Goal: Transaction & Acquisition: Purchase product/service

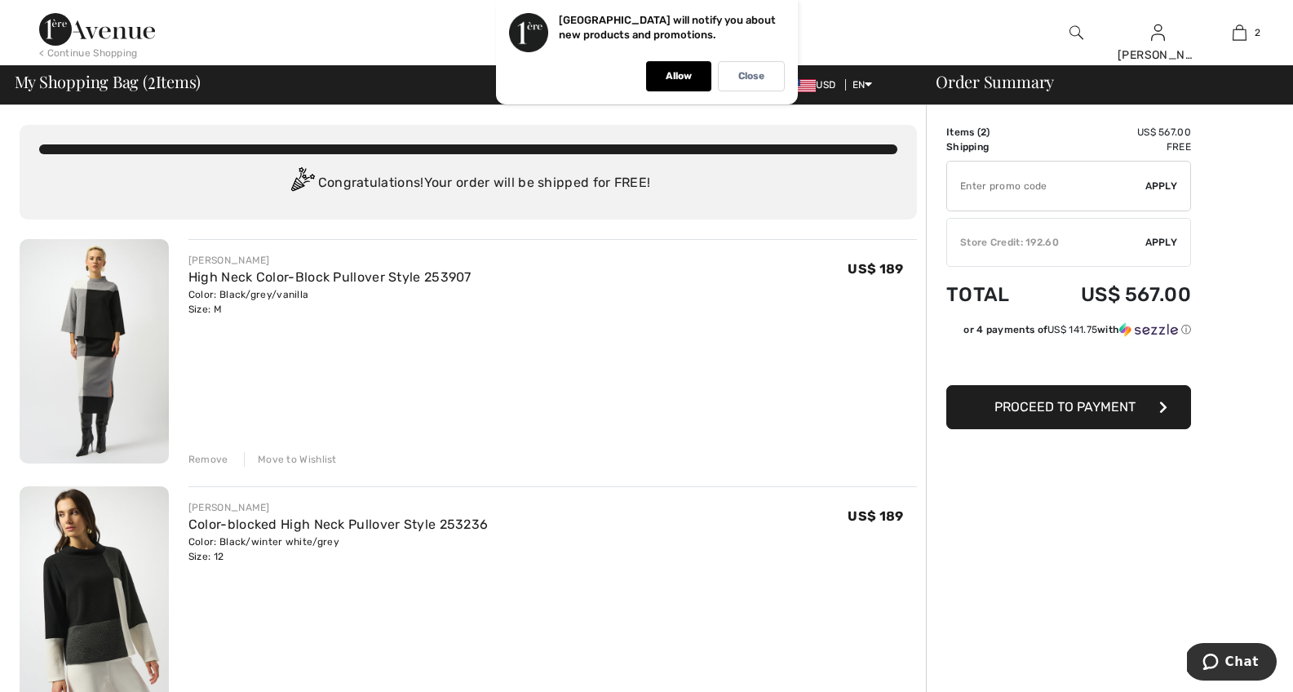
click at [110, 307] on img at bounding box center [94, 351] width 149 height 224
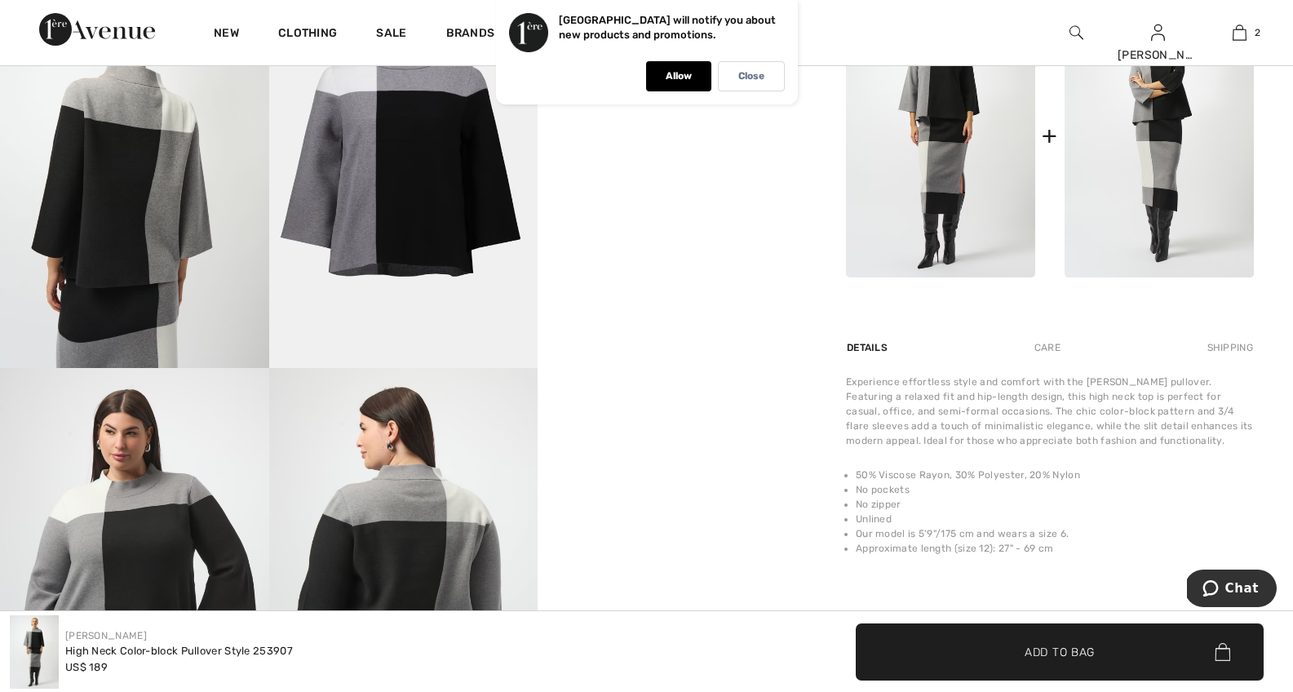
scroll to position [548, 0]
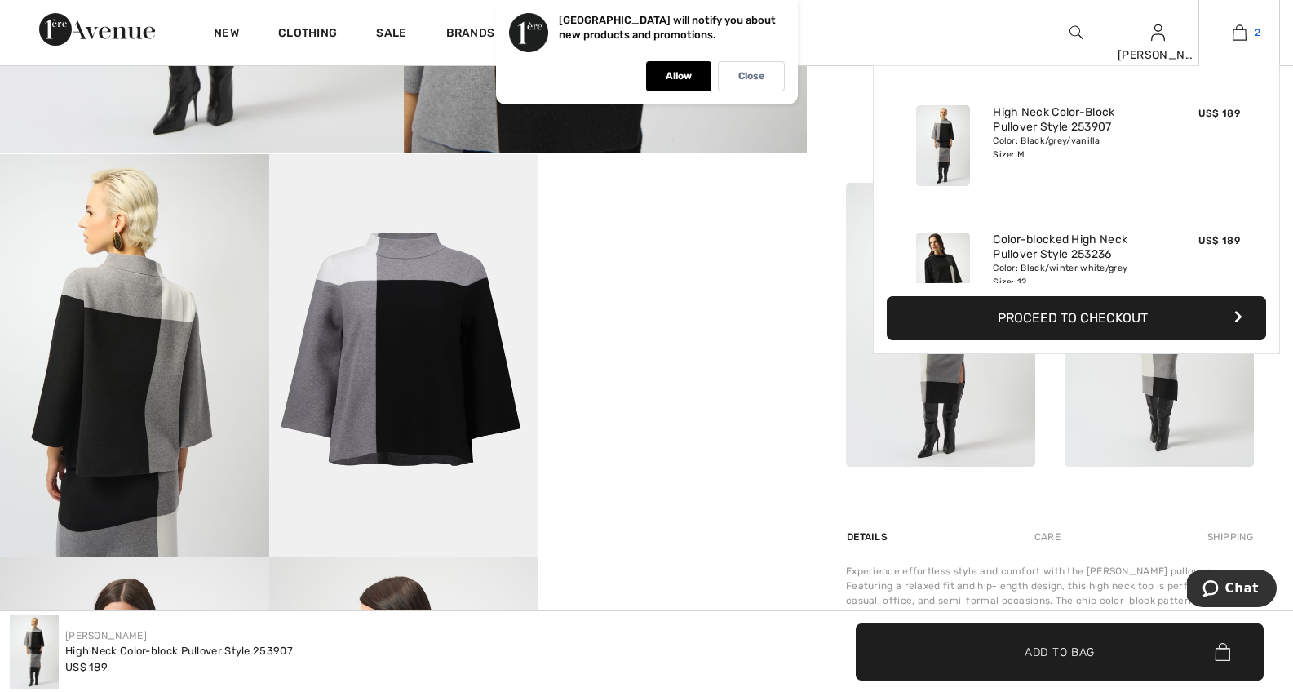
click at [1247, 28] on link "2" at bounding box center [1239, 33] width 80 height 20
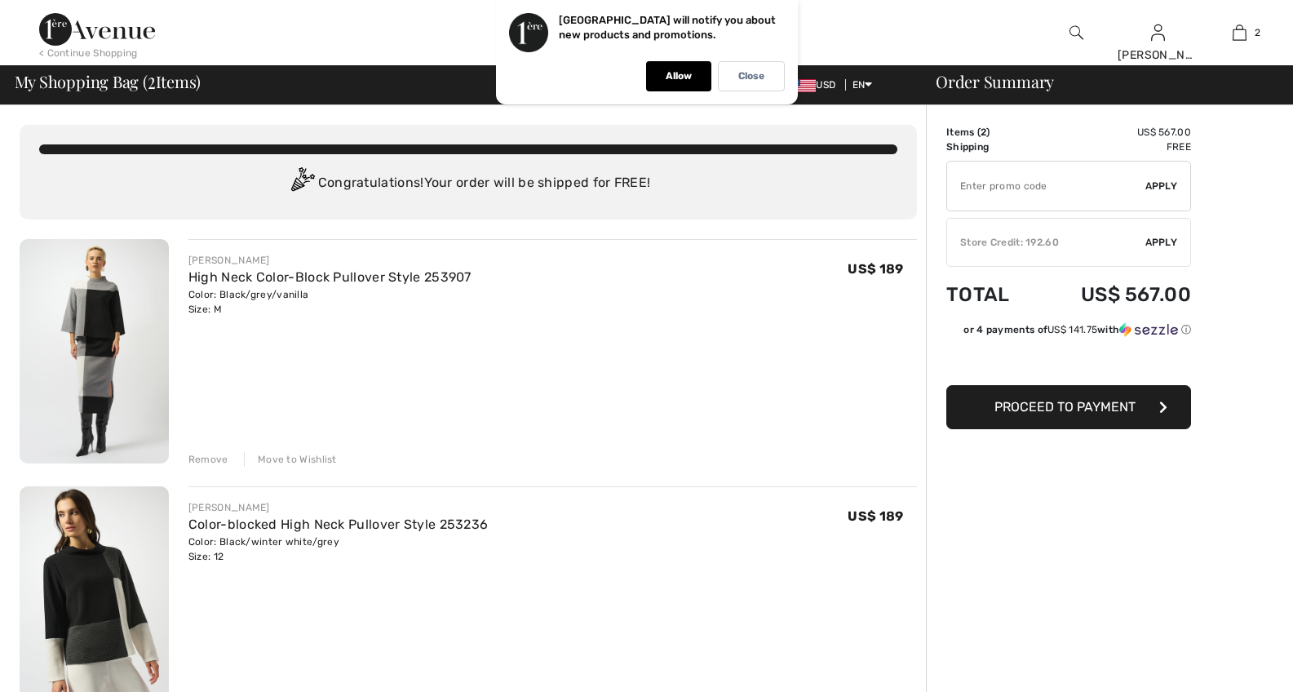
click at [118, 570] on img at bounding box center [94, 598] width 149 height 224
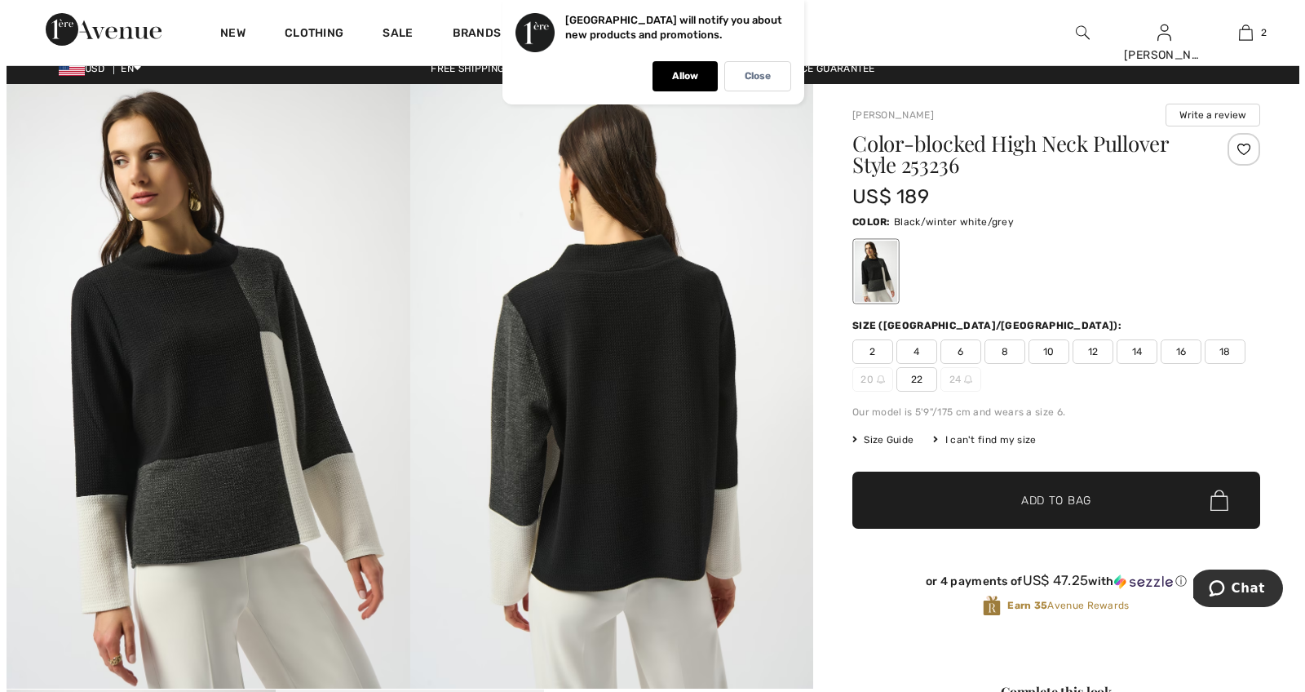
scroll to position [28, 0]
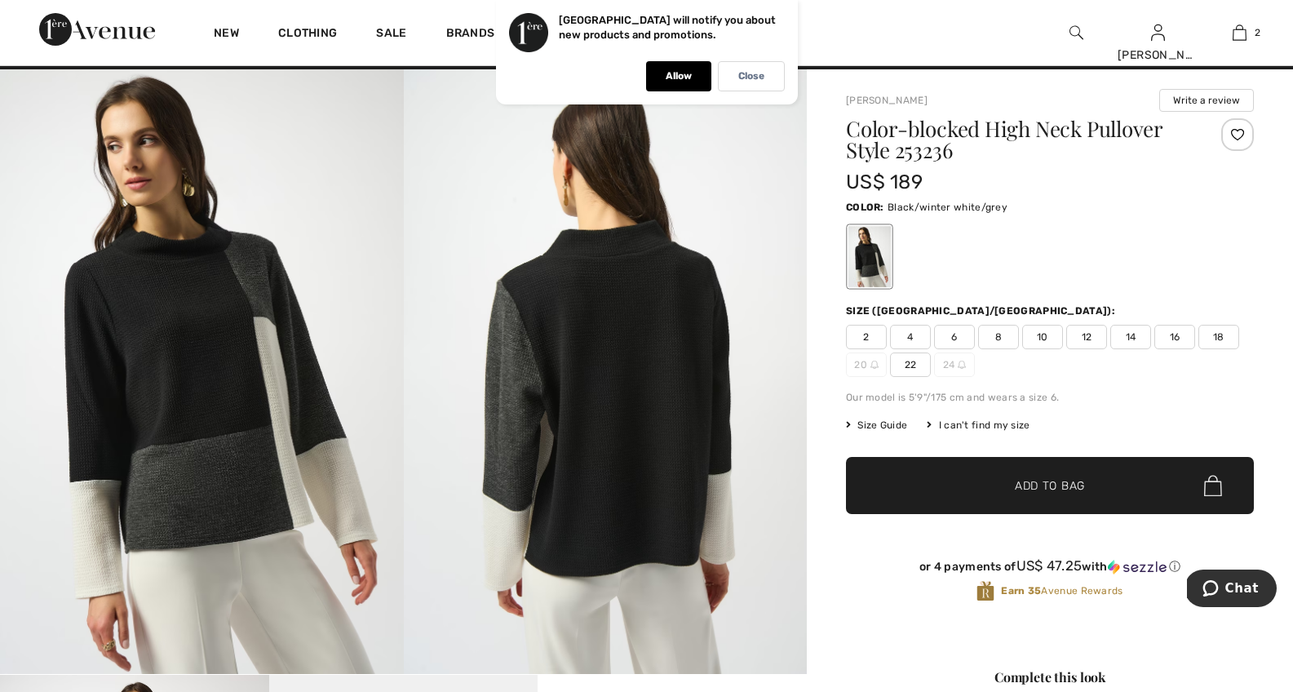
click at [640, 386] on img at bounding box center [606, 371] width 404 height 605
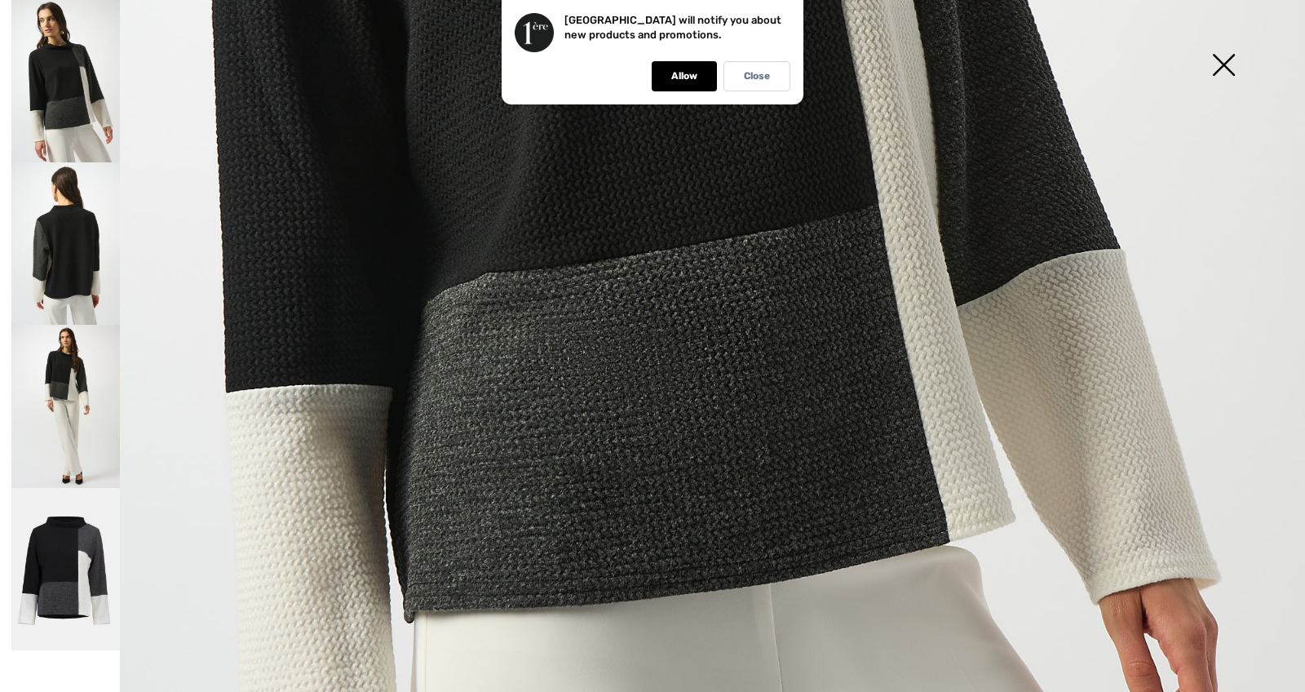
scroll to position [941, 0]
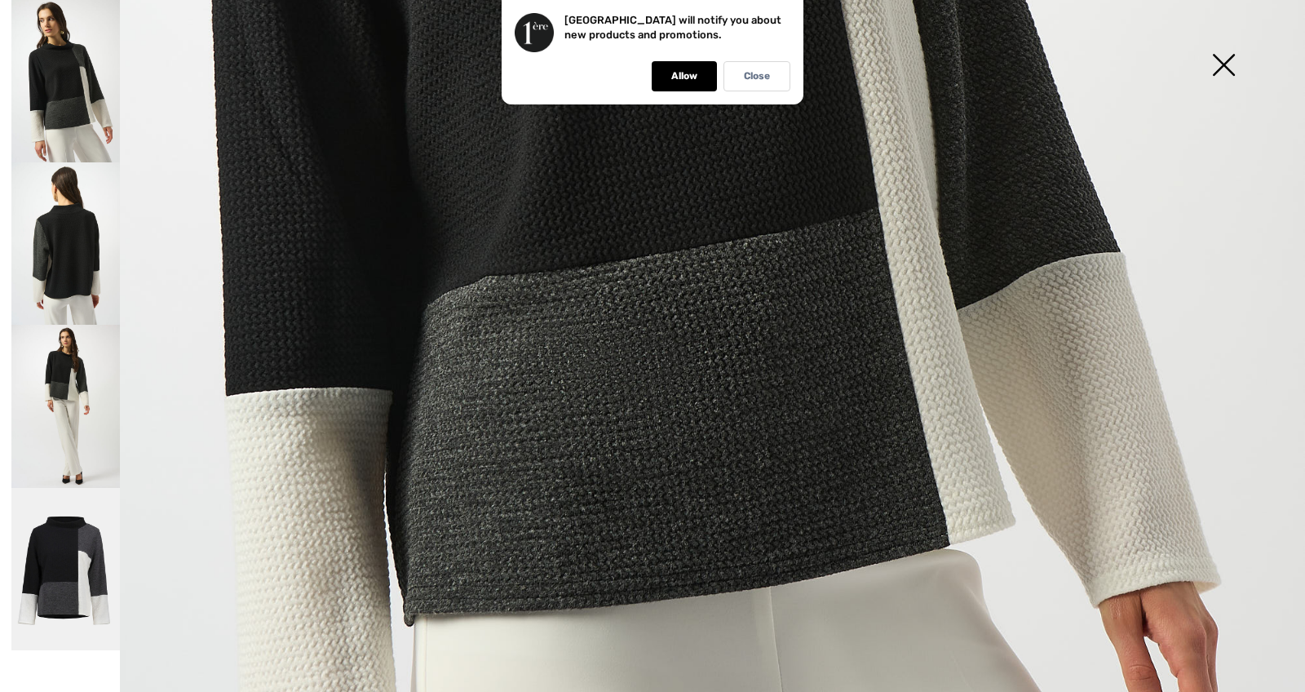
click at [54, 574] on img at bounding box center [65, 569] width 109 height 163
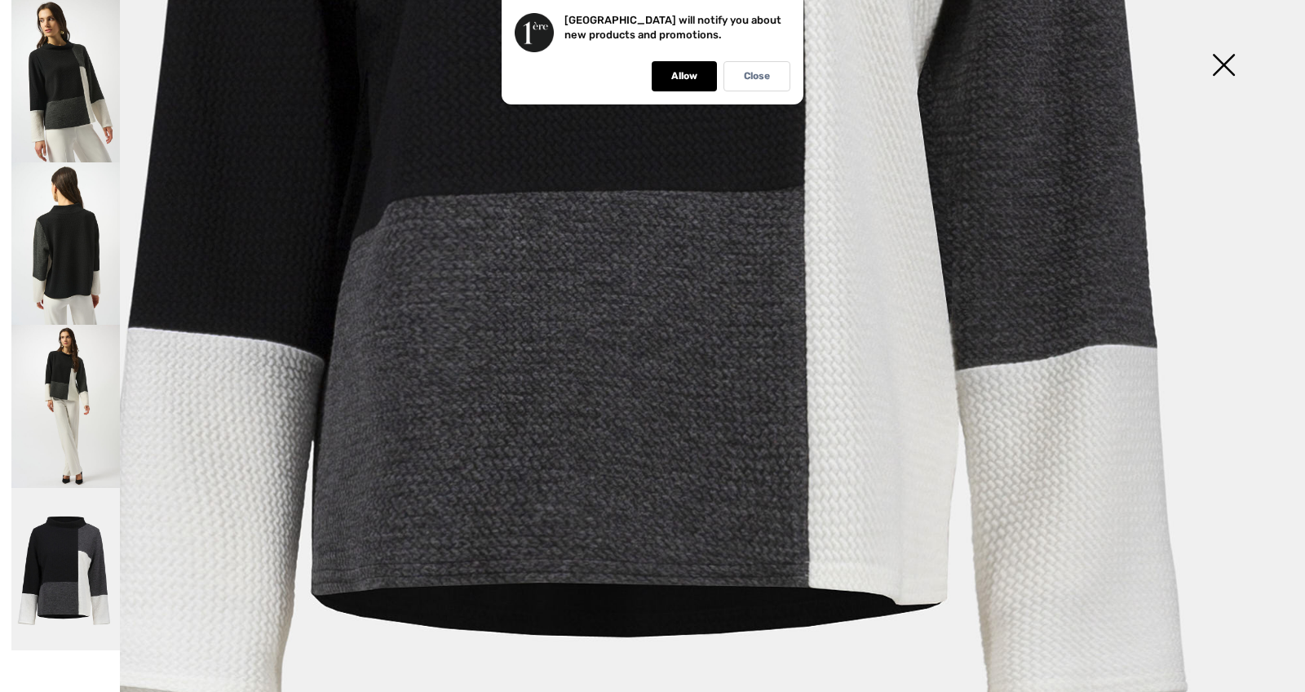
scroll to position [671, 0]
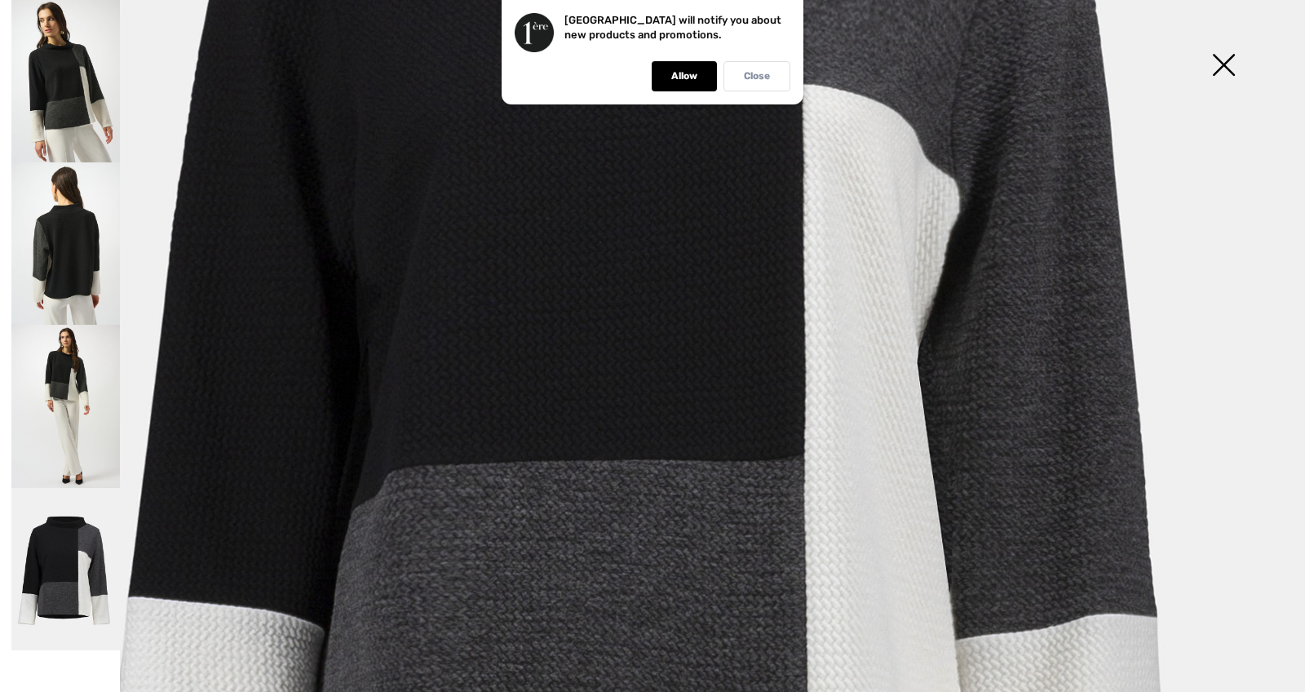
click at [745, 79] on p "Close" at bounding box center [757, 76] width 26 height 12
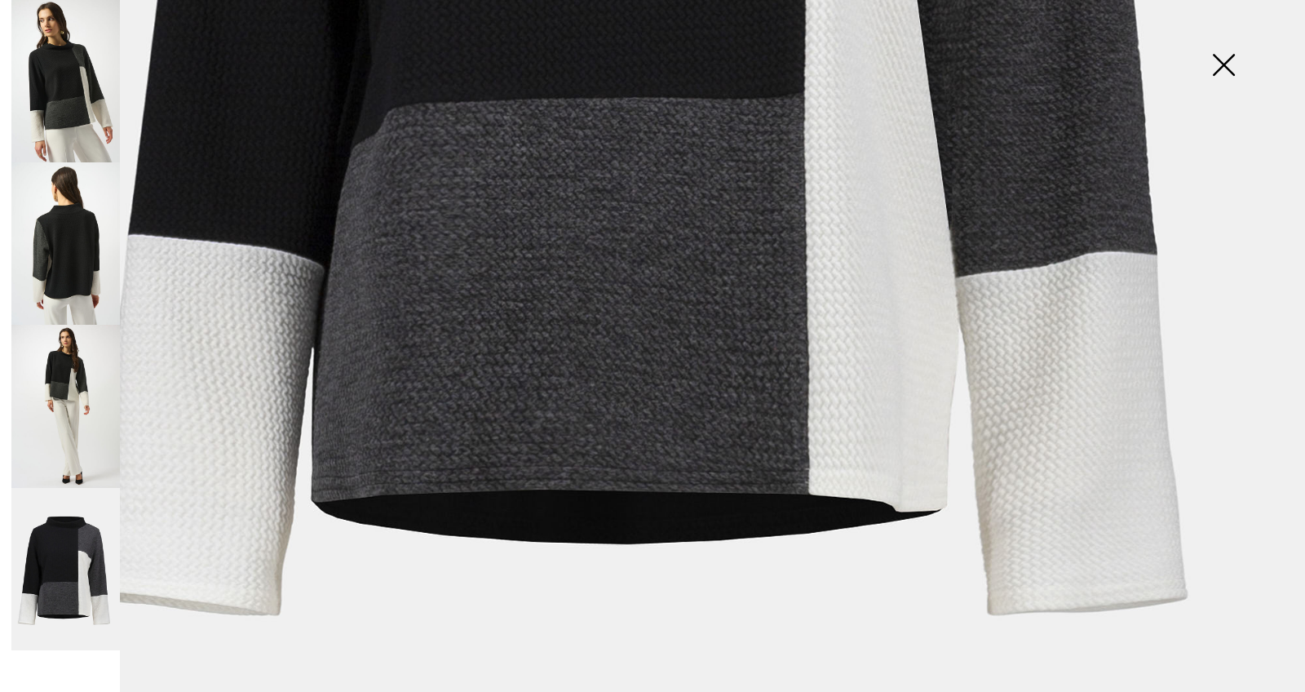
scroll to position [1248, 0]
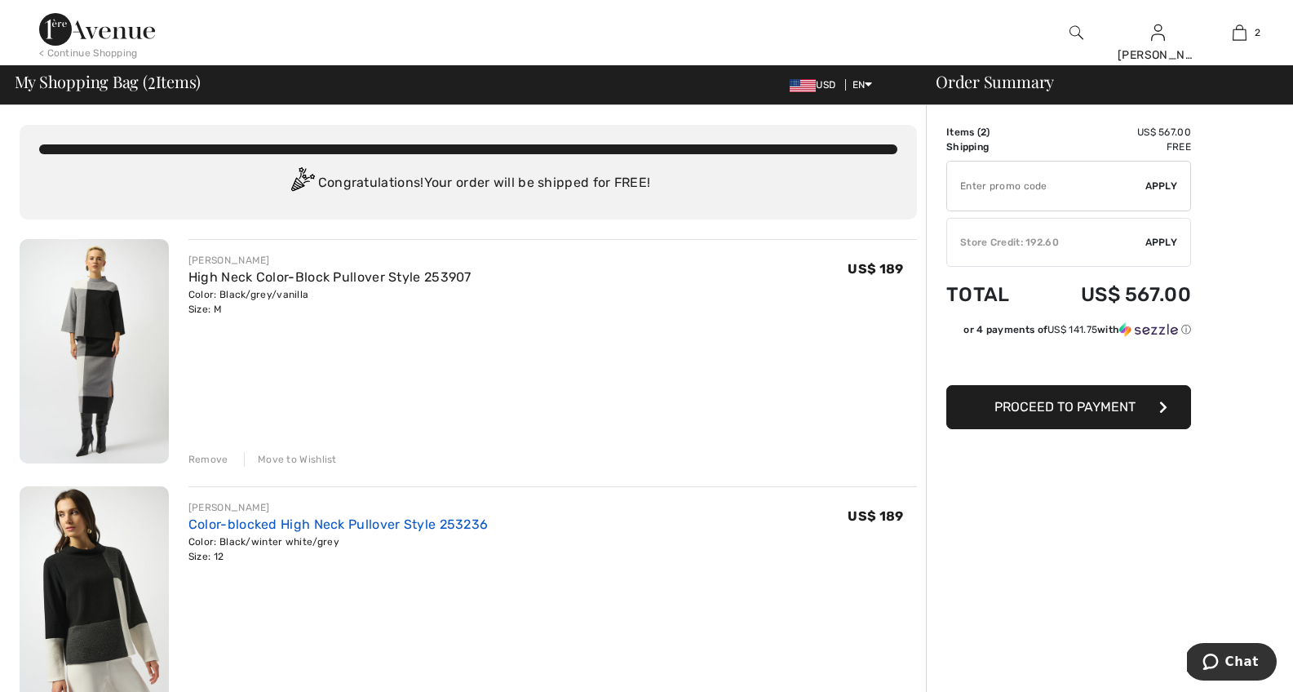
click at [286, 521] on link "Color-blocked High Neck Pullover Style 253236" at bounding box center [338, 524] width 300 height 16
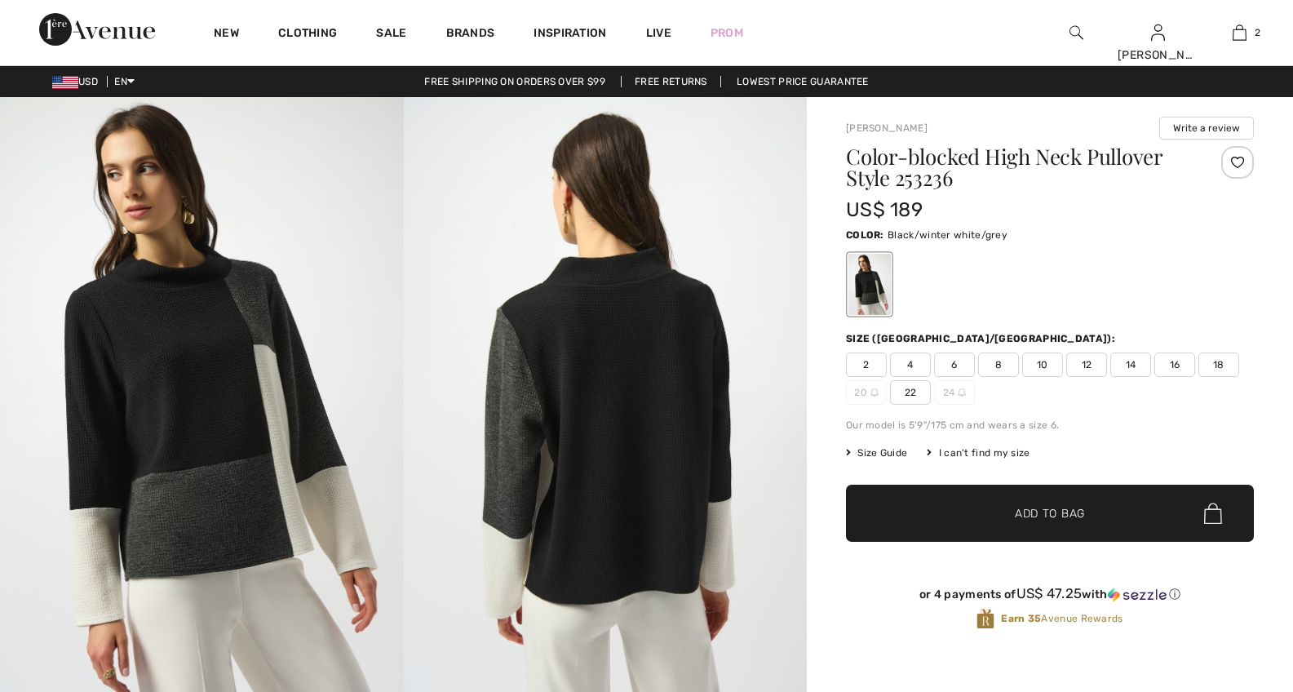
checkbox input "true"
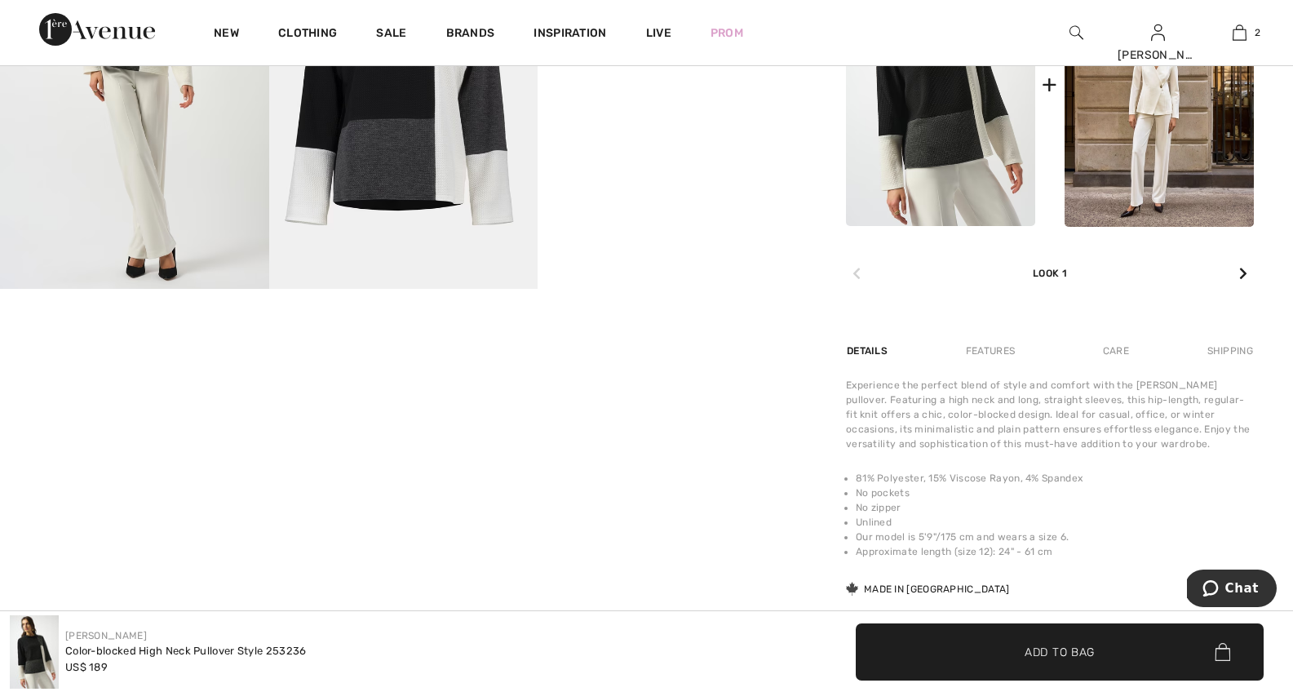
scroll to position [598, 0]
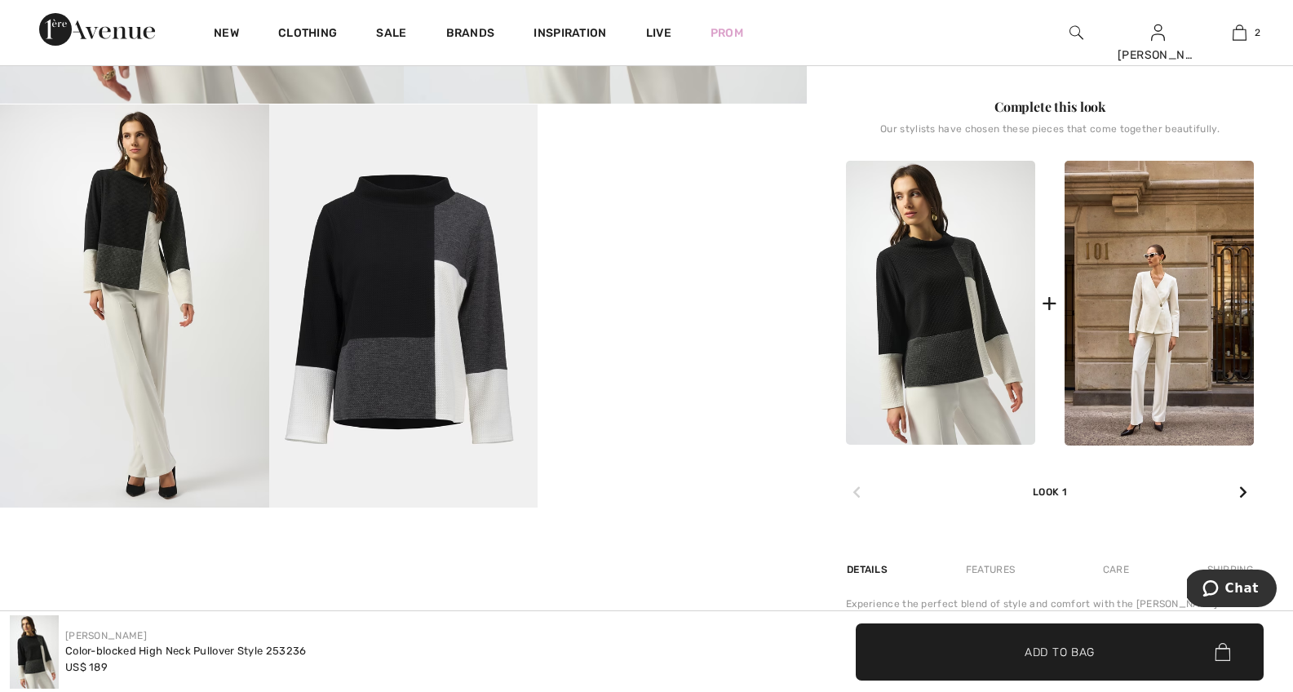
click at [698, 239] on video "Your browser does not support the video tag." at bounding box center [672, 171] width 269 height 135
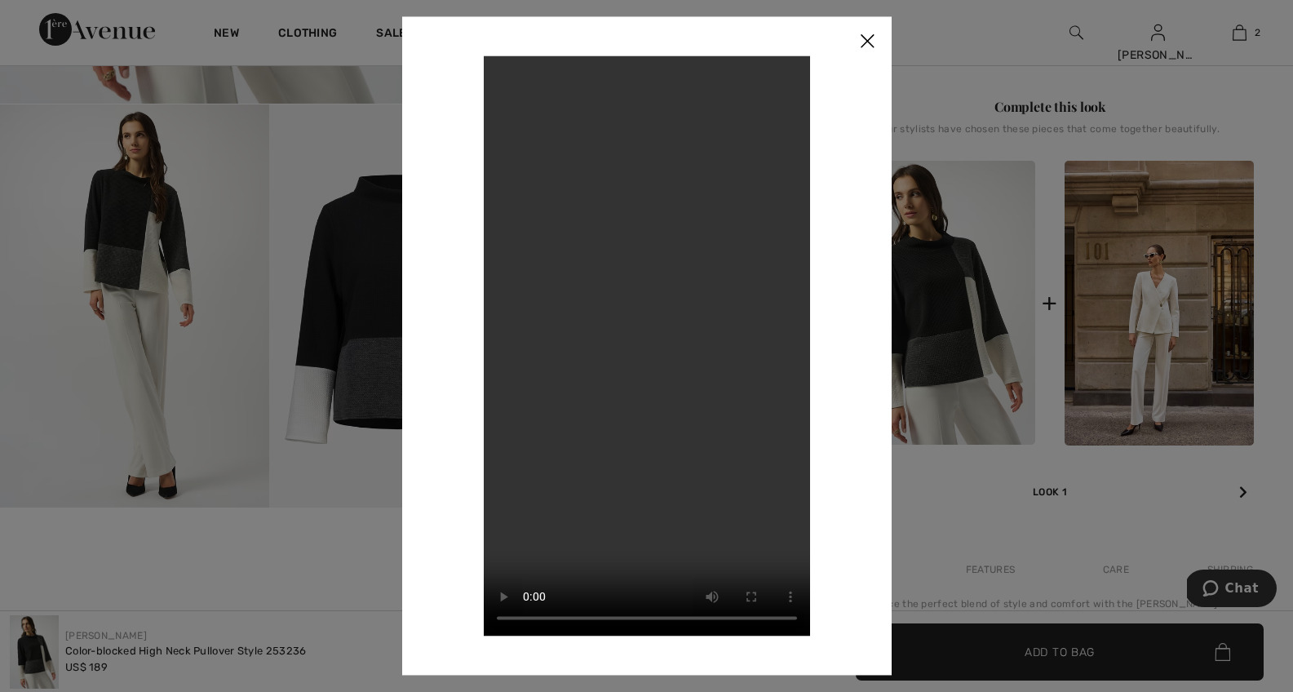
click at [675, 377] on video "Your browser does not support the video tag." at bounding box center [647, 345] width 326 height 580
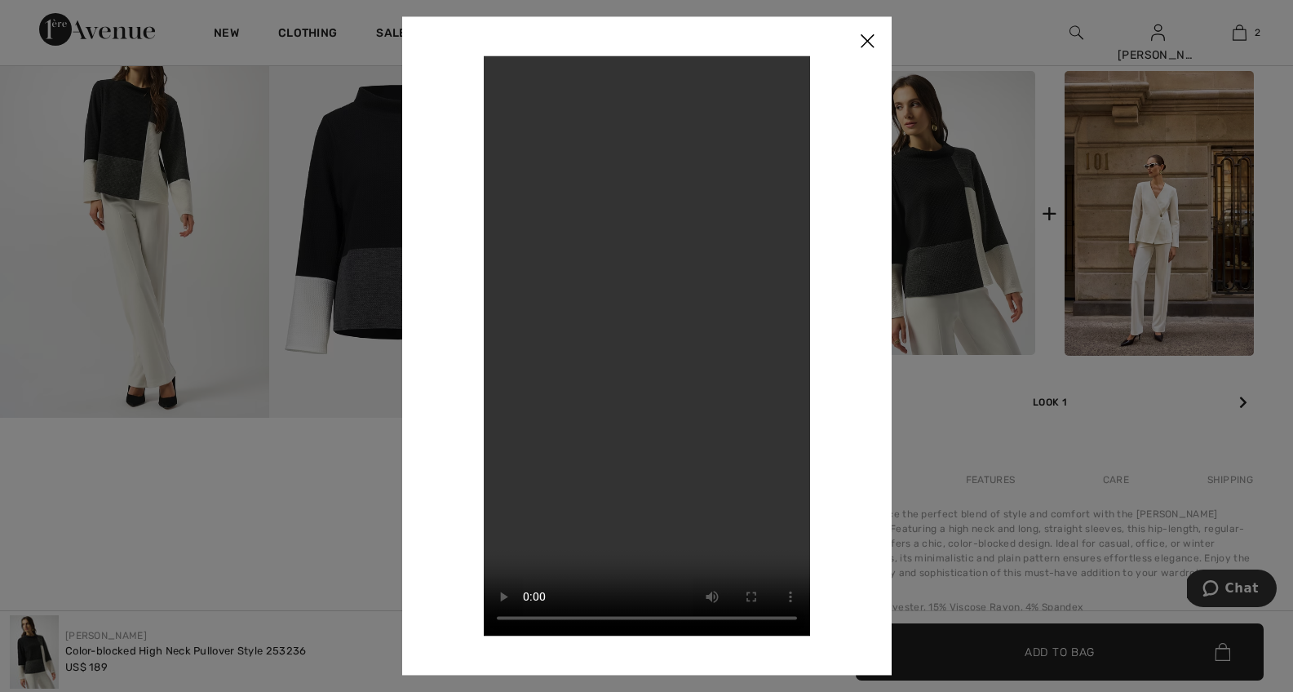
scroll to position [779, 0]
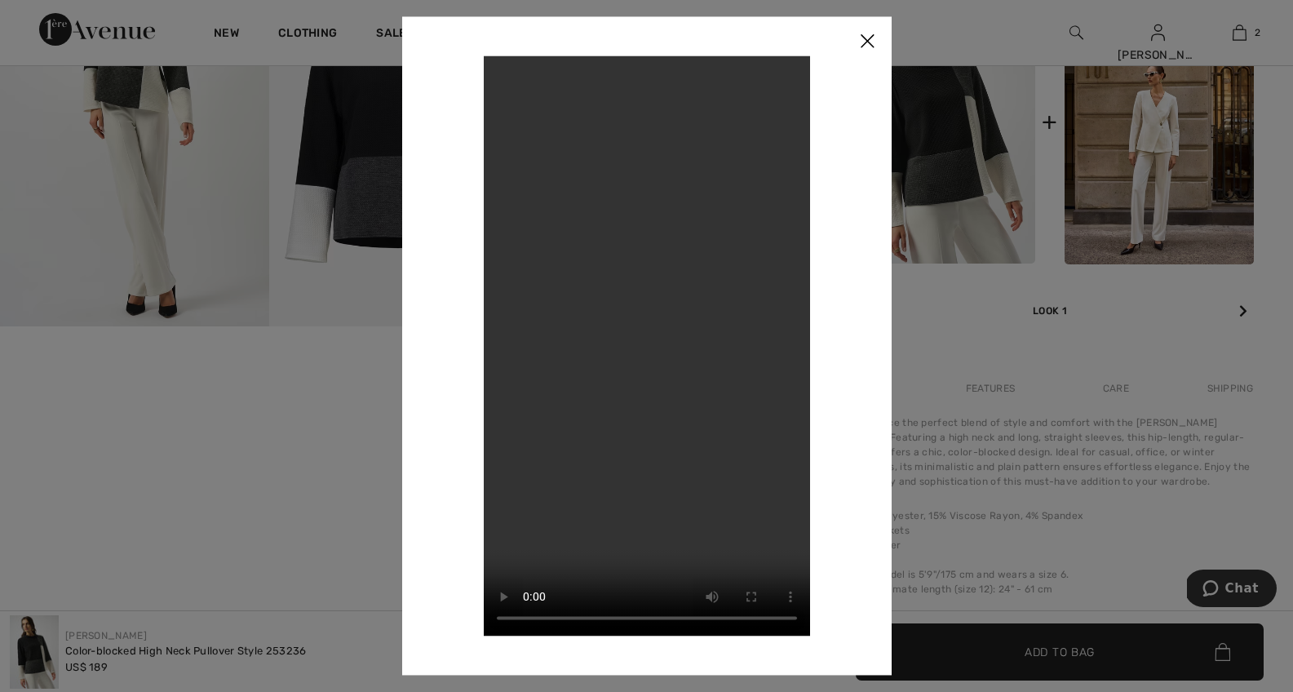
click at [1039, 339] on div at bounding box center [646, 346] width 1293 height 692
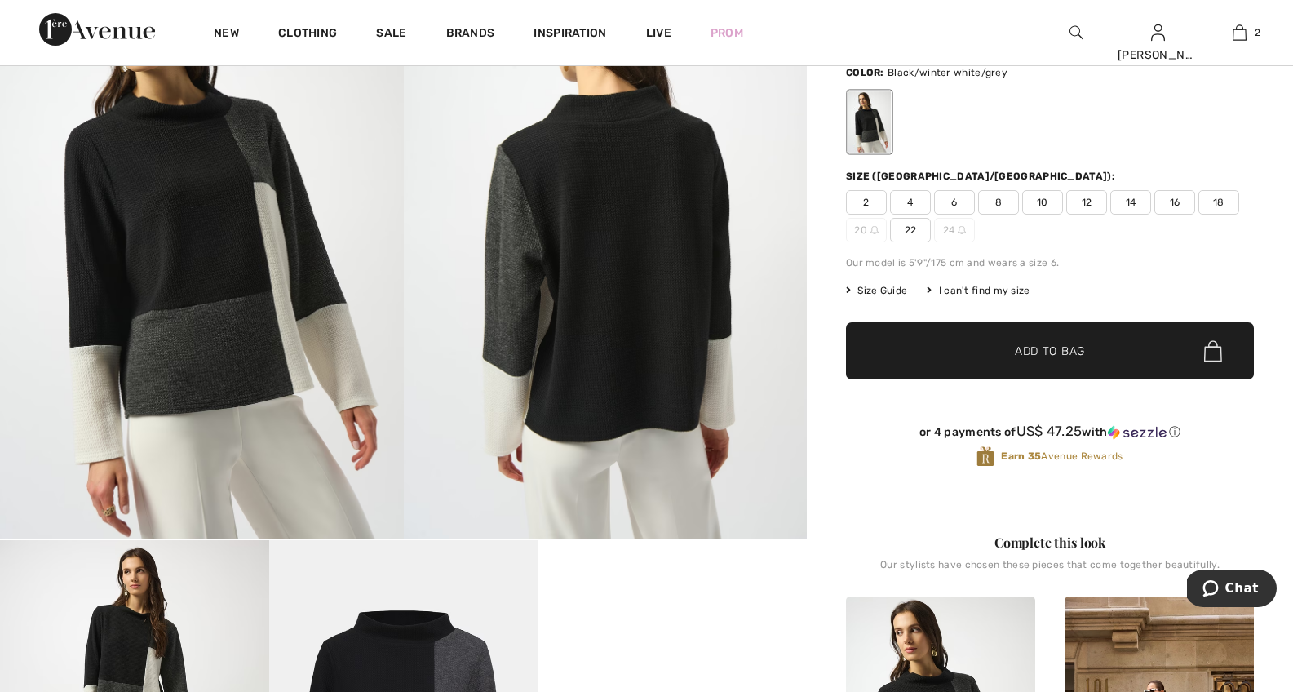
scroll to position [111, 0]
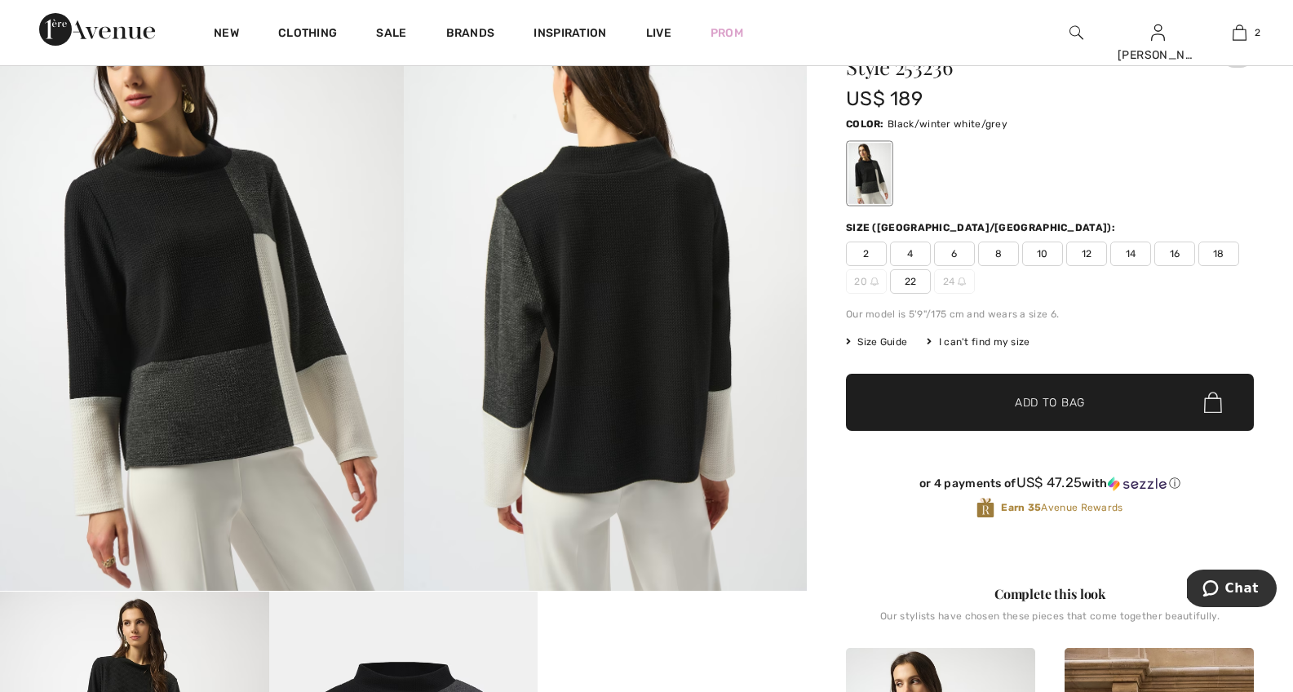
click at [1083, 252] on span "12" at bounding box center [1086, 253] width 41 height 24
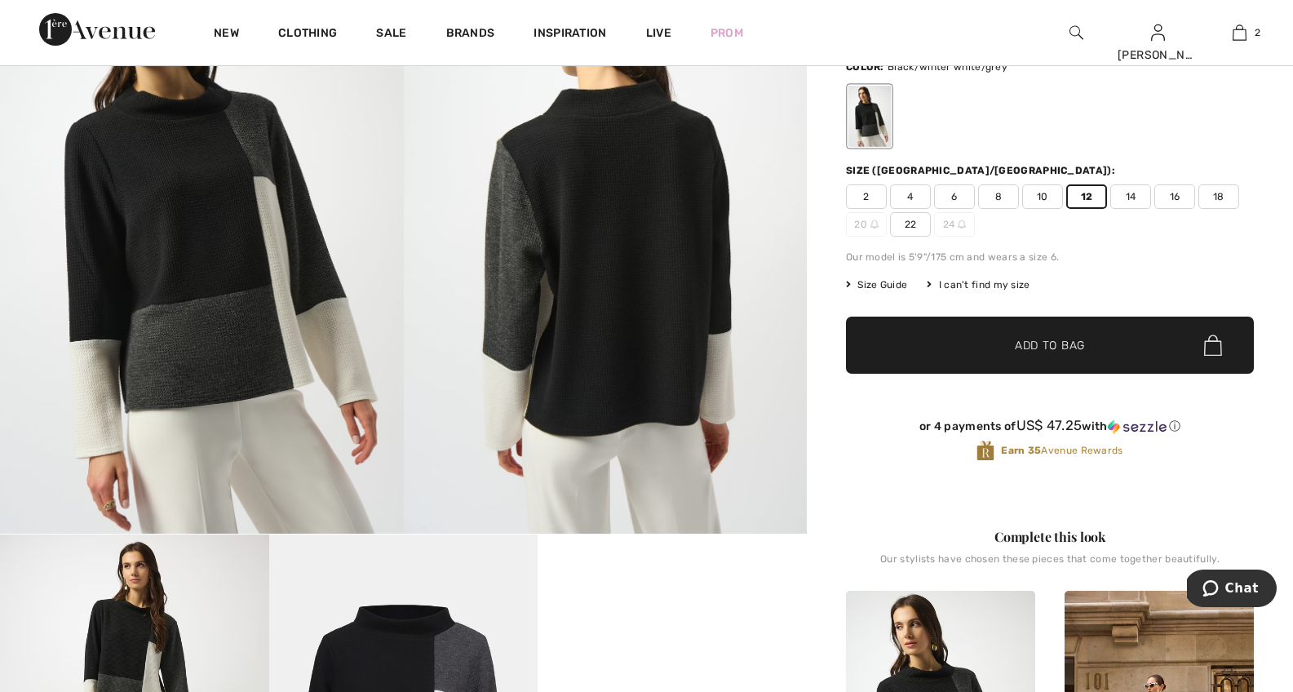
scroll to position [211, 0]
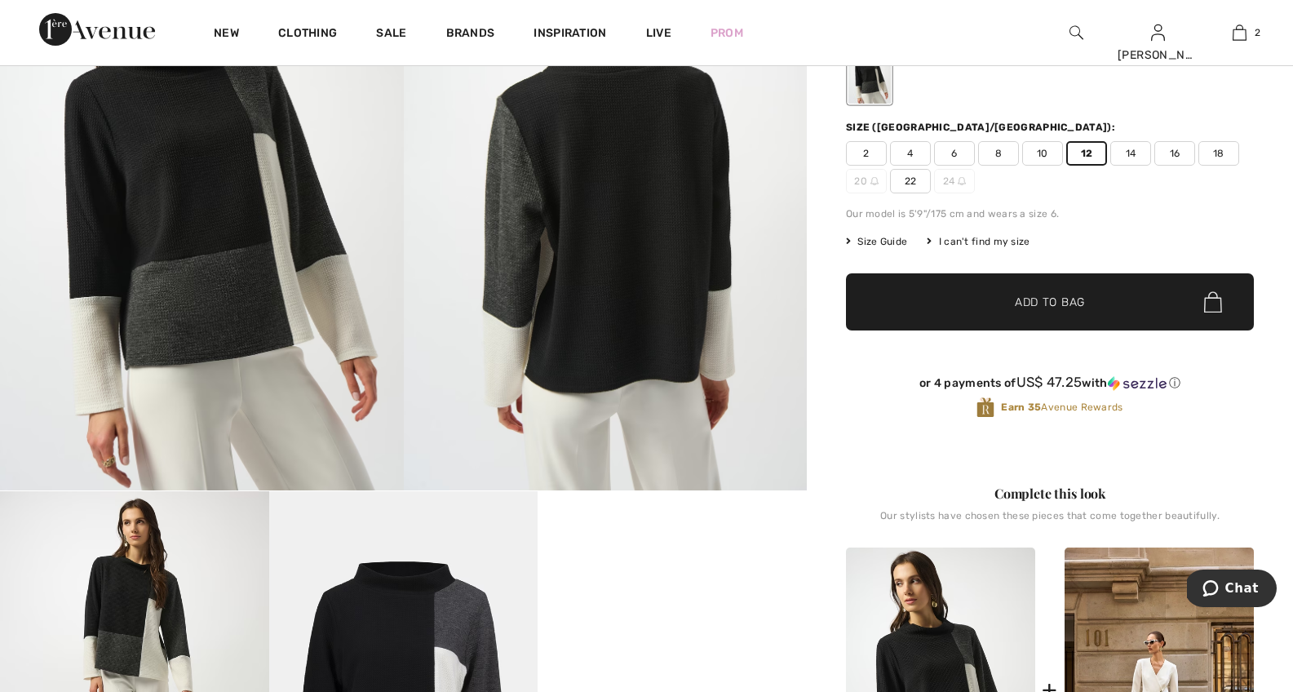
click at [1060, 299] on span "Add to Bag" at bounding box center [1050, 302] width 70 height 17
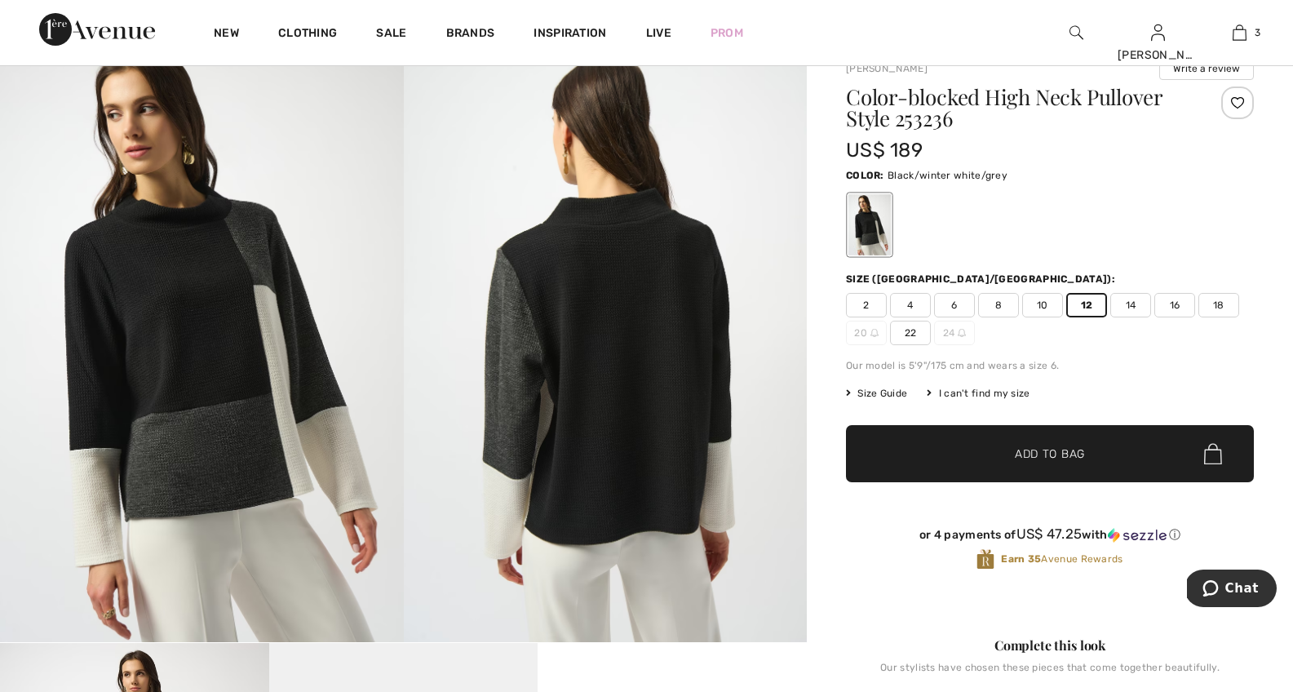
scroll to position [0, 0]
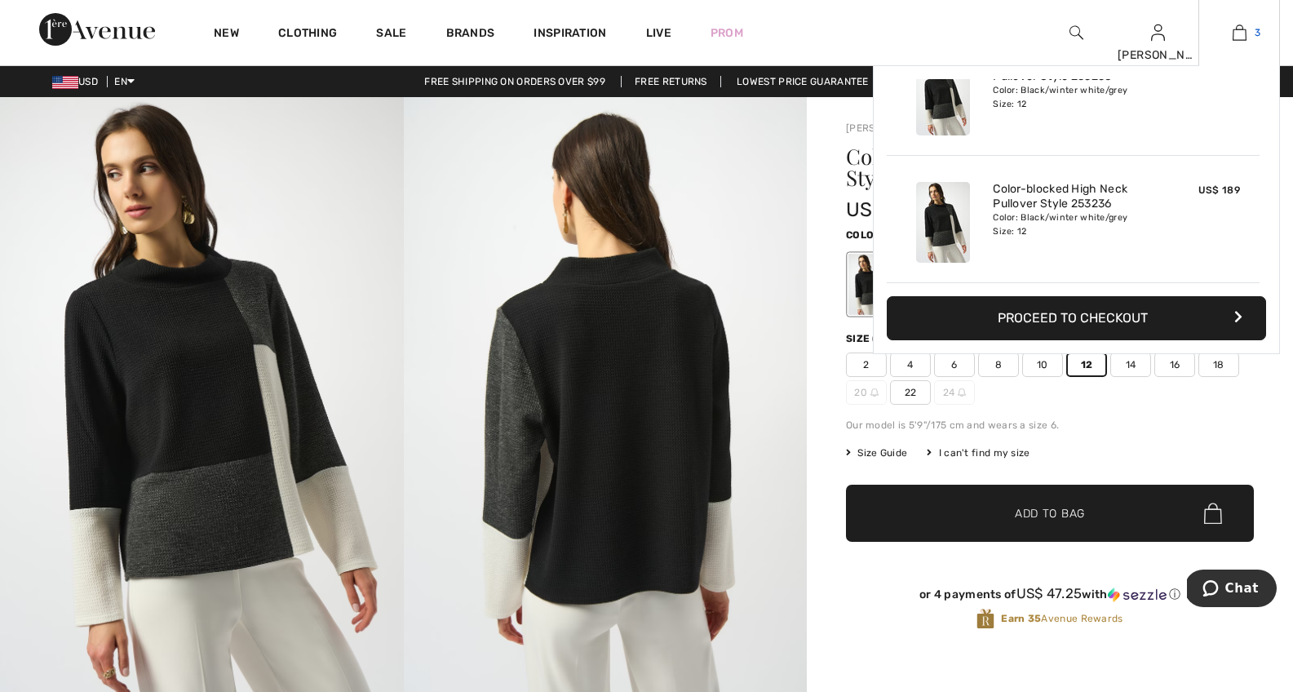
click at [1243, 31] on img at bounding box center [1240, 33] width 14 height 20
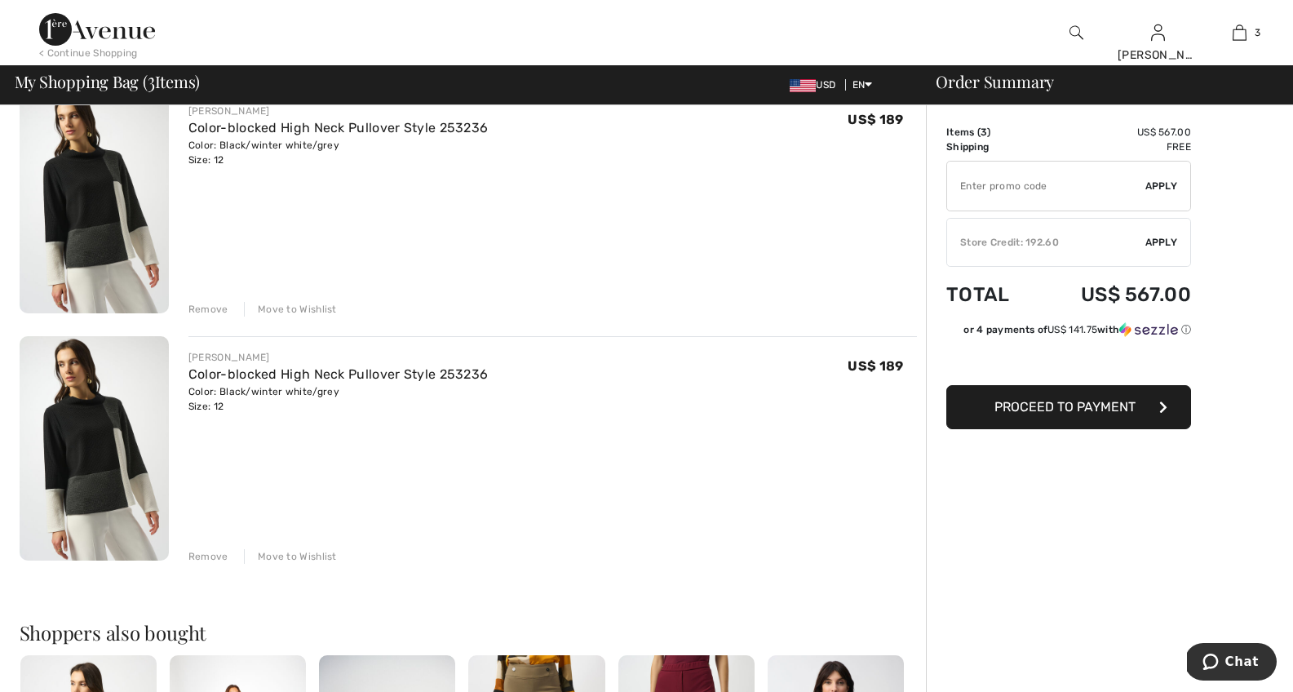
scroll to position [507, 0]
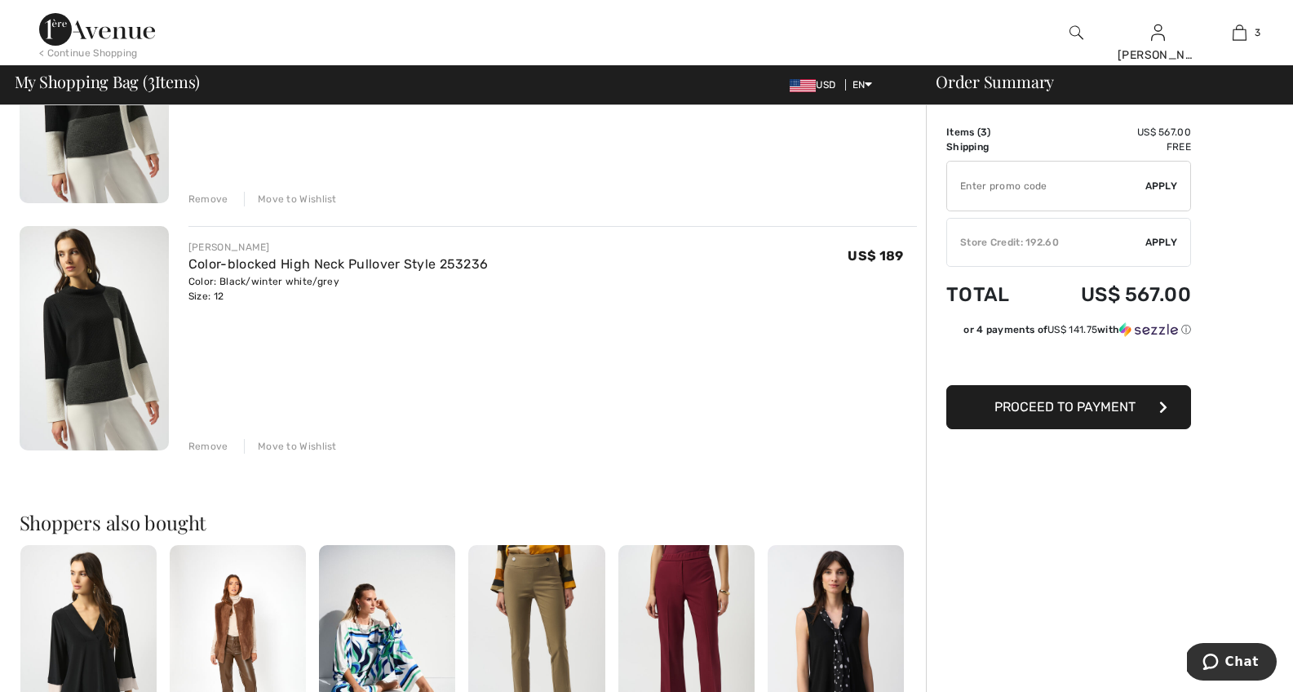
click at [208, 445] on div "Remove" at bounding box center [208, 446] width 40 height 15
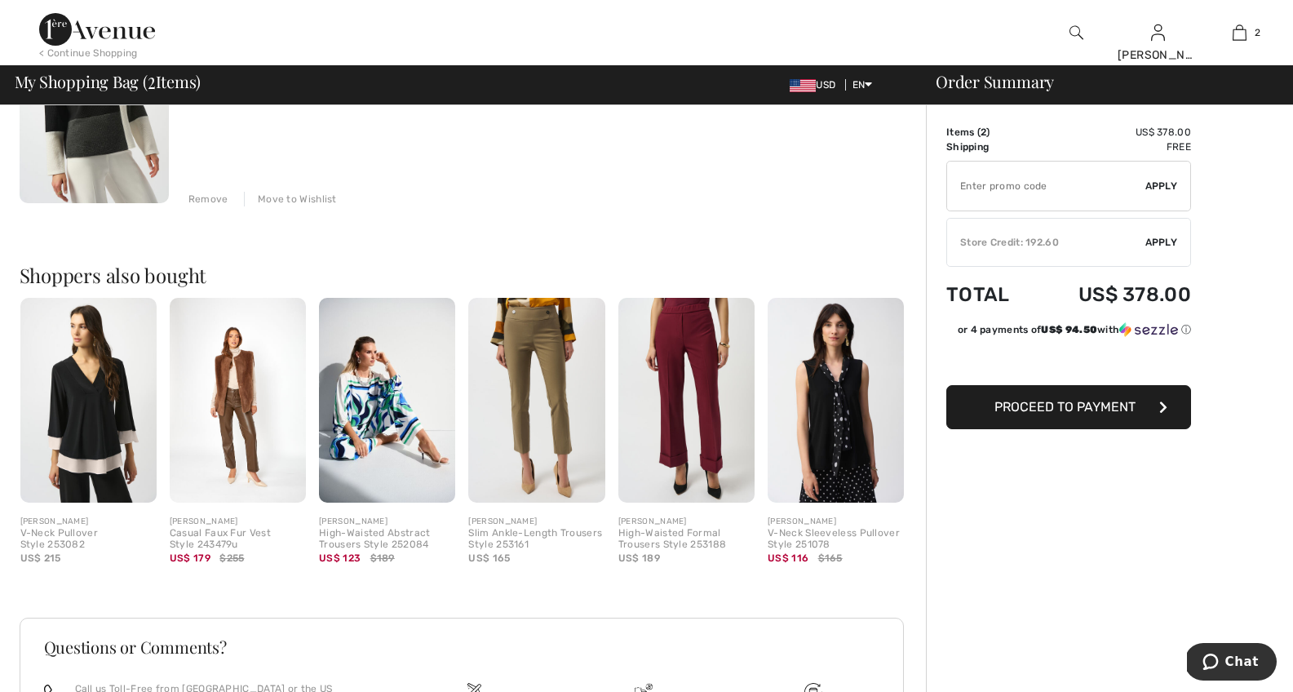
click at [91, 433] on img at bounding box center [88, 400] width 136 height 205
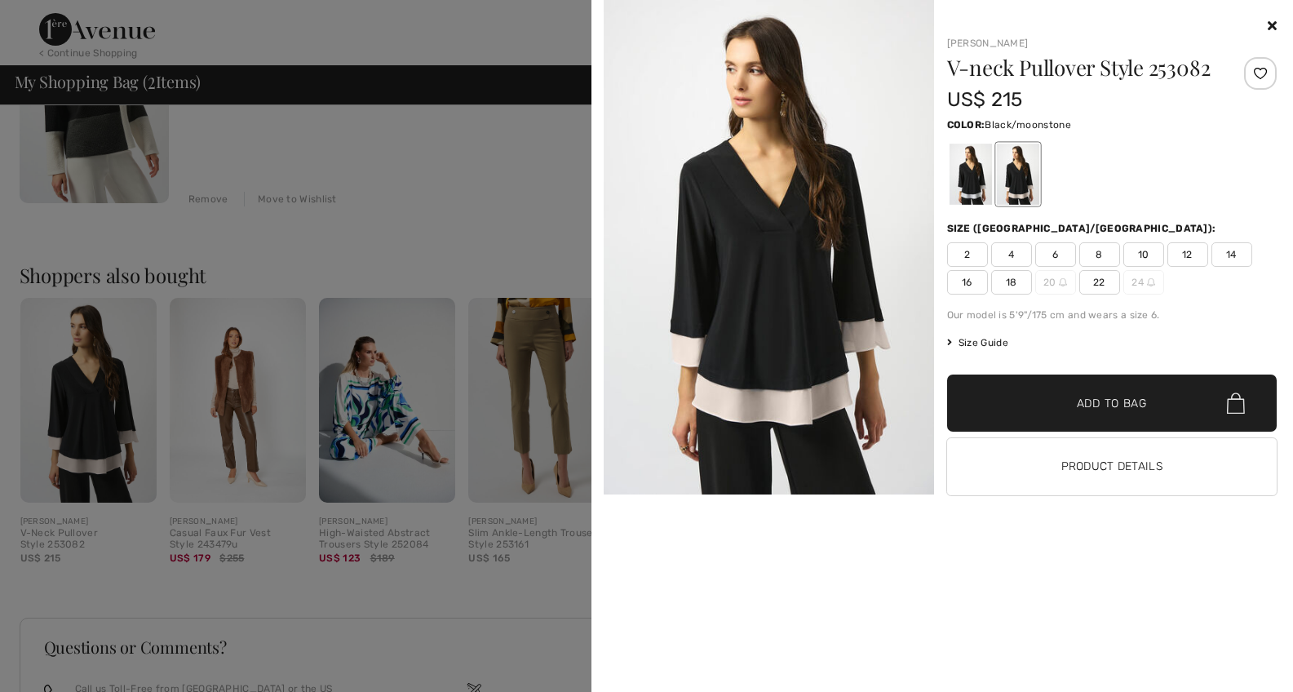
click at [515, 404] on div at bounding box center [646, 346] width 1293 height 692
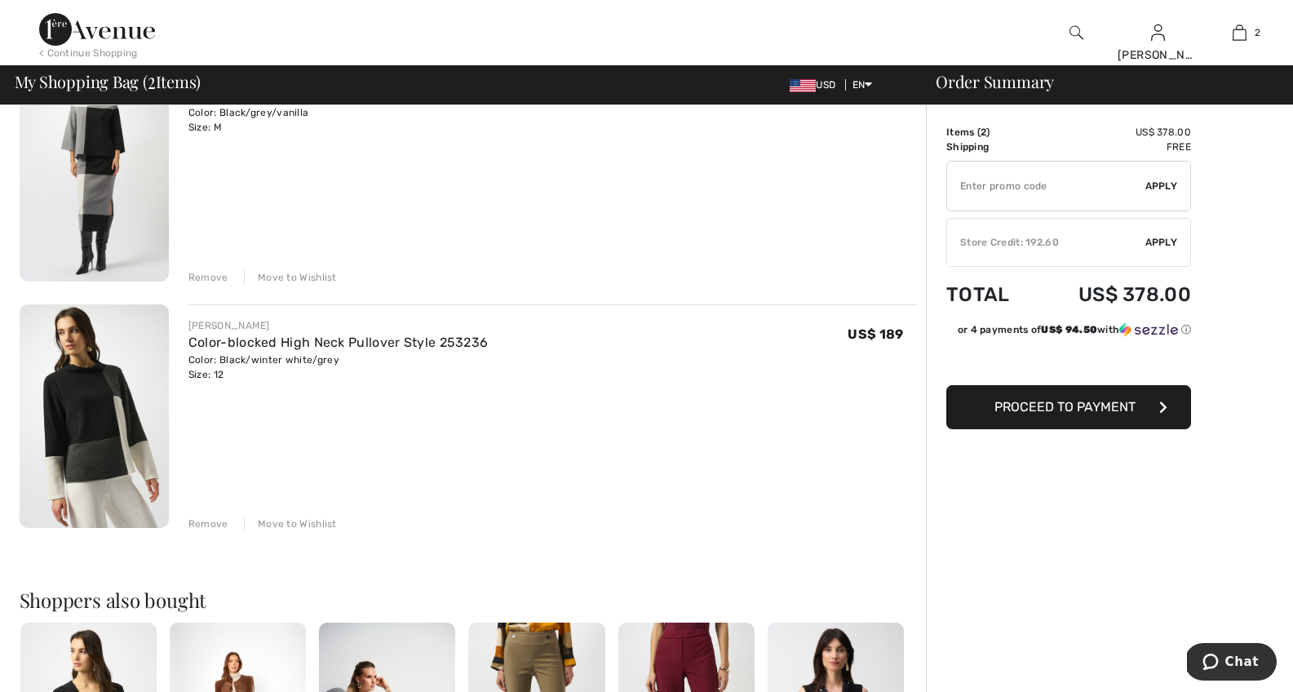
scroll to position [0, 0]
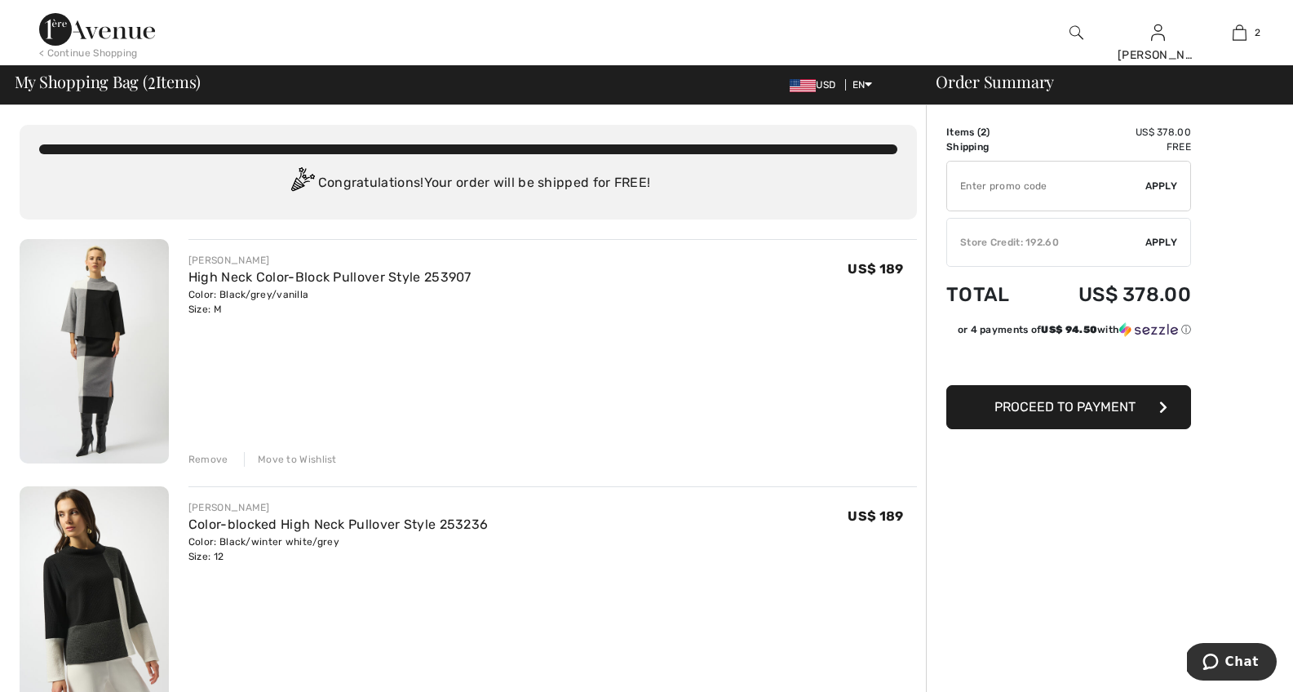
click at [81, 315] on img at bounding box center [94, 351] width 149 height 224
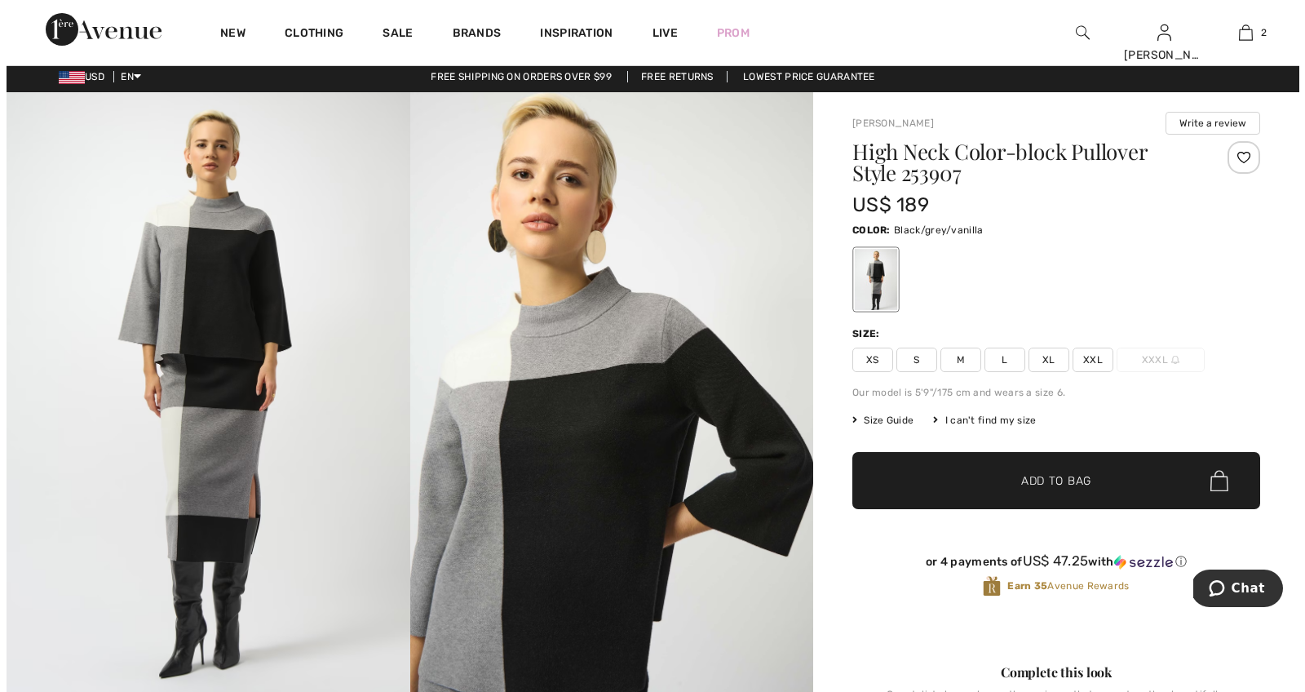
scroll to position [2, 0]
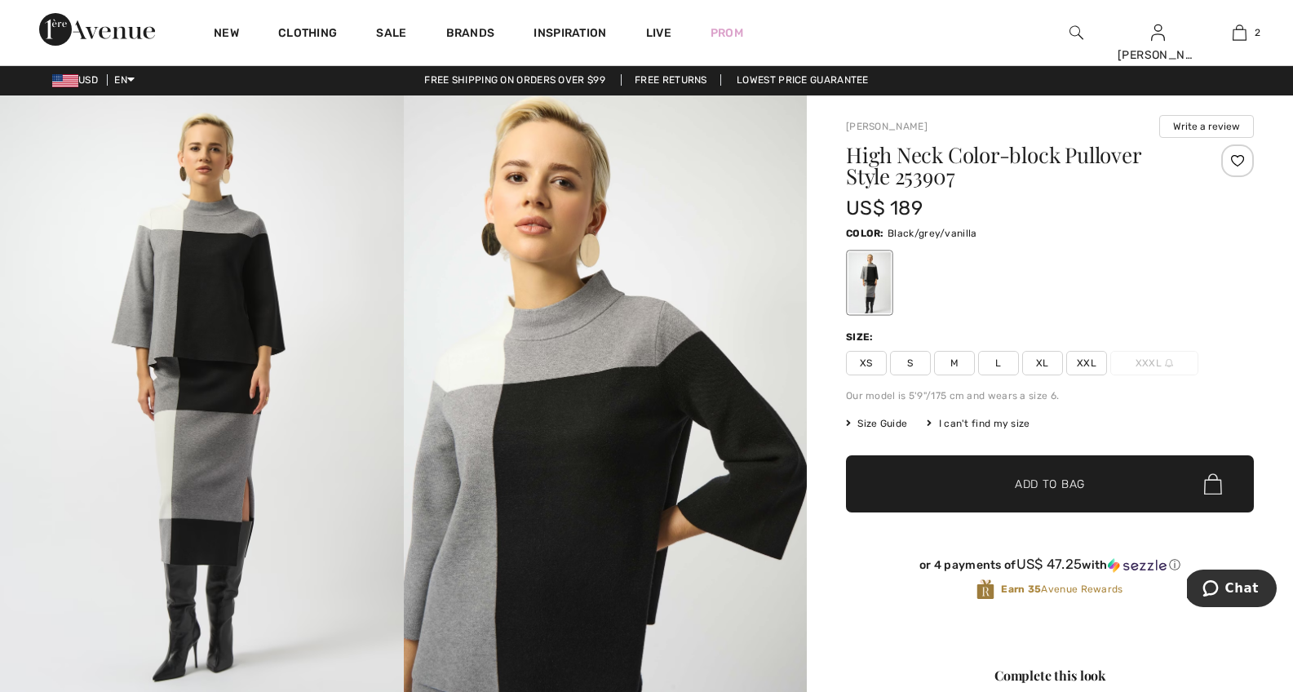
click at [1074, 33] on img at bounding box center [1077, 33] width 14 height 20
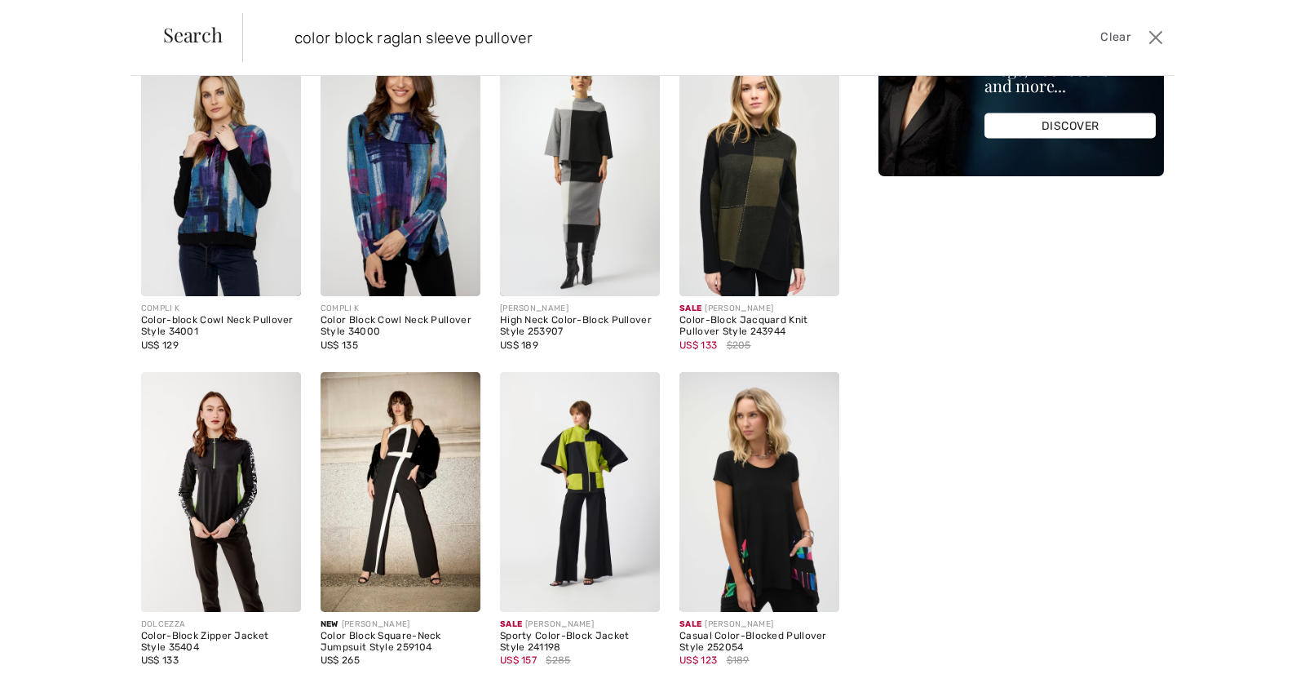
scroll to position [0, 0]
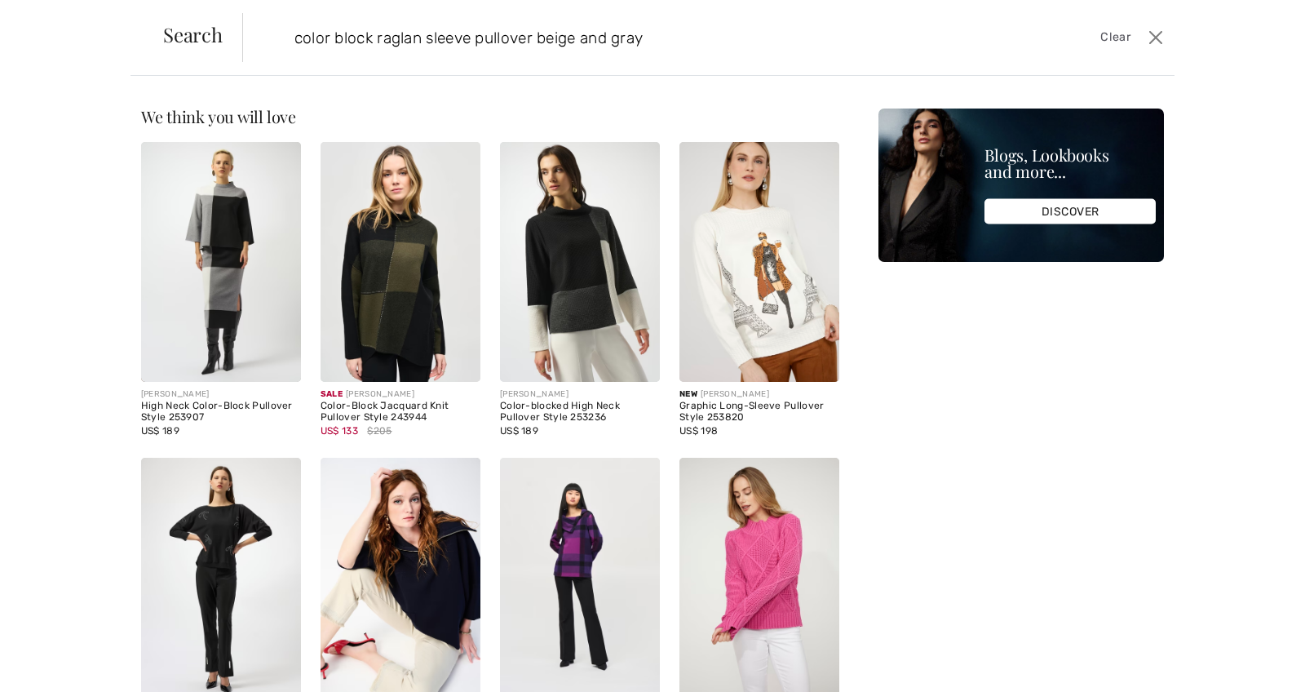
type input "color block raglan sleeve pullover beige and gray"
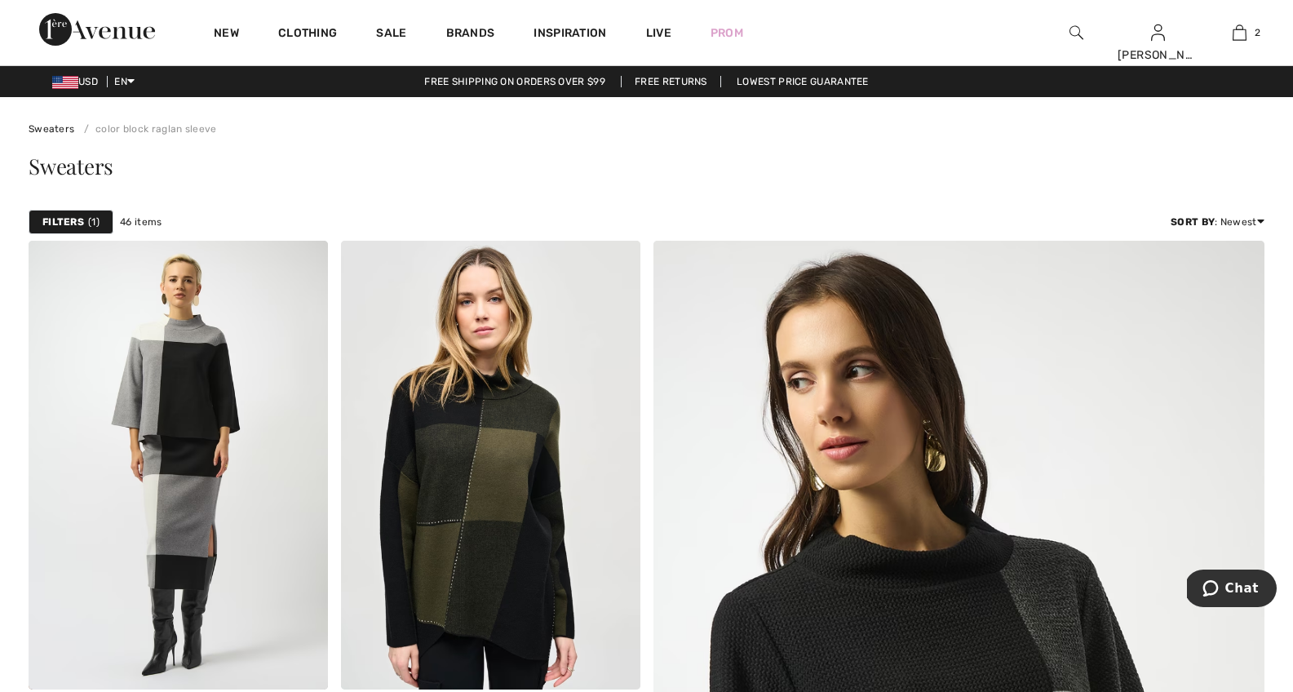
click at [1075, 33] on img at bounding box center [1077, 33] width 14 height 20
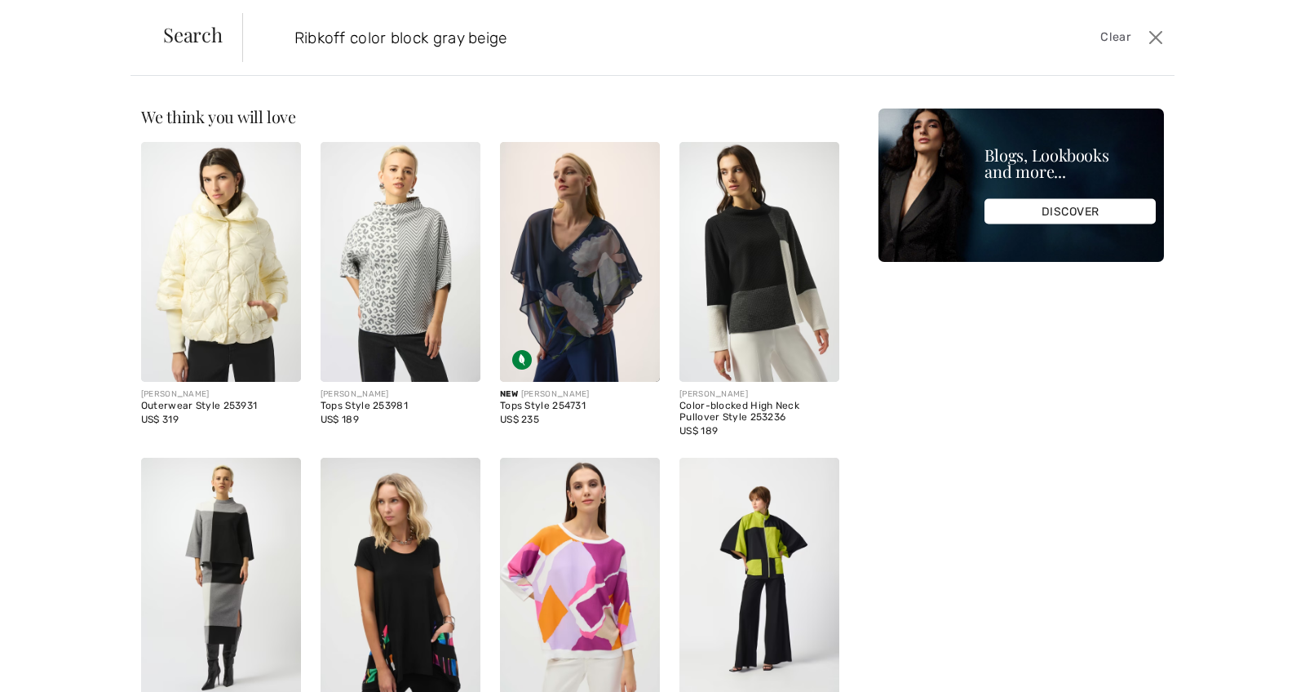
type input "Ribkoff color block gray beige"
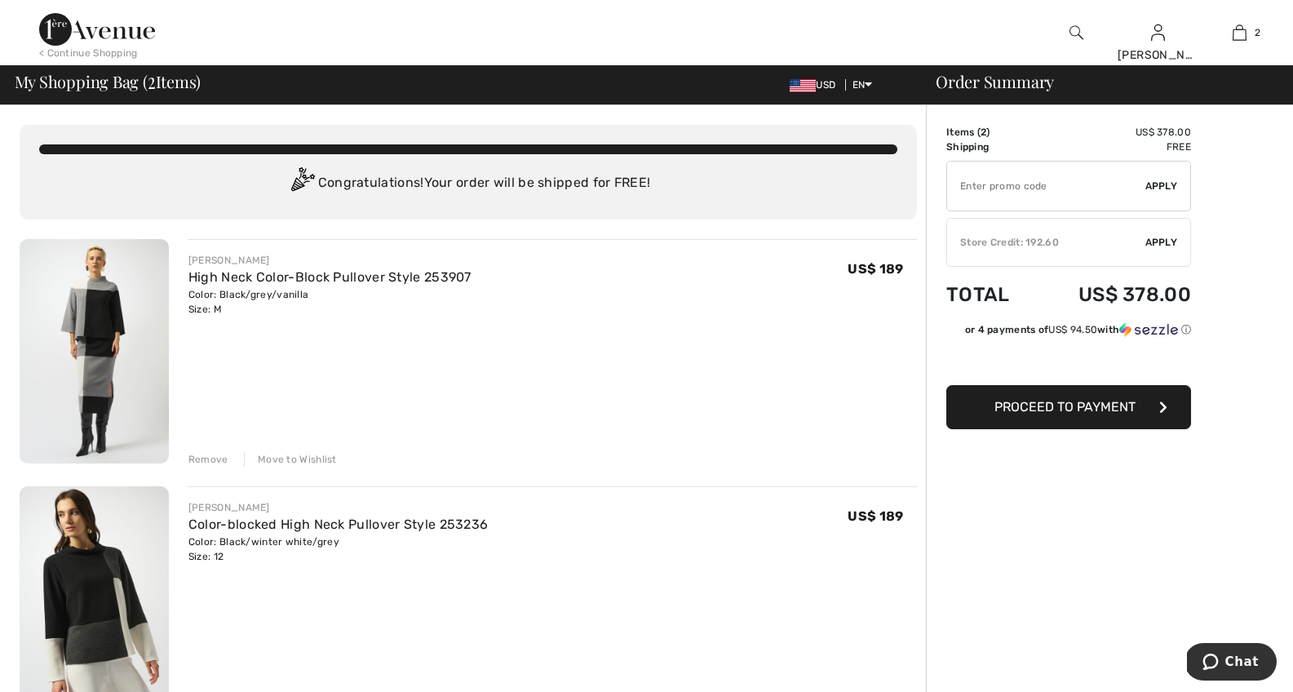
drag, startPoint x: 0, startPoint y: 0, endPoint x: 91, endPoint y: 299, distance: 313.0
click at [91, 299] on img at bounding box center [94, 351] width 149 height 224
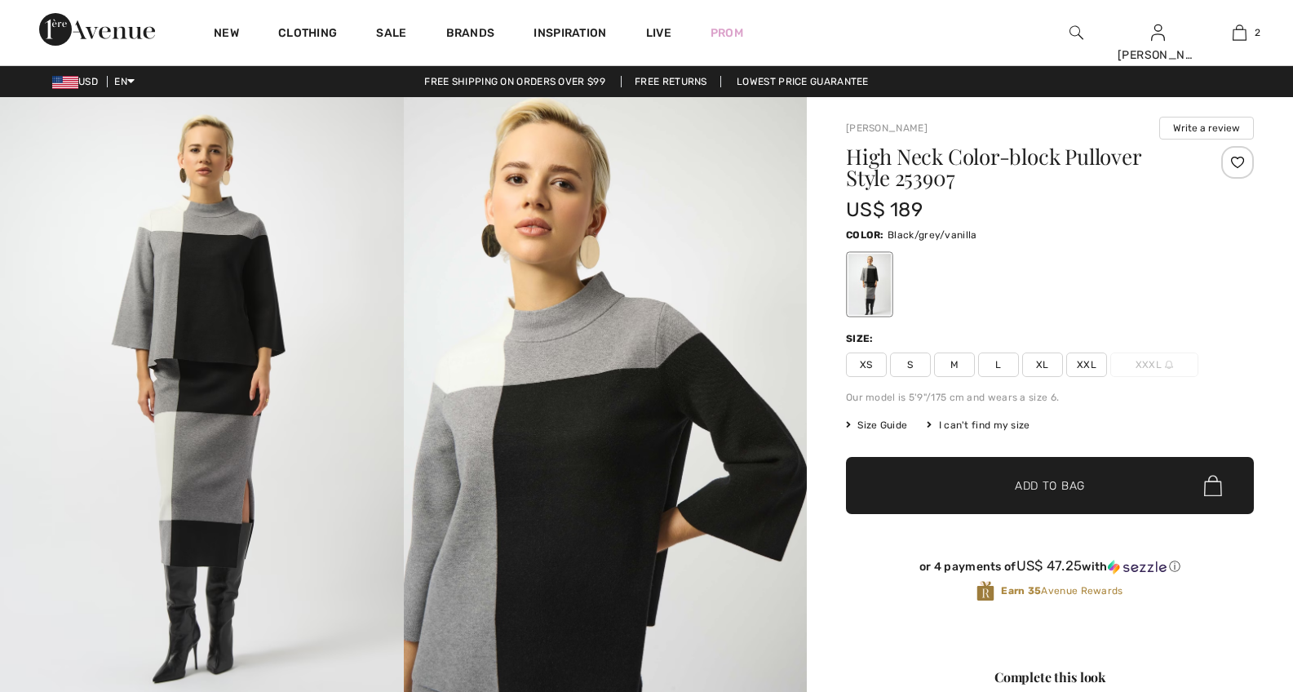
checkbox input "true"
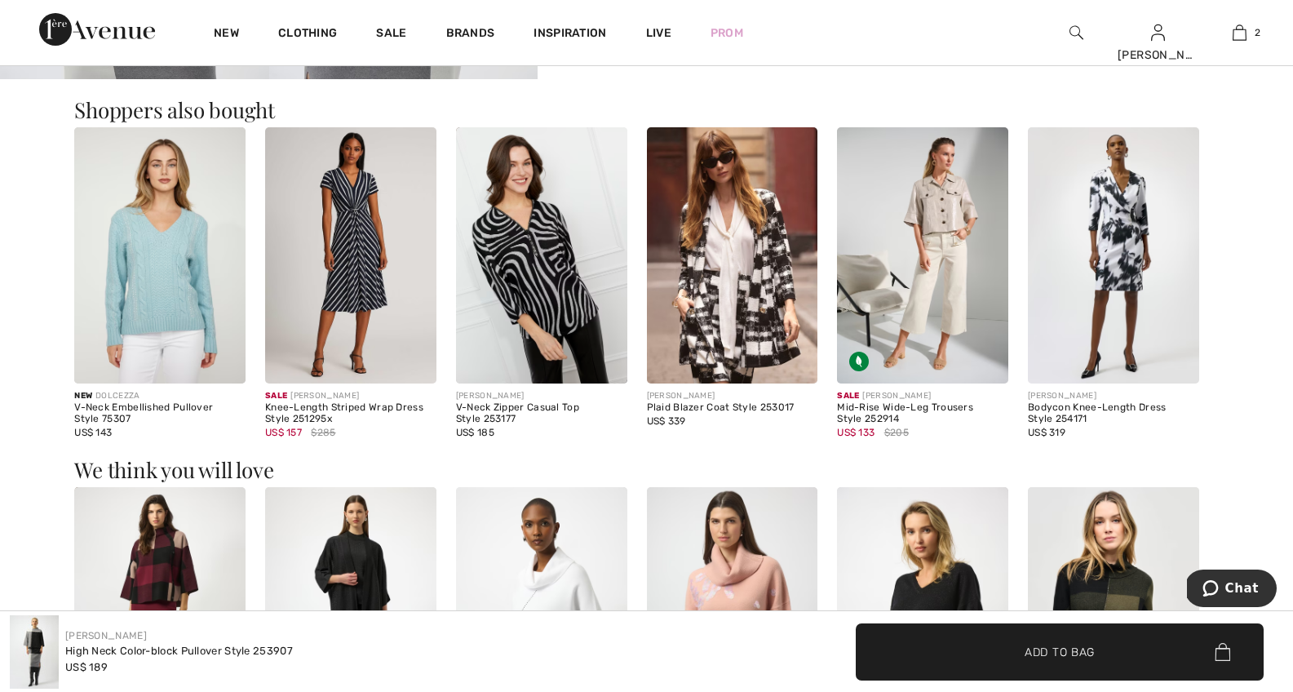
scroll to position [1521, 0]
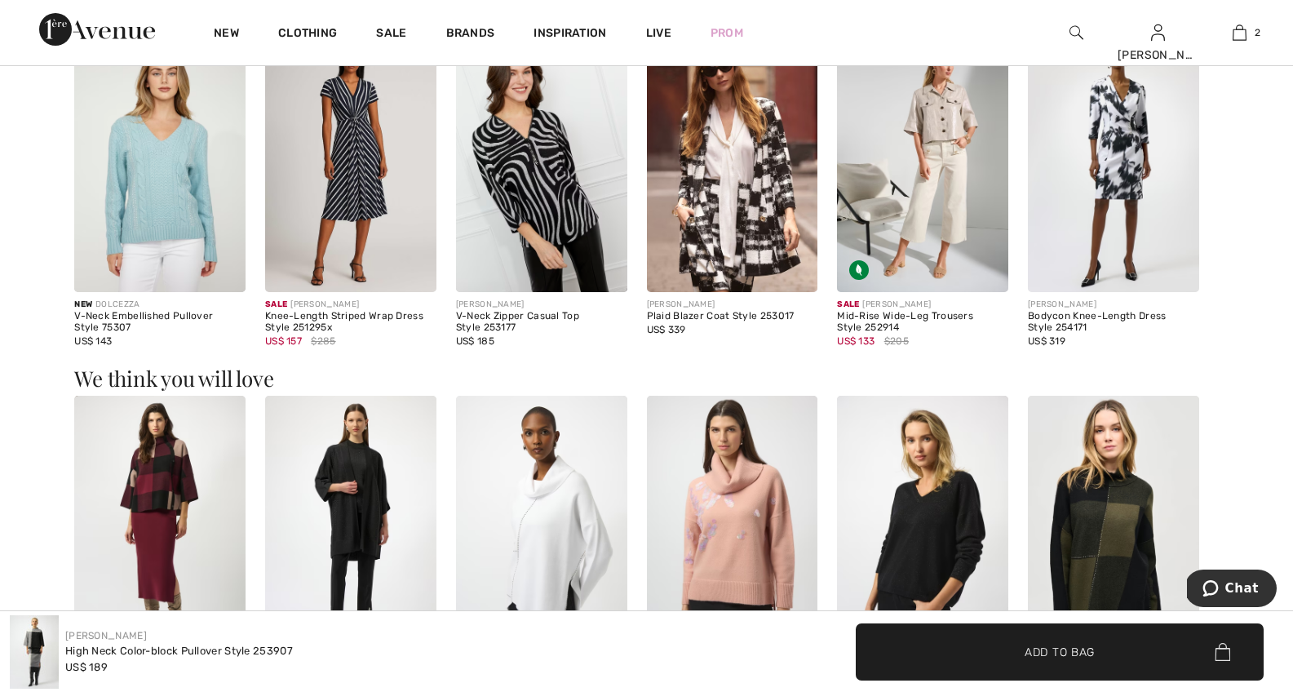
click at [165, 503] on img at bounding box center [159, 524] width 171 height 257
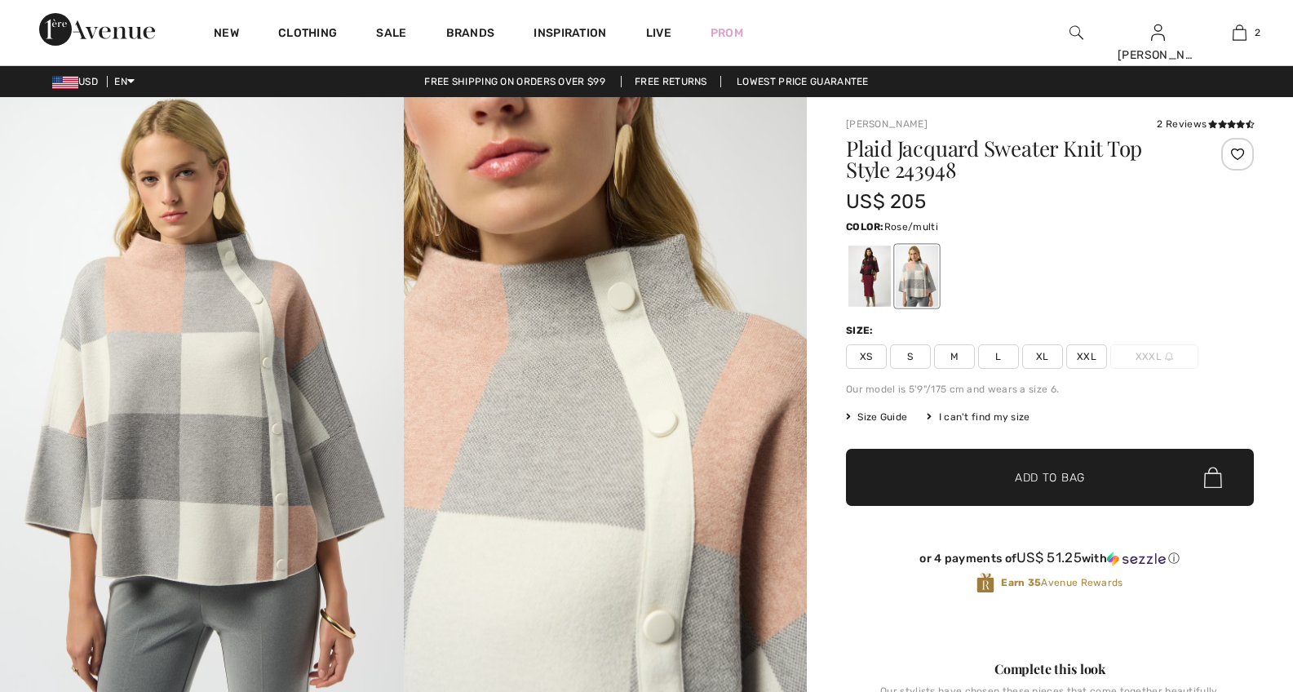
checkbox input "true"
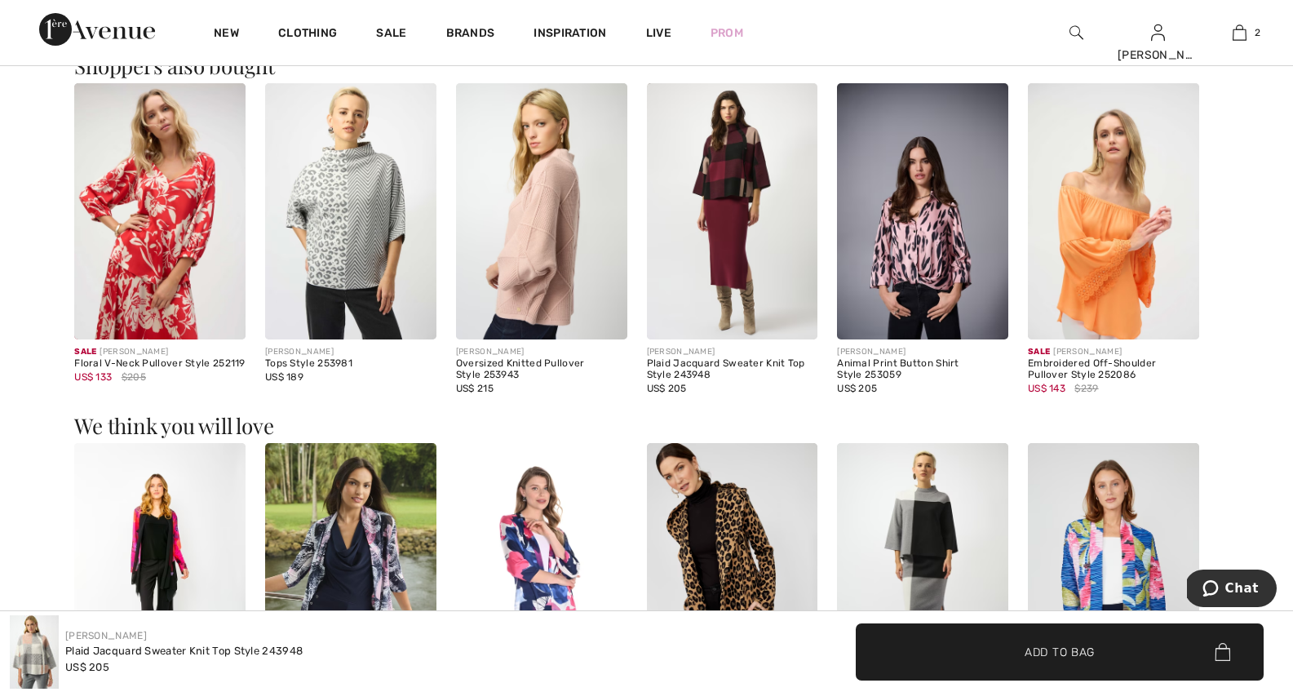
scroll to position [1585, 0]
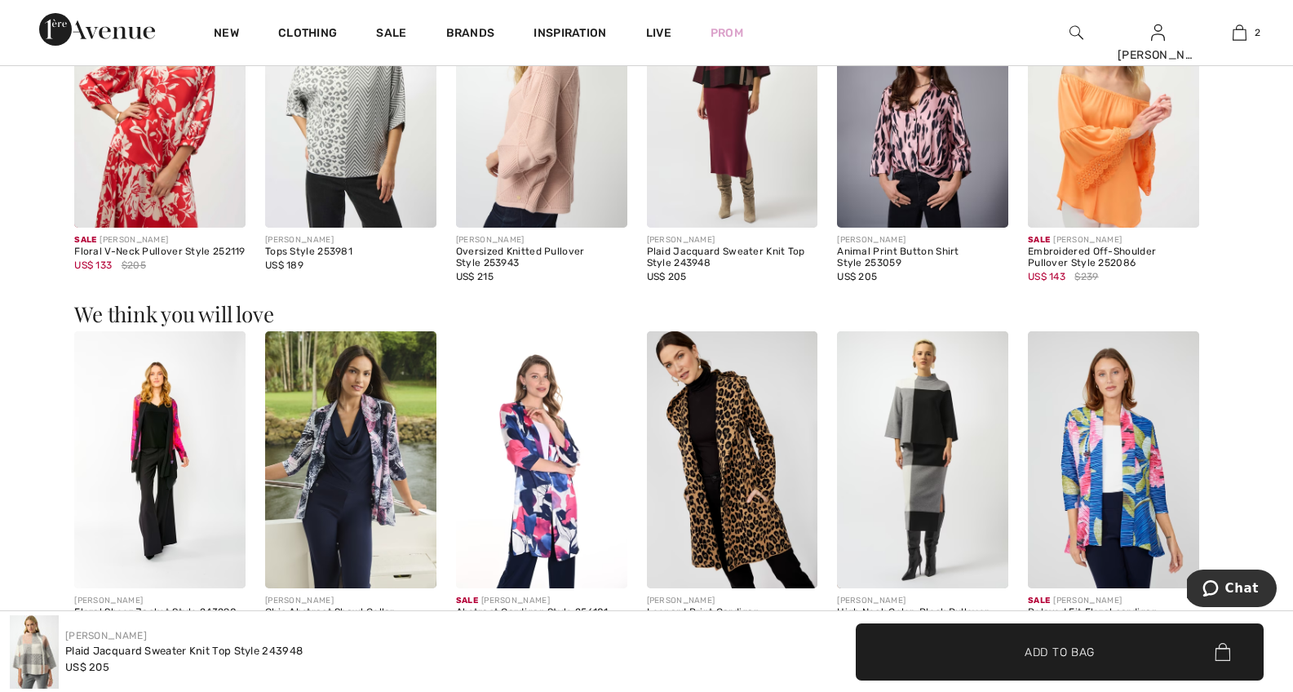
click at [925, 436] on img at bounding box center [922, 459] width 171 height 257
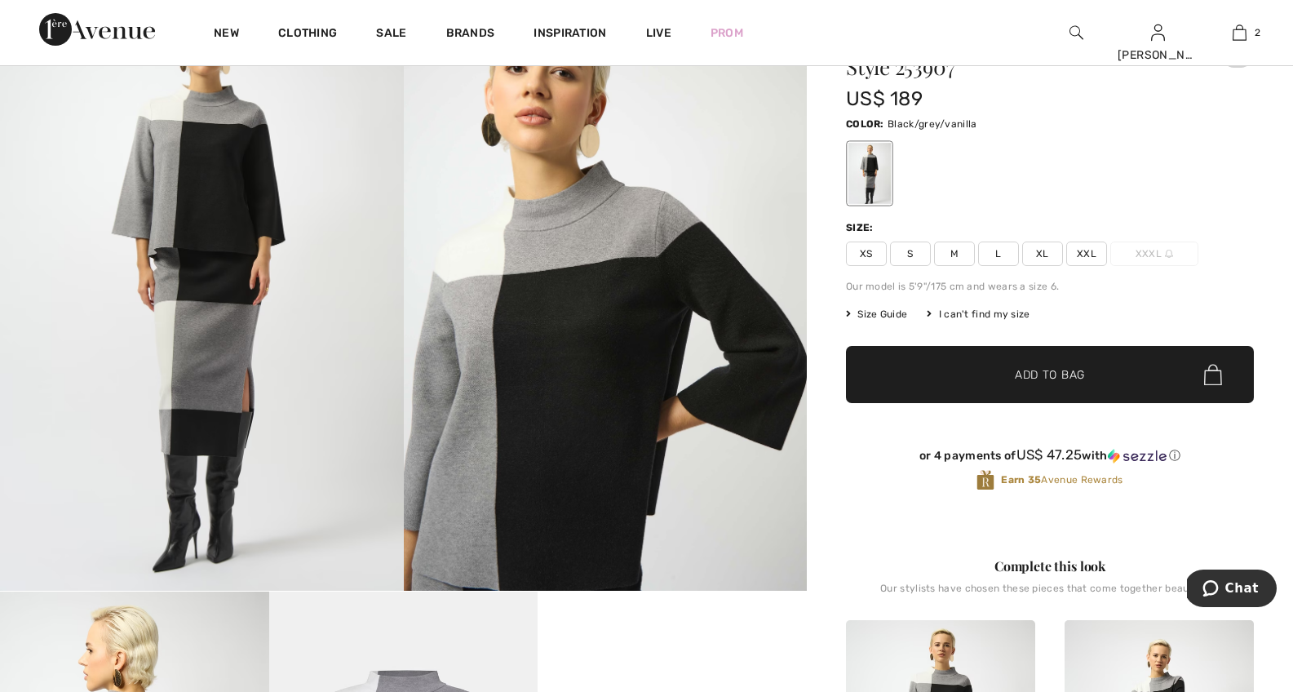
scroll to position [60, 0]
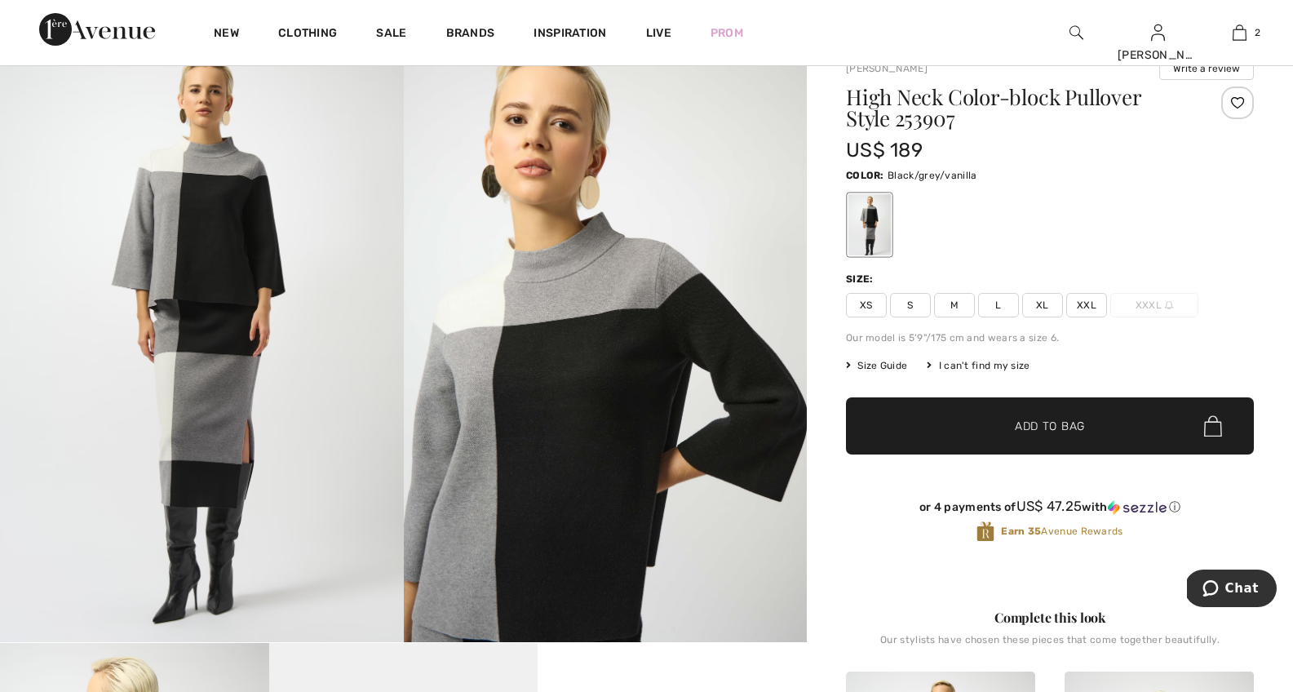
drag, startPoint x: 0, startPoint y: 0, endPoint x: 955, endPoint y: 303, distance: 1002.4
click at [955, 303] on span "M" at bounding box center [954, 305] width 41 height 24
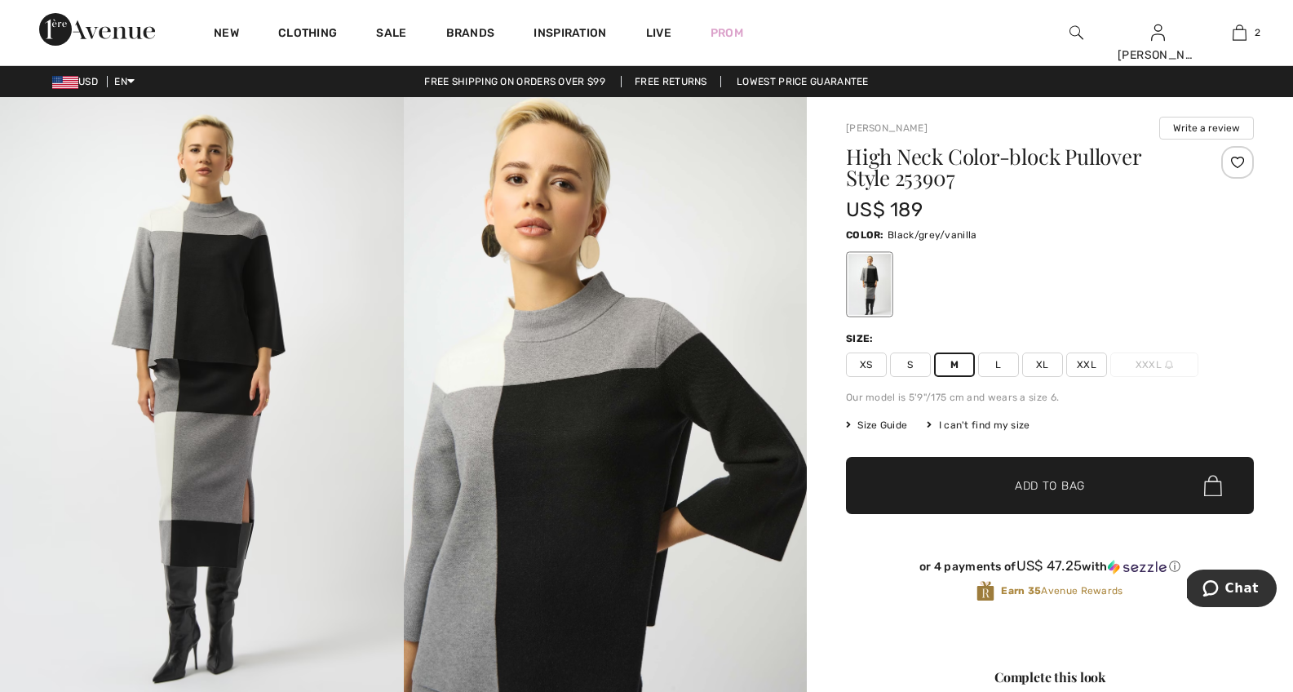
click at [1239, 31] on img at bounding box center [1240, 33] width 14 height 20
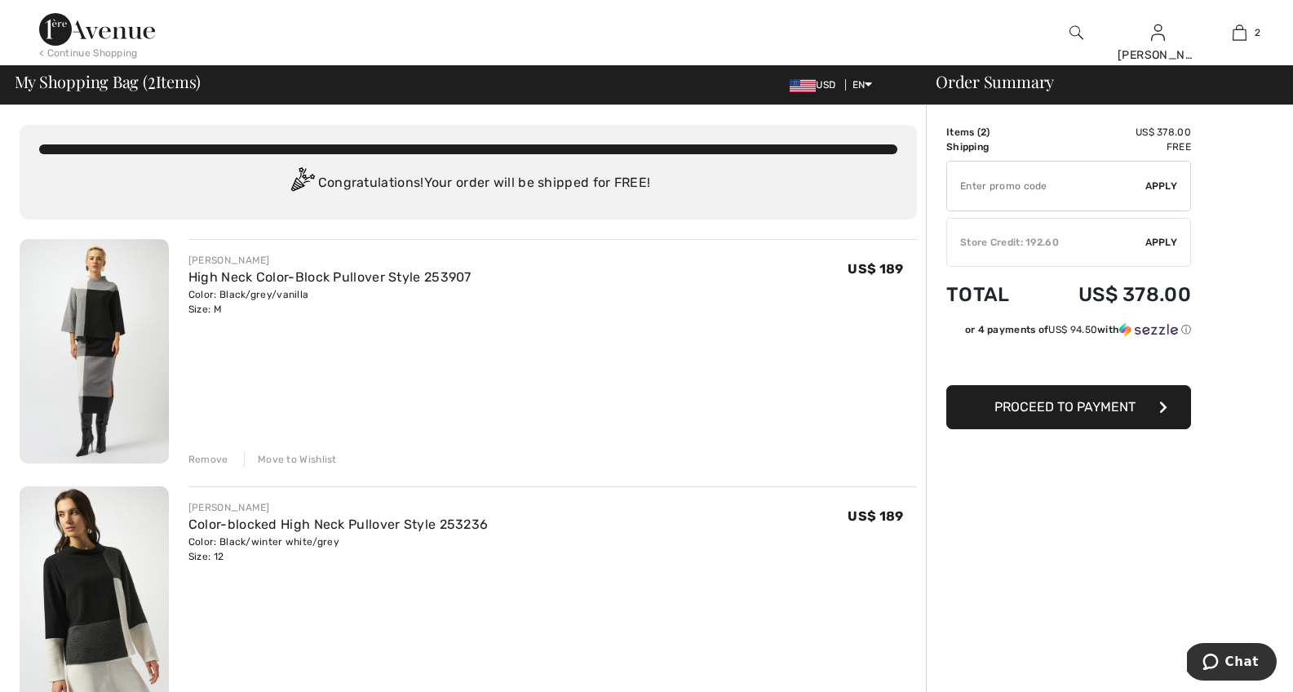
click at [1017, 184] on input "TEXT" at bounding box center [1046, 186] width 198 height 49
type input "GC005016433"
click at [1158, 188] on span "Apply" at bounding box center [1161, 186] width 33 height 15
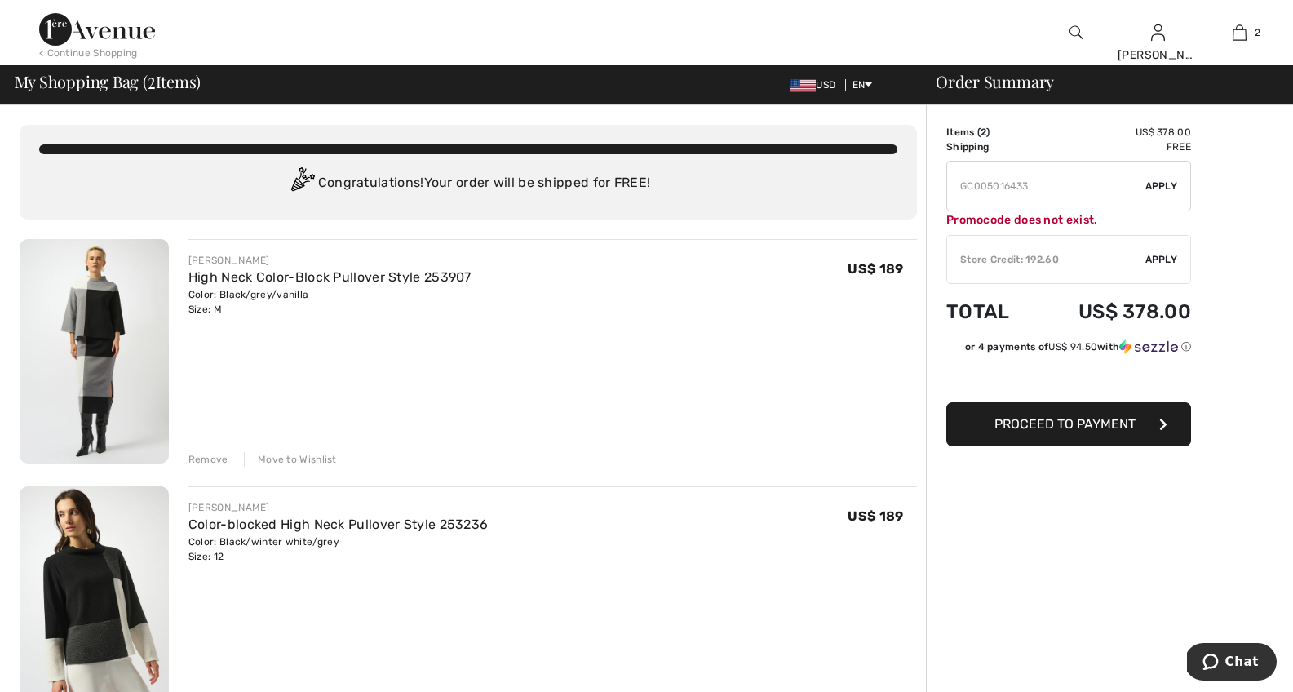
click at [1053, 184] on input "TEXT" at bounding box center [1046, 186] width 198 height 49
click at [1030, 185] on input "TEXT" at bounding box center [1046, 186] width 198 height 49
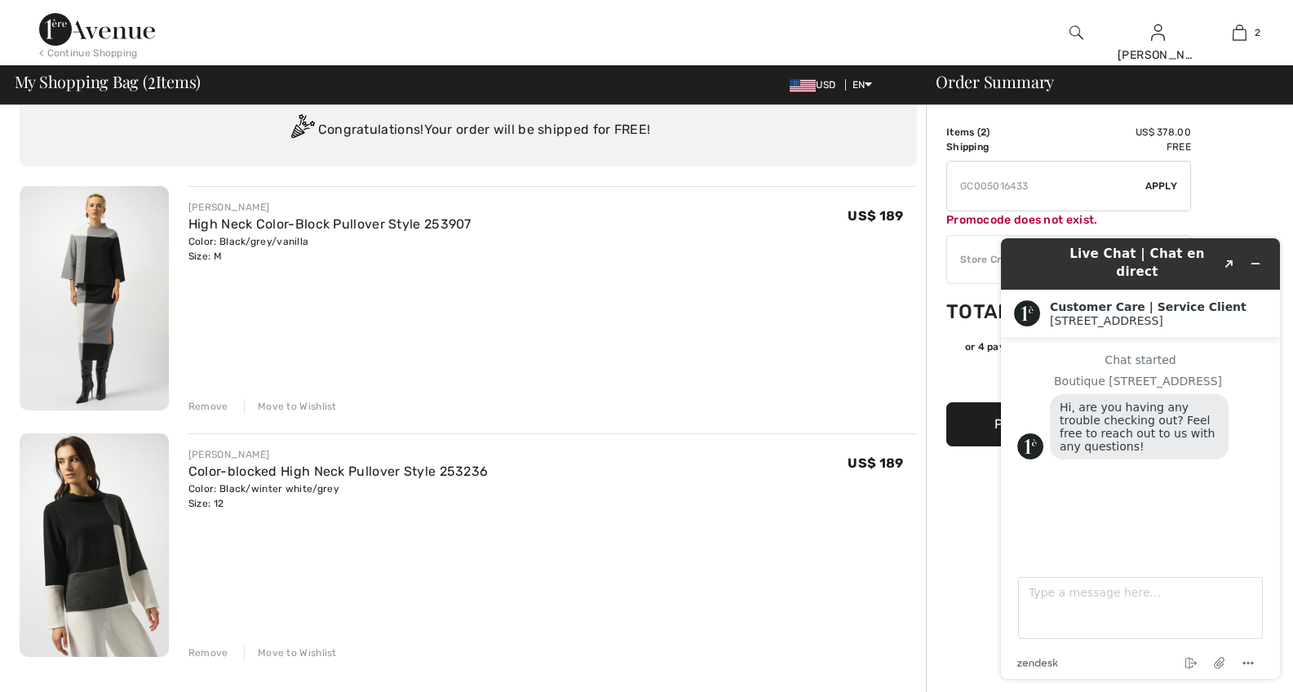
scroll to position [56, 0]
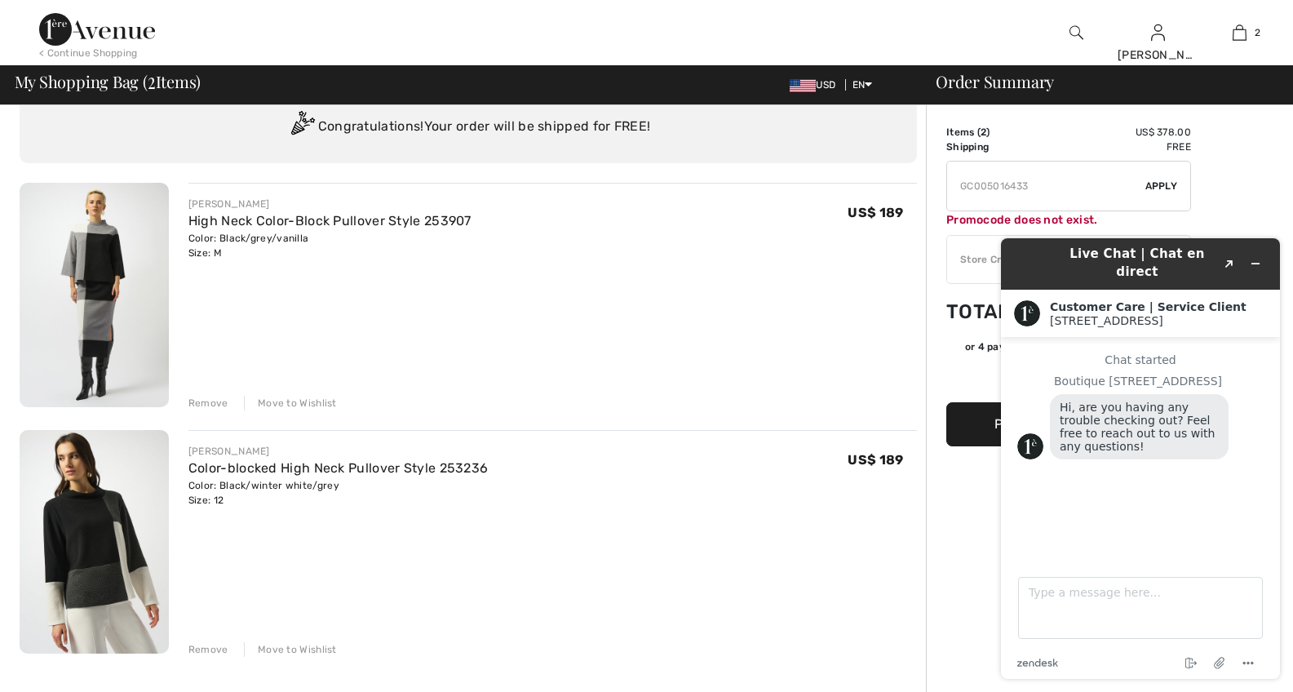
click at [1153, 272] on header "Live Chat | Chat en direct Created with Sketch." at bounding box center [1140, 263] width 279 height 51
click at [1151, 259] on h1 "Live Chat | Chat en direct" at bounding box center [1137, 263] width 158 height 37
click at [1231, 260] on icon "Created with Sketch." at bounding box center [1230, 264] width 10 height 8
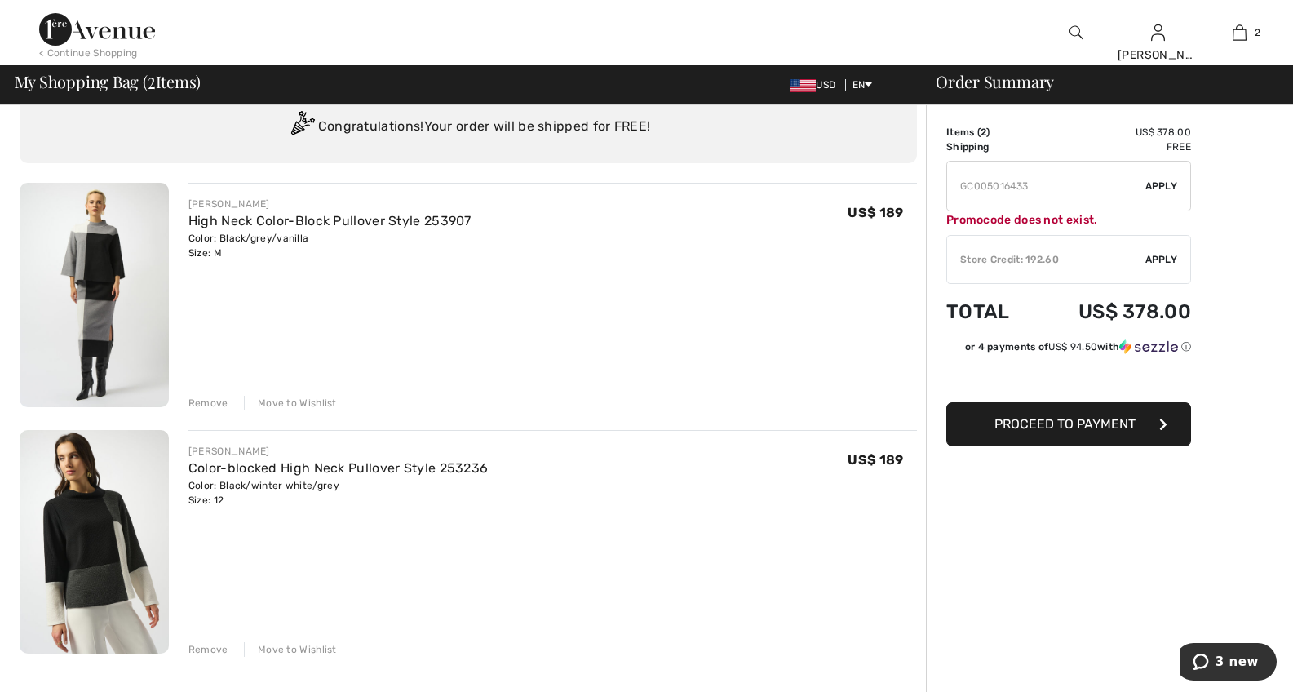
click at [1047, 189] on input "TEXT" at bounding box center [1046, 186] width 198 height 49
drag, startPoint x: 1047, startPoint y: 188, endPoint x: 911, endPoint y: 187, distance: 135.4
click at [911, 187] on div "You are only US$ 0.00 away from FREE SHIPPING! Continue Shopping > Congratulati…" at bounding box center [651, 694] width 1283 height 1290
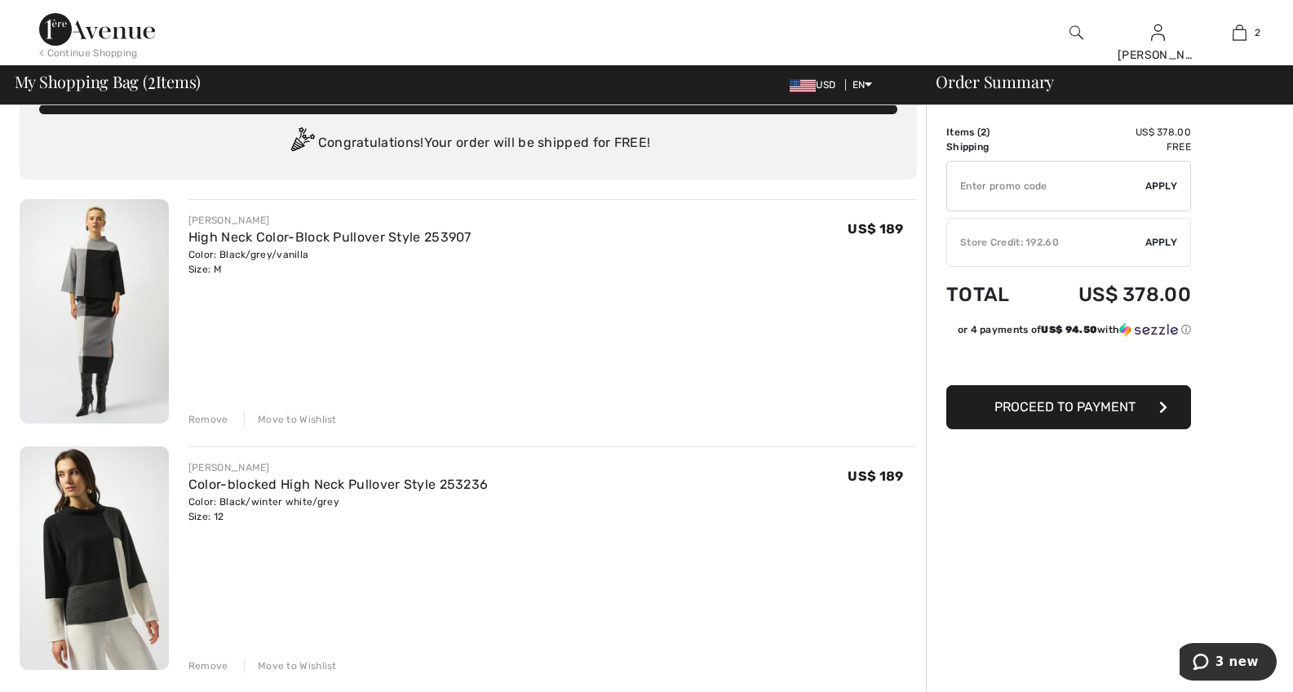
scroll to position [98, 0]
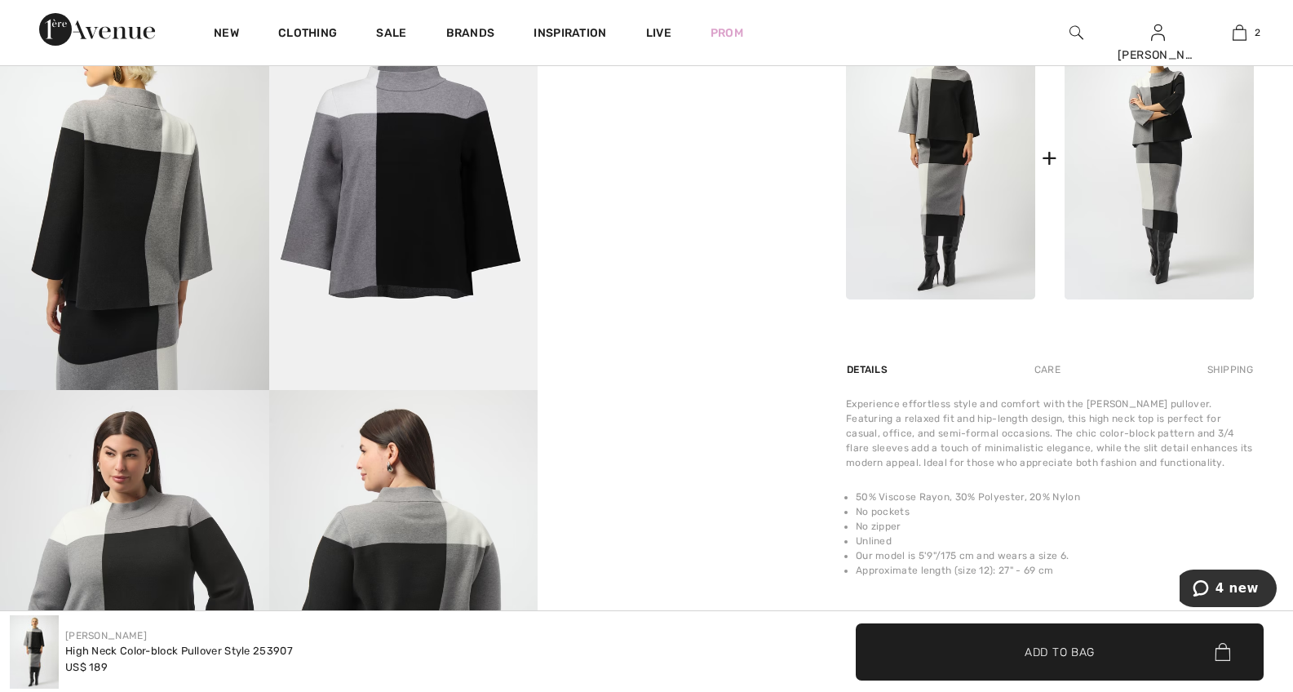
scroll to position [808, 0]
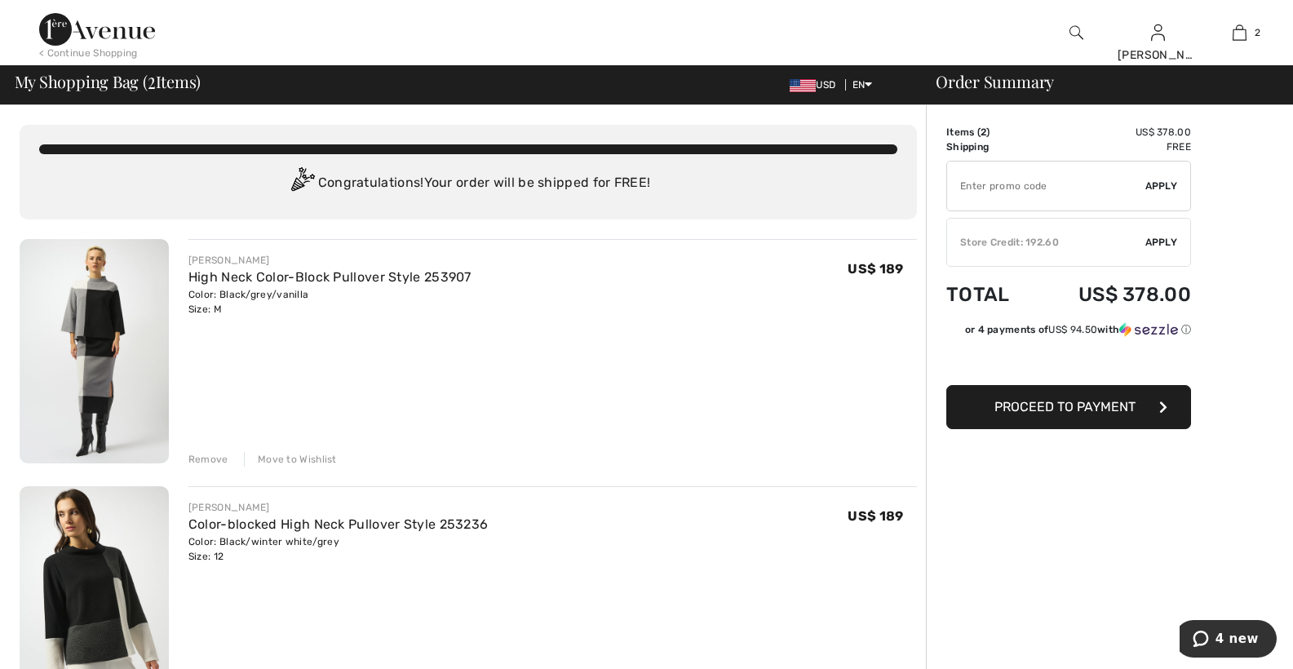
click at [1082, 29] on img at bounding box center [1077, 33] width 14 height 20
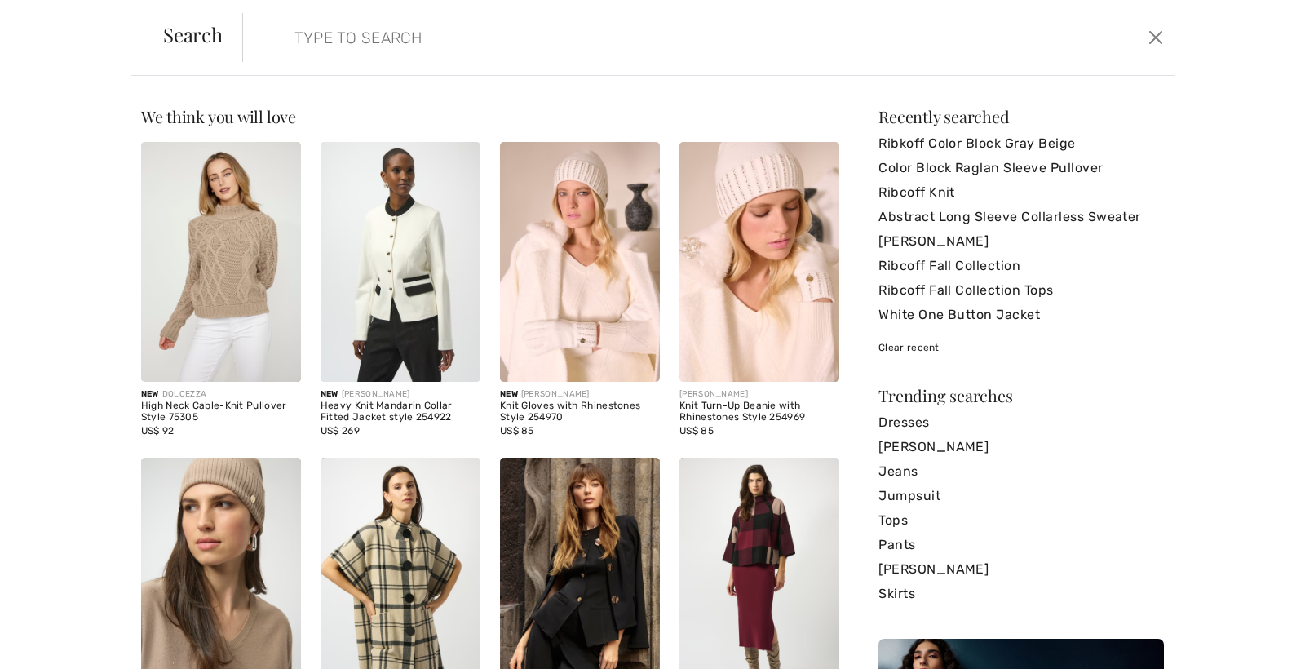
click at [768, 543] on img at bounding box center [760, 578] width 160 height 240
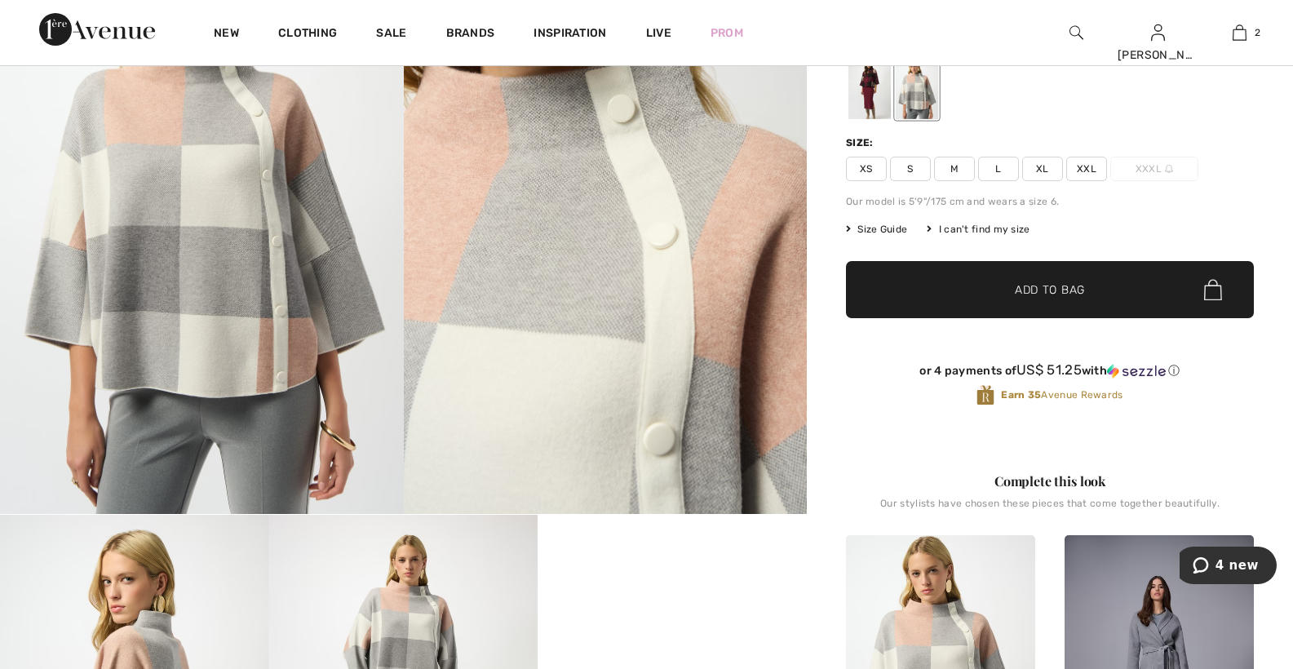
scroll to position [72, 0]
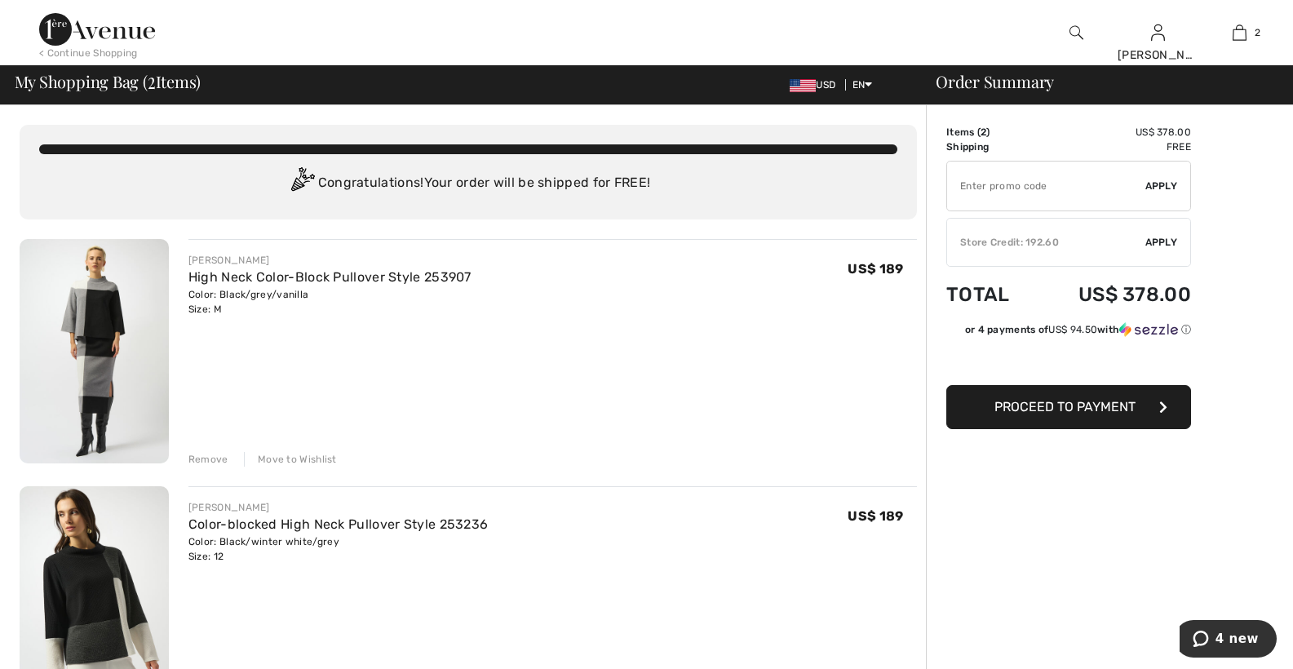
click at [96, 321] on img at bounding box center [94, 351] width 149 height 224
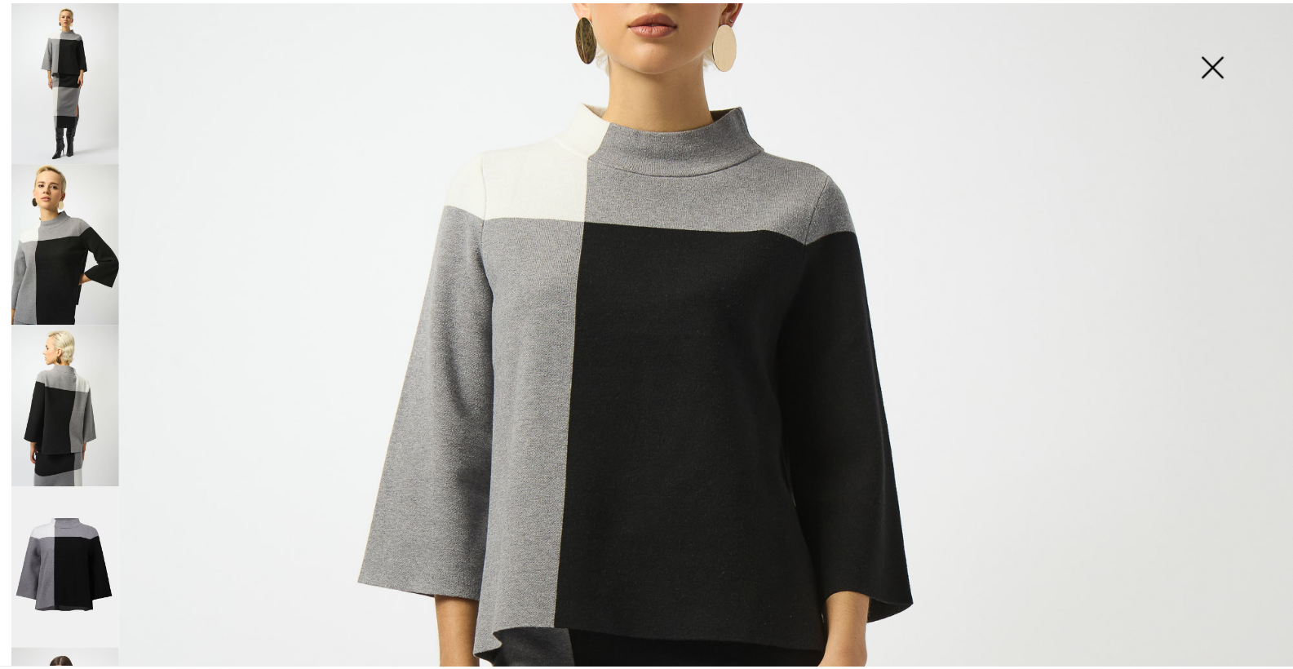
scroll to position [136, 0]
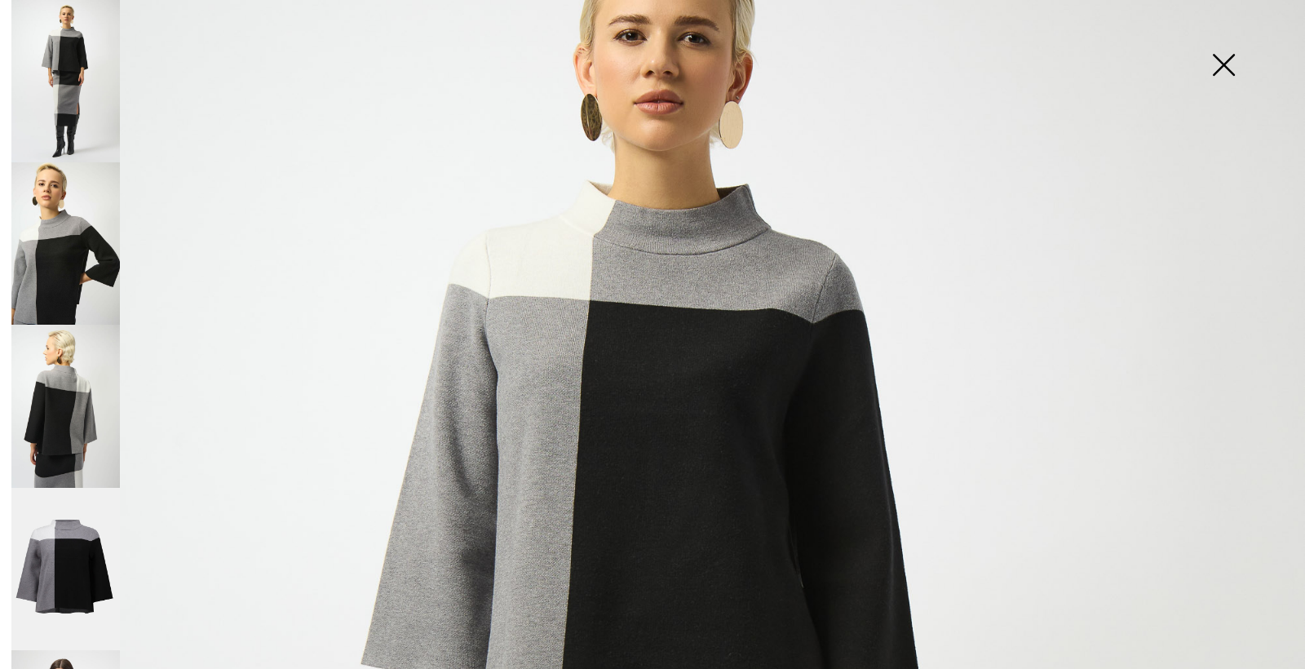
click at [1224, 55] on img at bounding box center [1224, 66] width 82 height 84
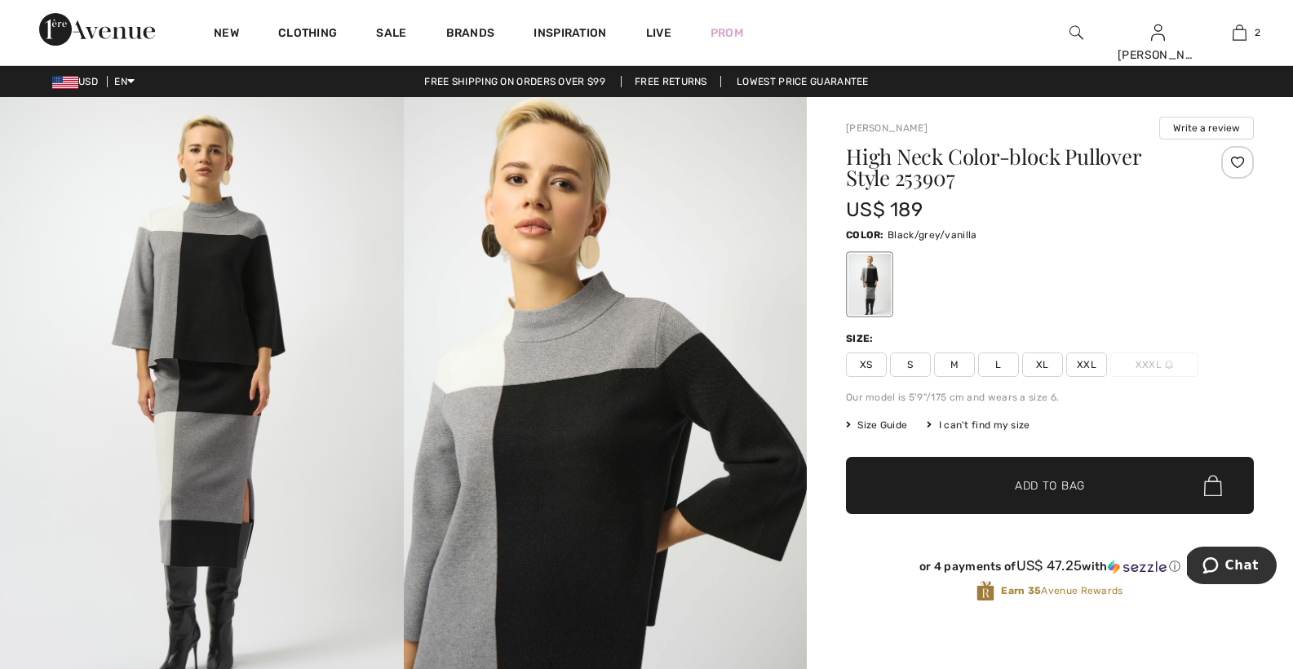
click at [1127, 204] on div "US$ 189" at bounding box center [1016, 209] width 340 height 29
click at [913, 364] on span "S" at bounding box center [910, 364] width 41 height 24
click at [1035, 488] on span "Add to Bag" at bounding box center [1050, 485] width 70 height 17
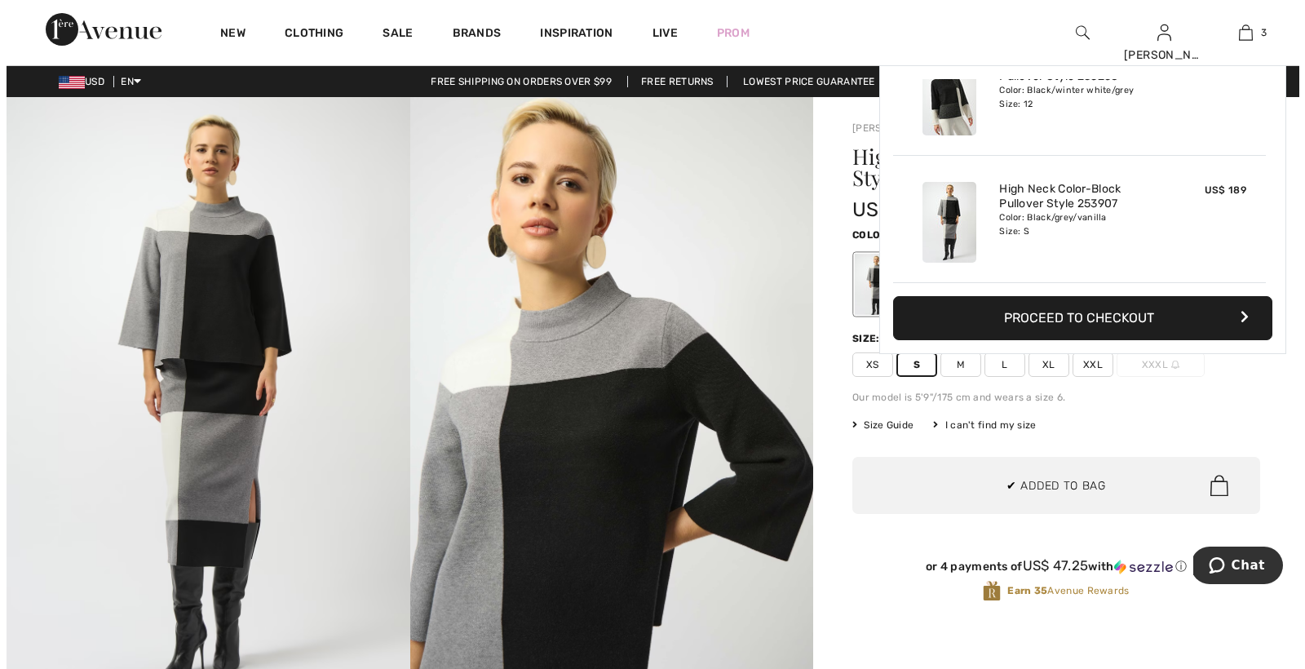
scroll to position [0, 0]
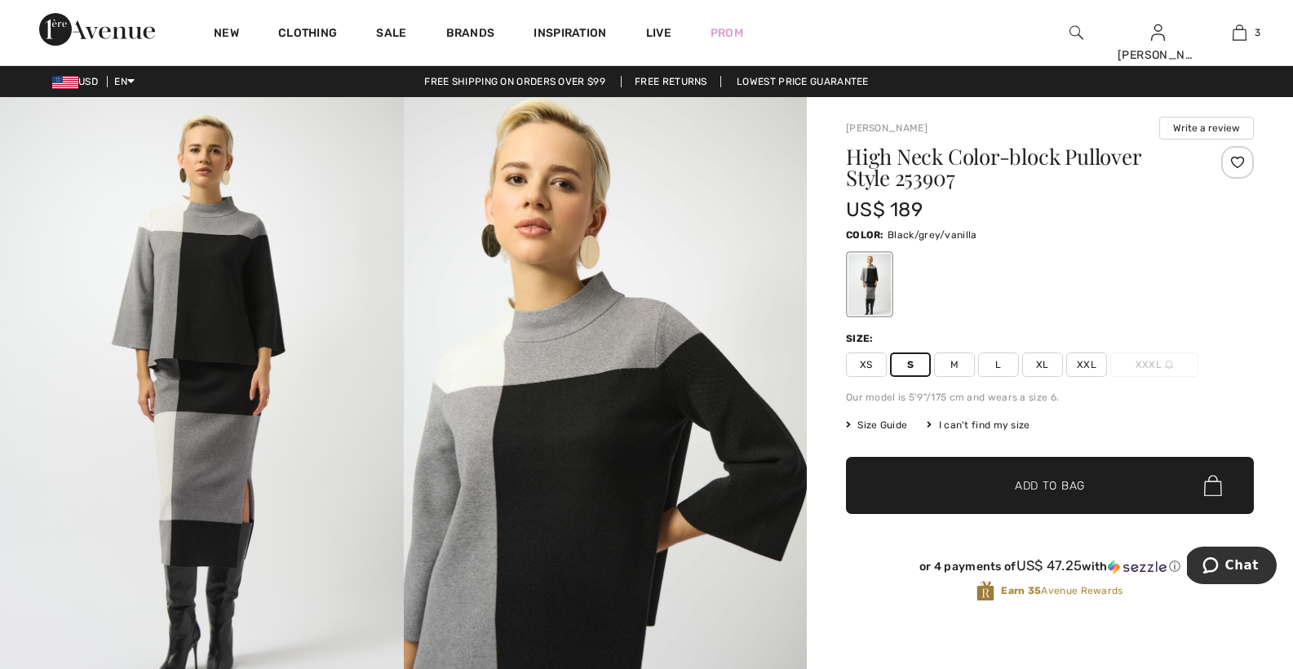
click at [193, 298] on img at bounding box center [202, 399] width 404 height 605
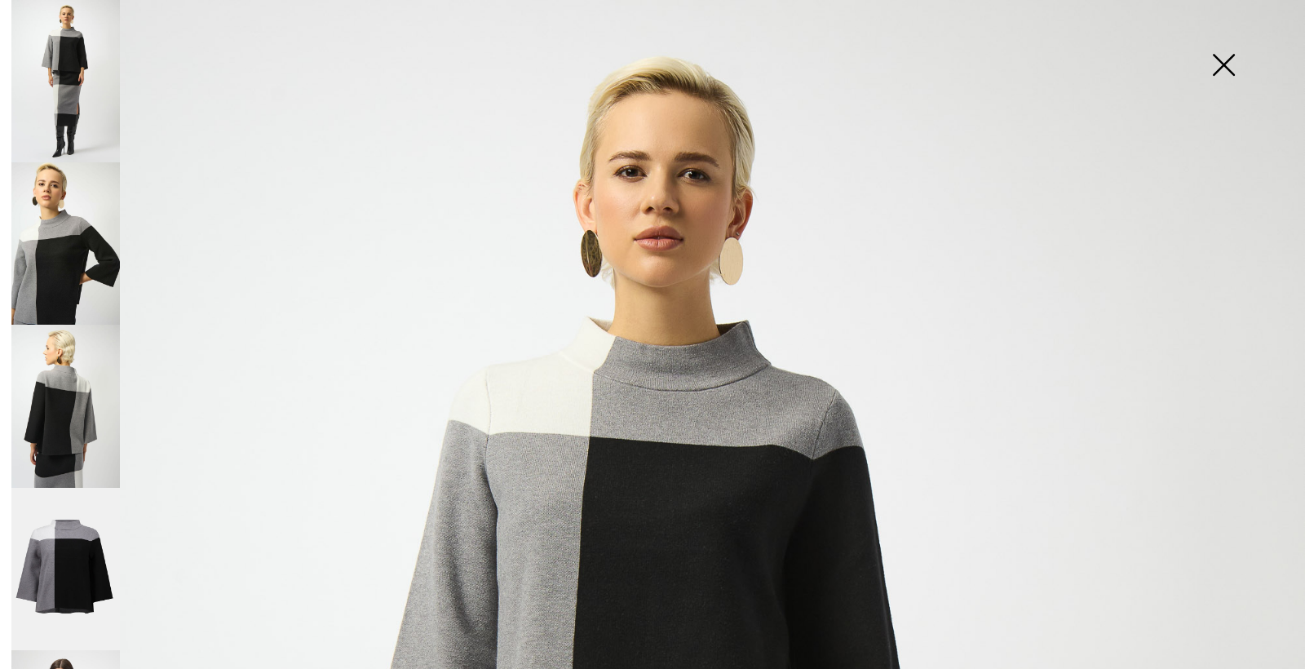
click at [1219, 61] on img at bounding box center [1224, 66] width 82 height 84
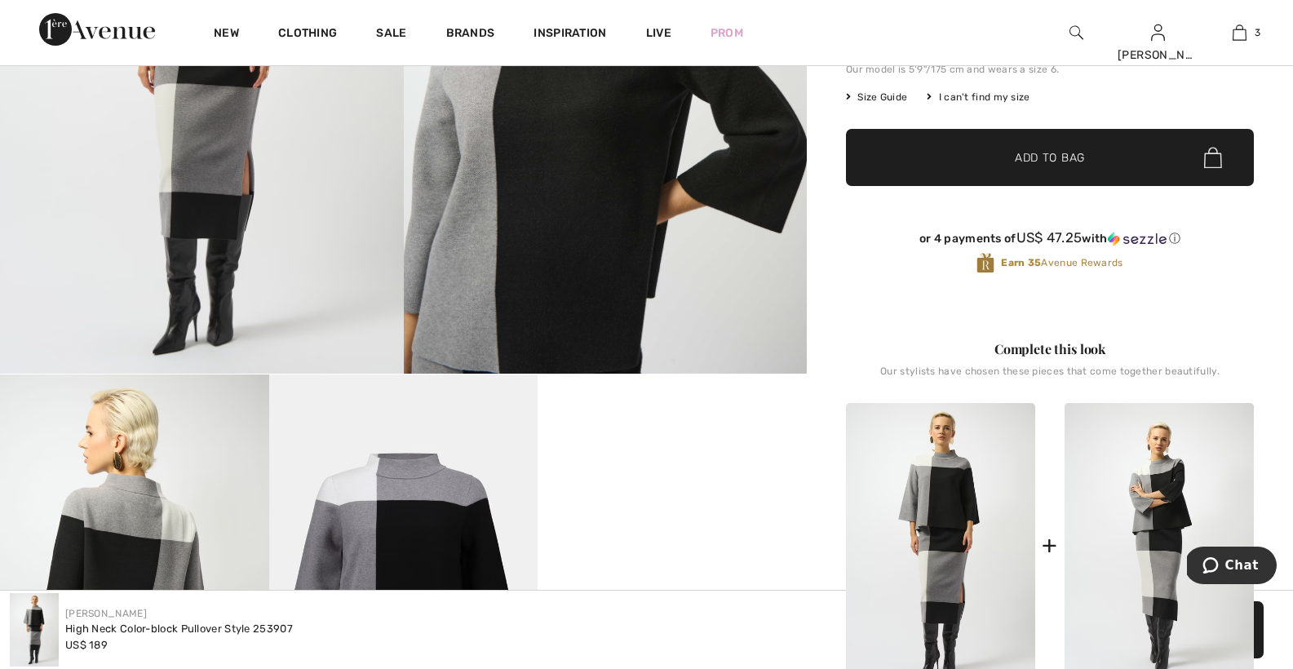
scroll to position [153, 0]
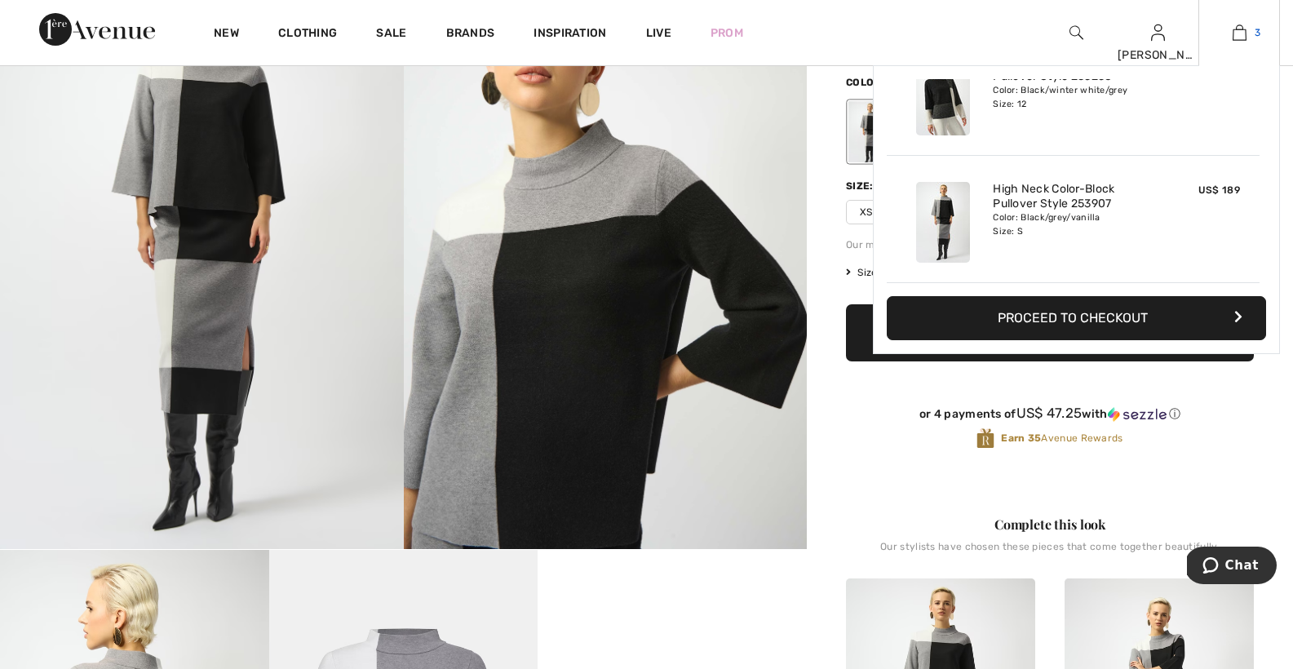
click at [1238, 30] on img at bounding box center [1240, 33] width 14 height 20
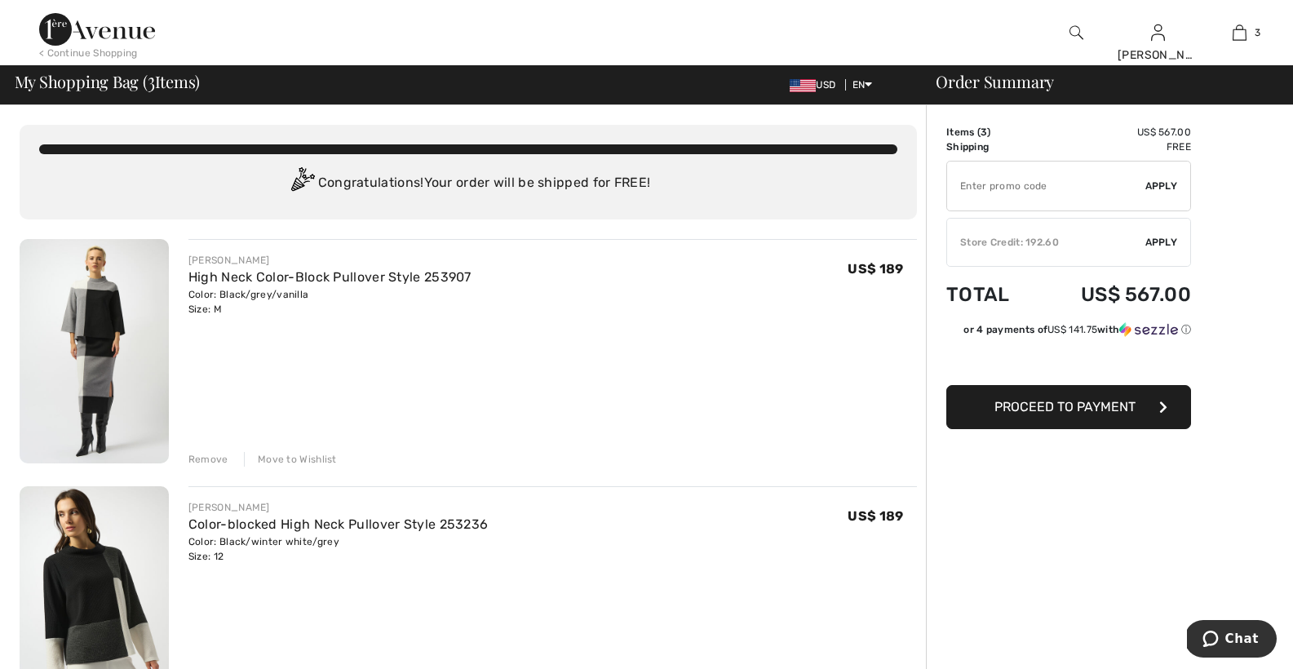
click at [203, 457] on div "Remove" at bounding box center [208, 459] width 40 height 15
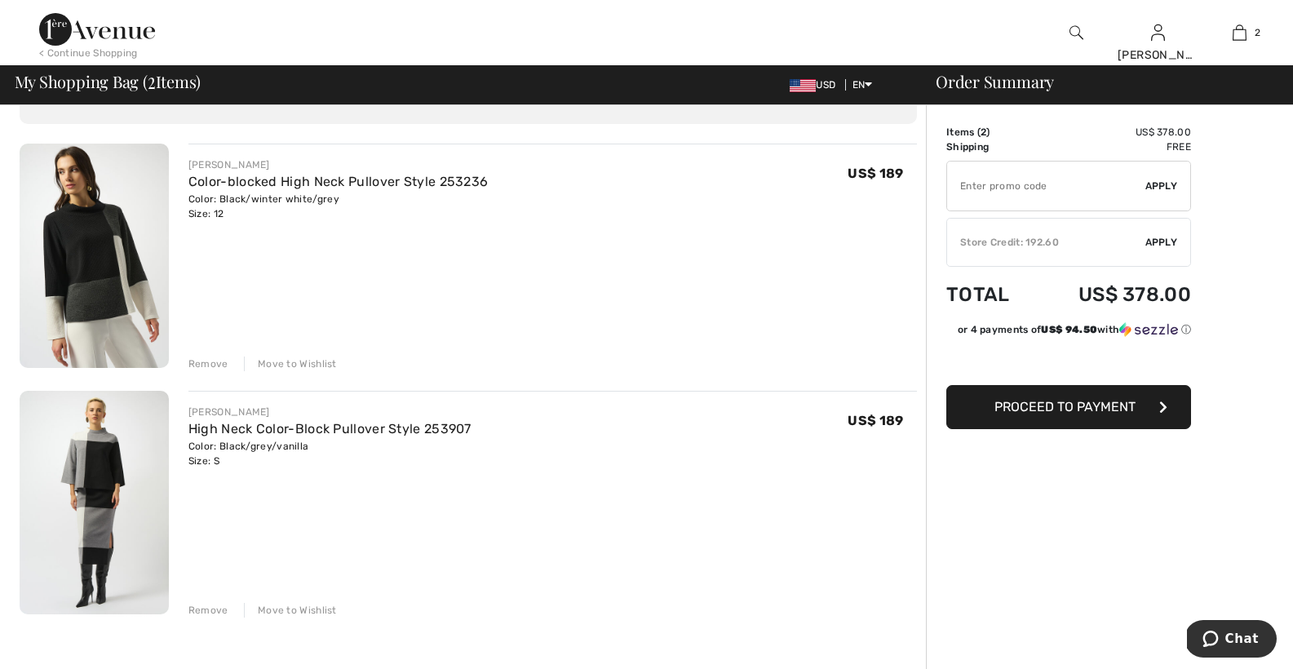
scroll to position [16, 0]
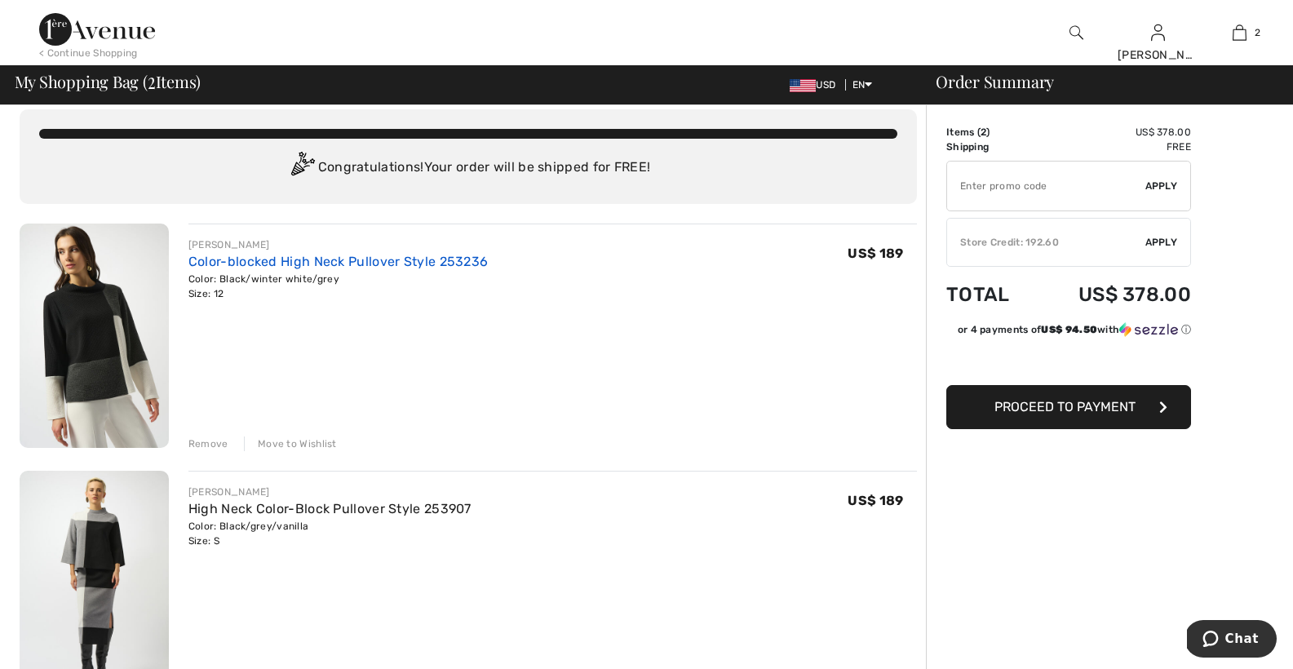
click at [440, 262] on link "Color-blocked High Neck Pullover Style 253236" at bounding box center [338, 262] width 300 height 16
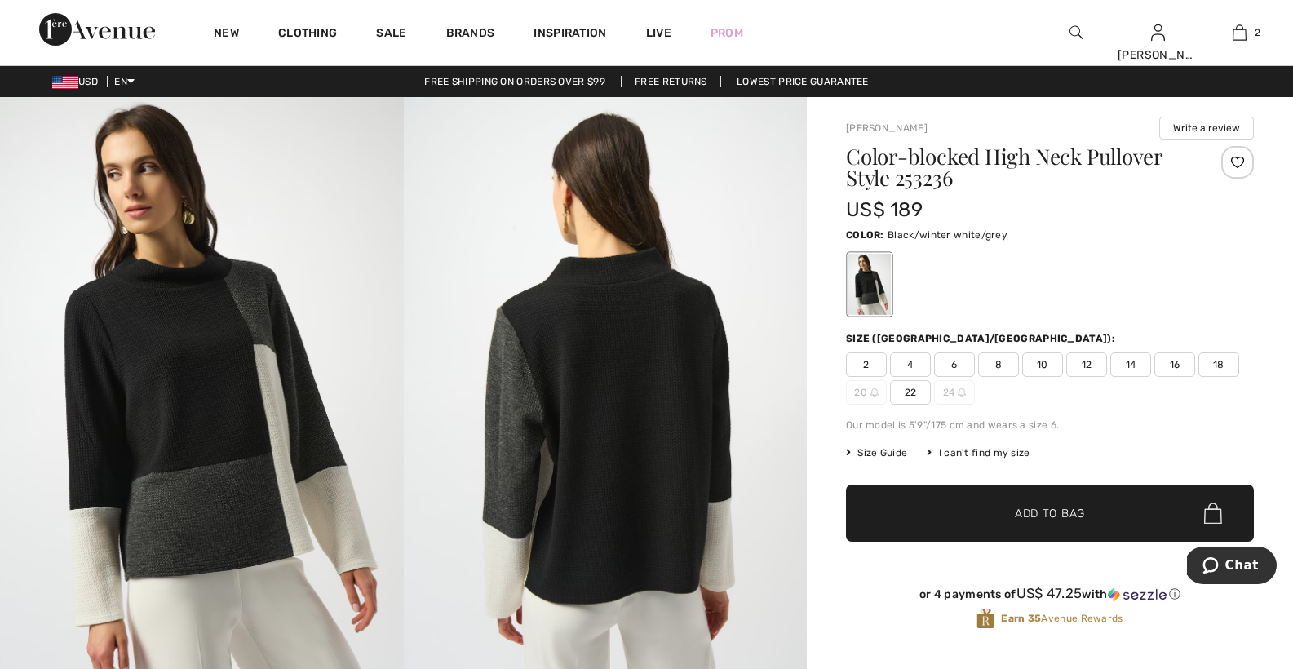
click at [1084, 361] on span "12" at bounding box center [1086, 364] width 41 height 24
click at [879, 451] on span "Size Guide" at bounding box center [876, 452] width 61 height 15
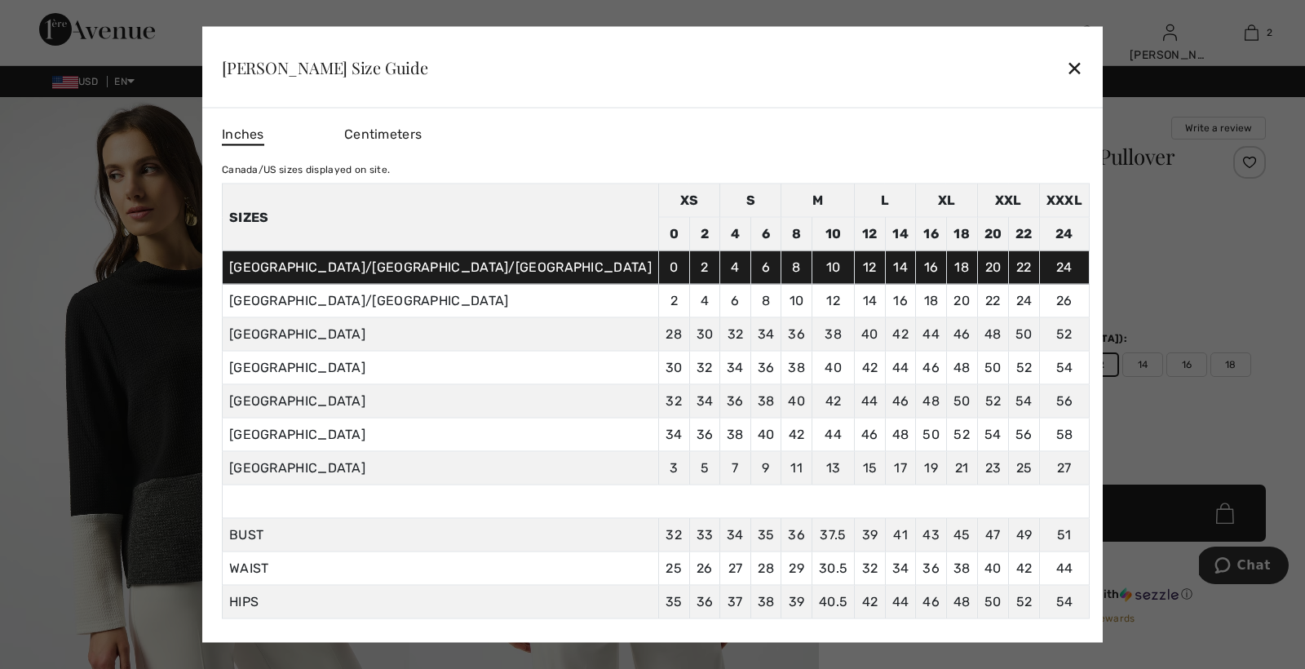
click at [855, 271] on td "12" at bounding box center [870, 266] width 31 height 33
click at [1066, 67] on div "✕" at bounding box center [1074, 67] width 17 height 34
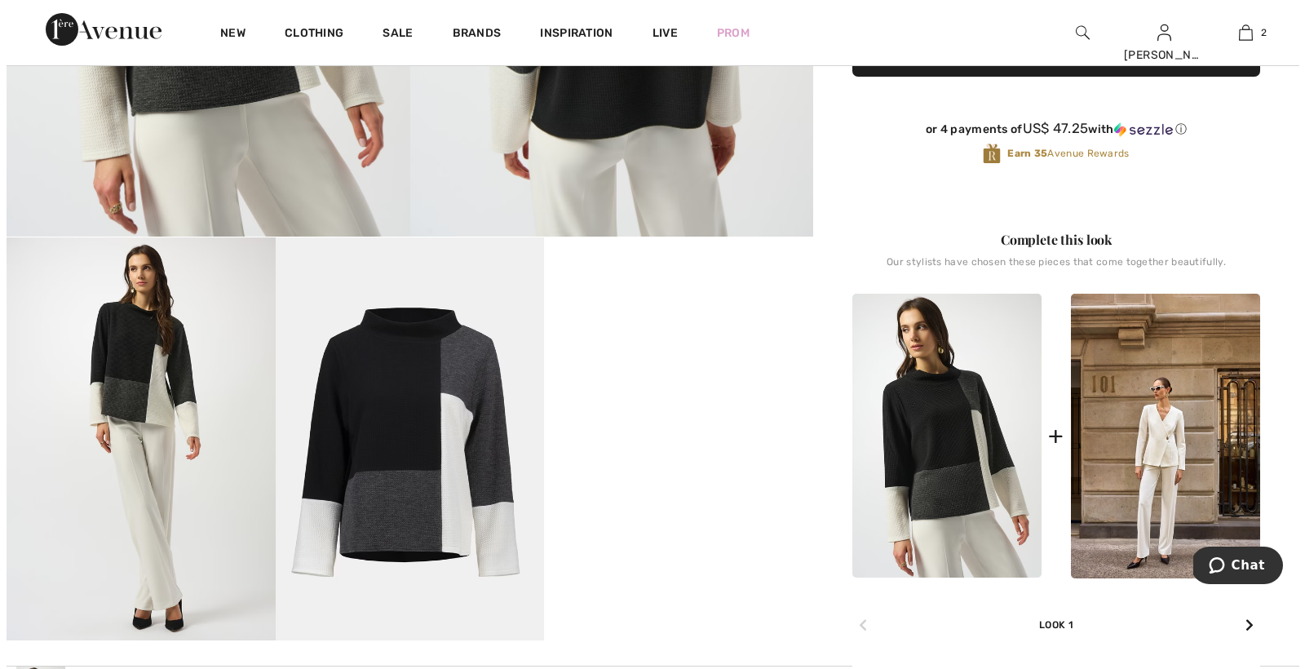
scroll to position [492, 0]
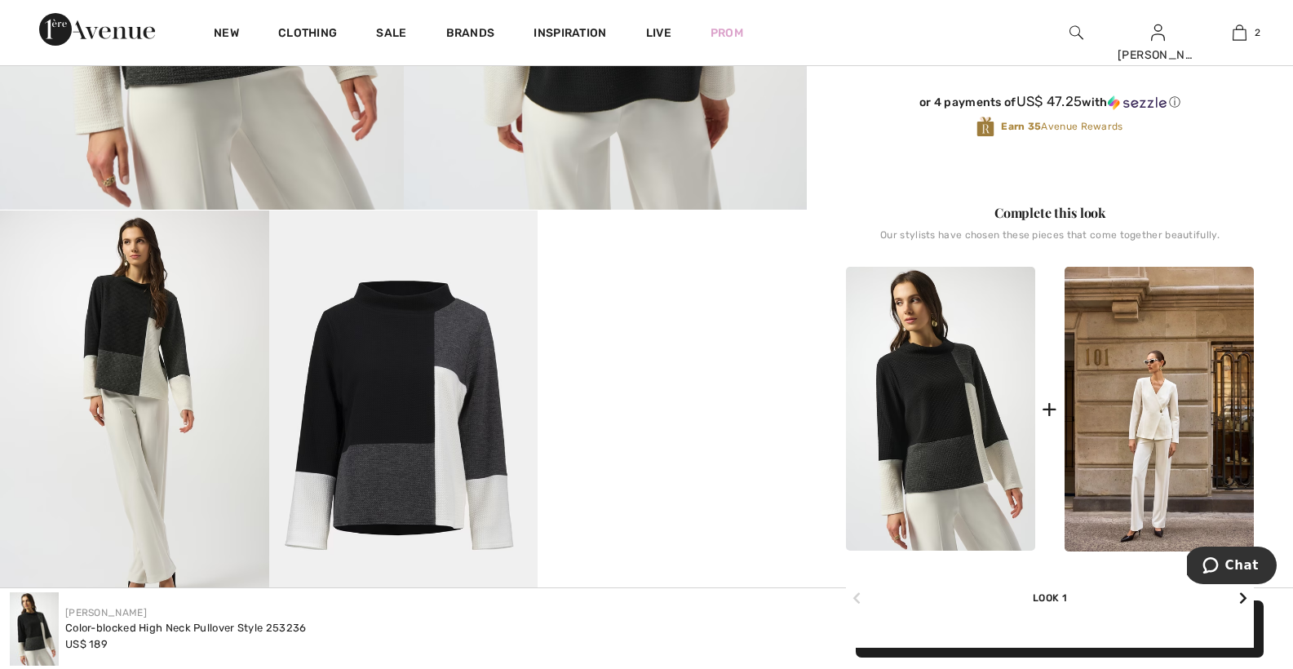
click at [153, 367] on img at bounding box center [134, 411] width 269 height 403
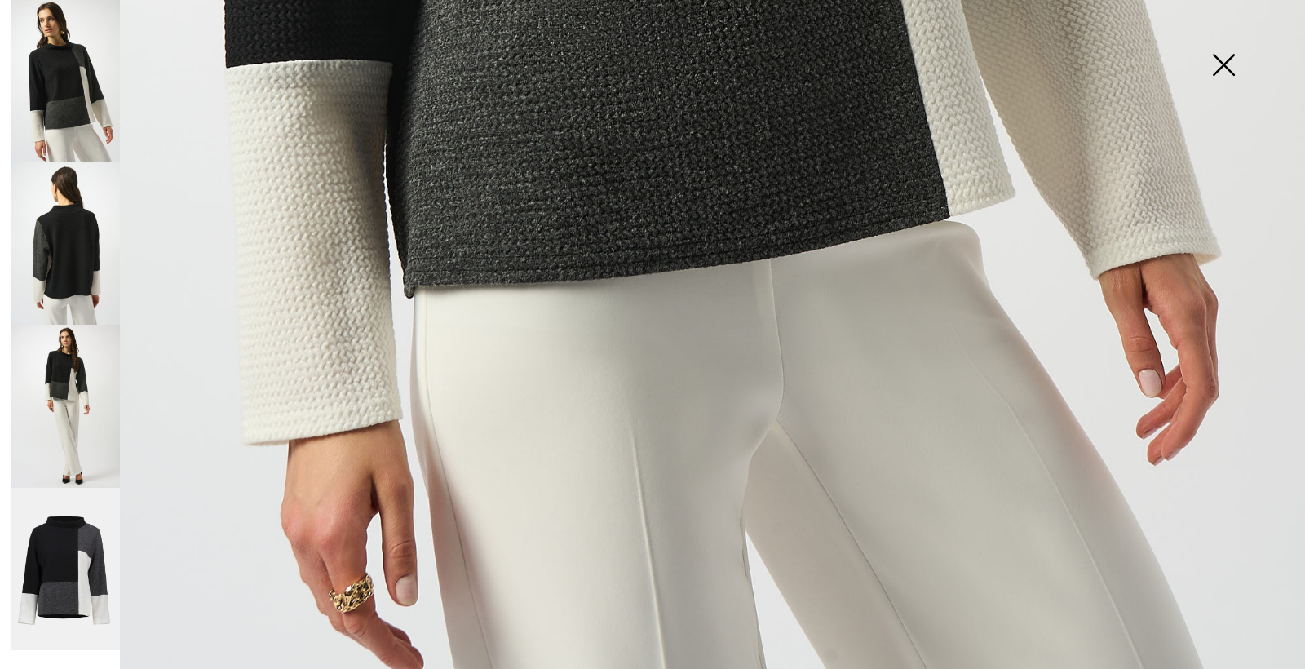
scroll to position [1265, 0]
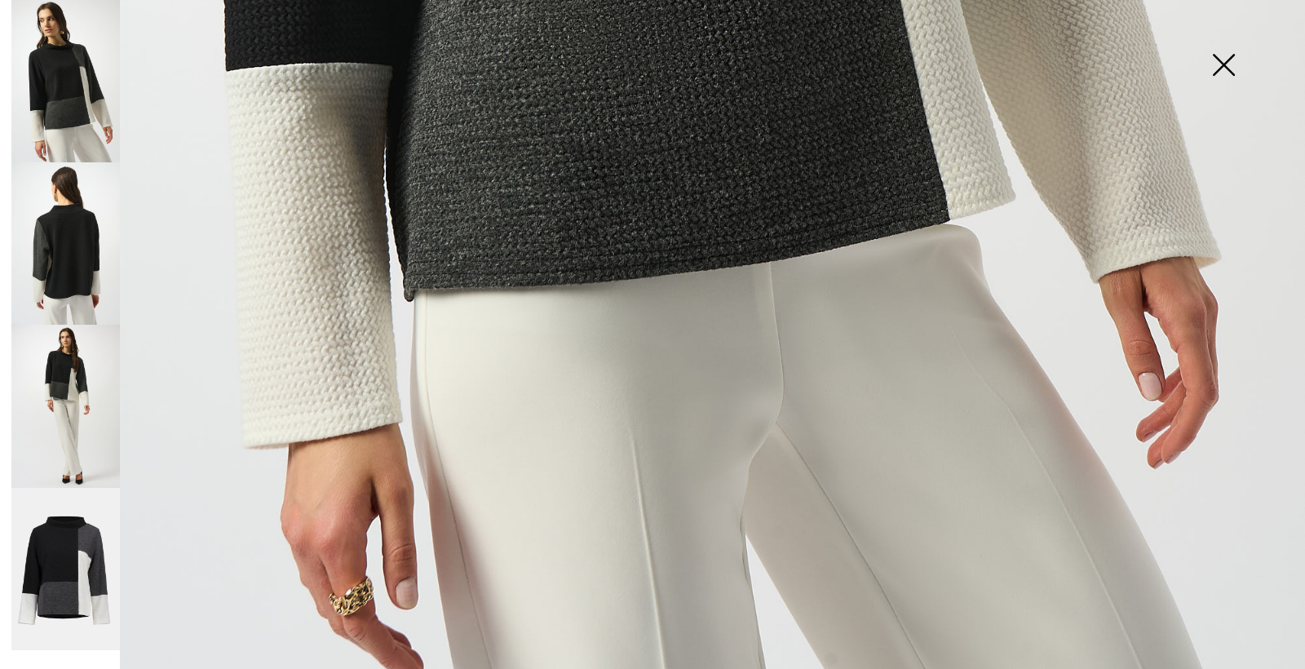
click at [57, 403] on img at bounding box center [65, 406] width 109 height 162
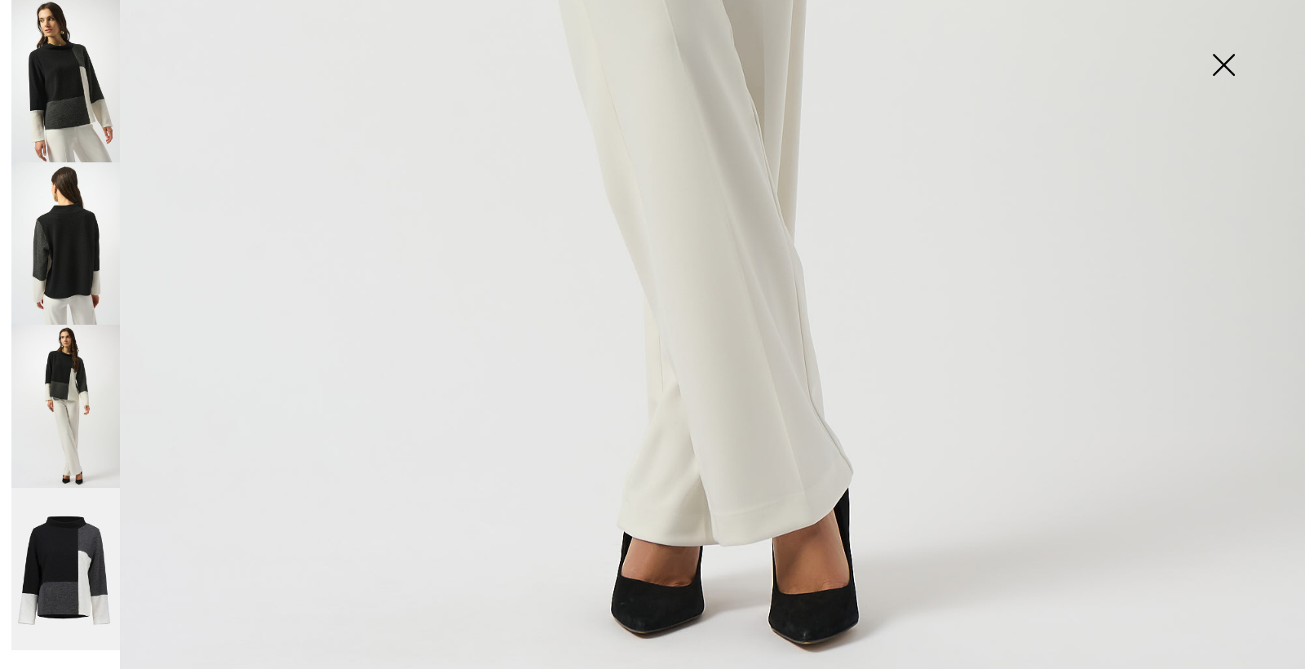
click at [75, 268] on img at bounding box center [65, 243] width 109 height 162
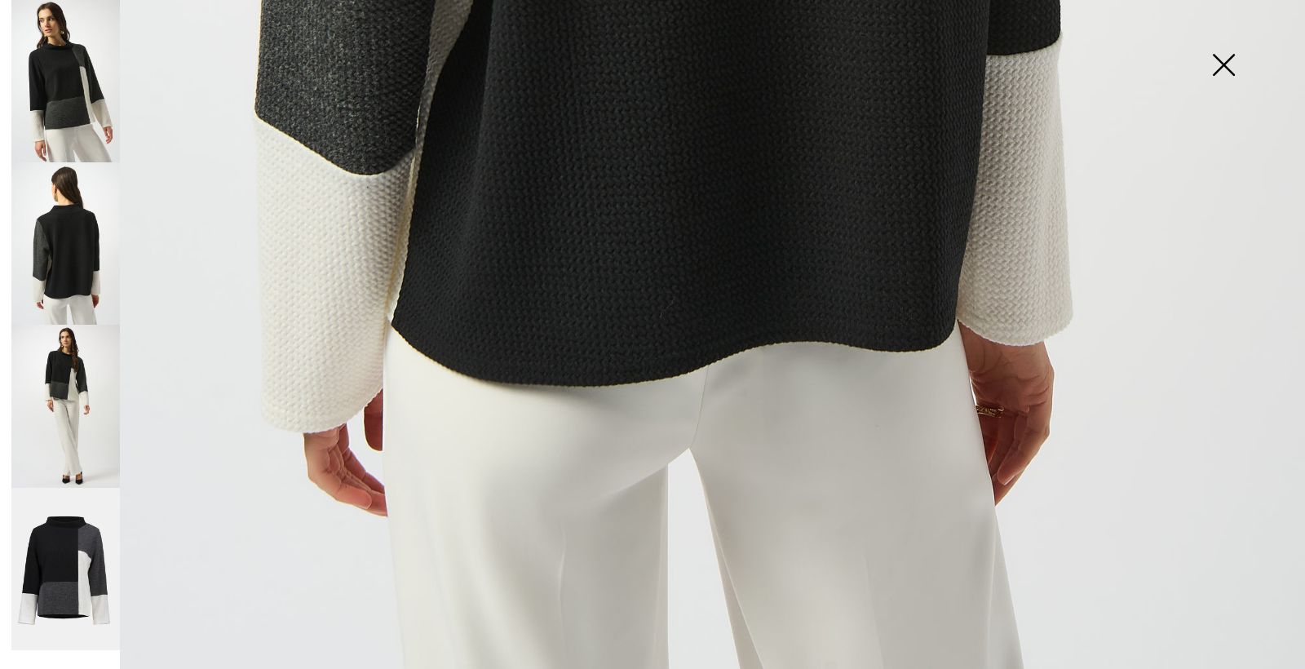
scroll to position [1185, 0]
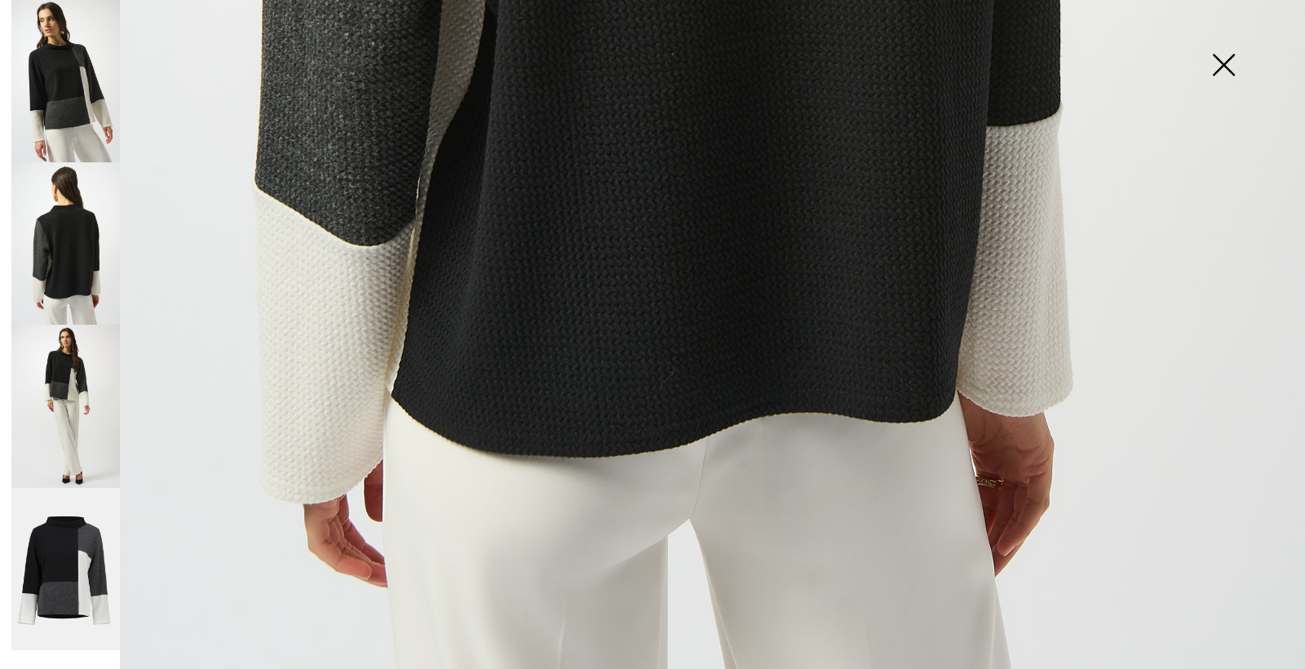
click at [45, 240] on img at bounding box center [65, 243] width 109 height 162
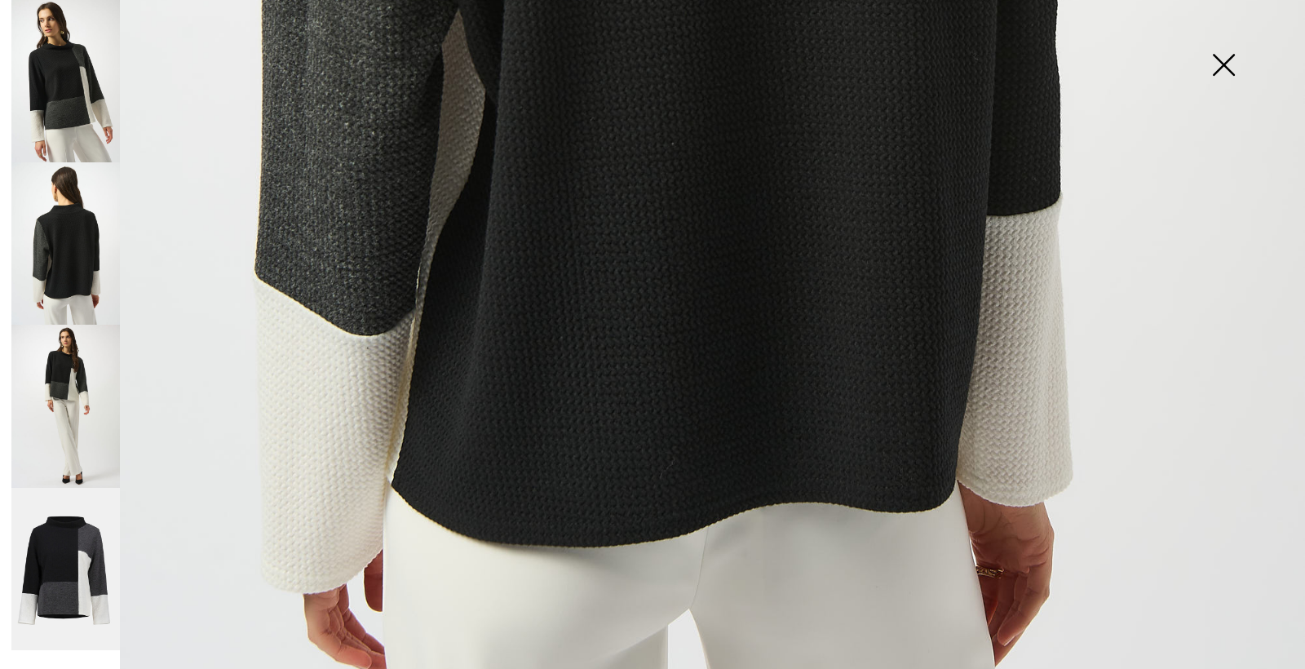
scroll to position [1009, 0]
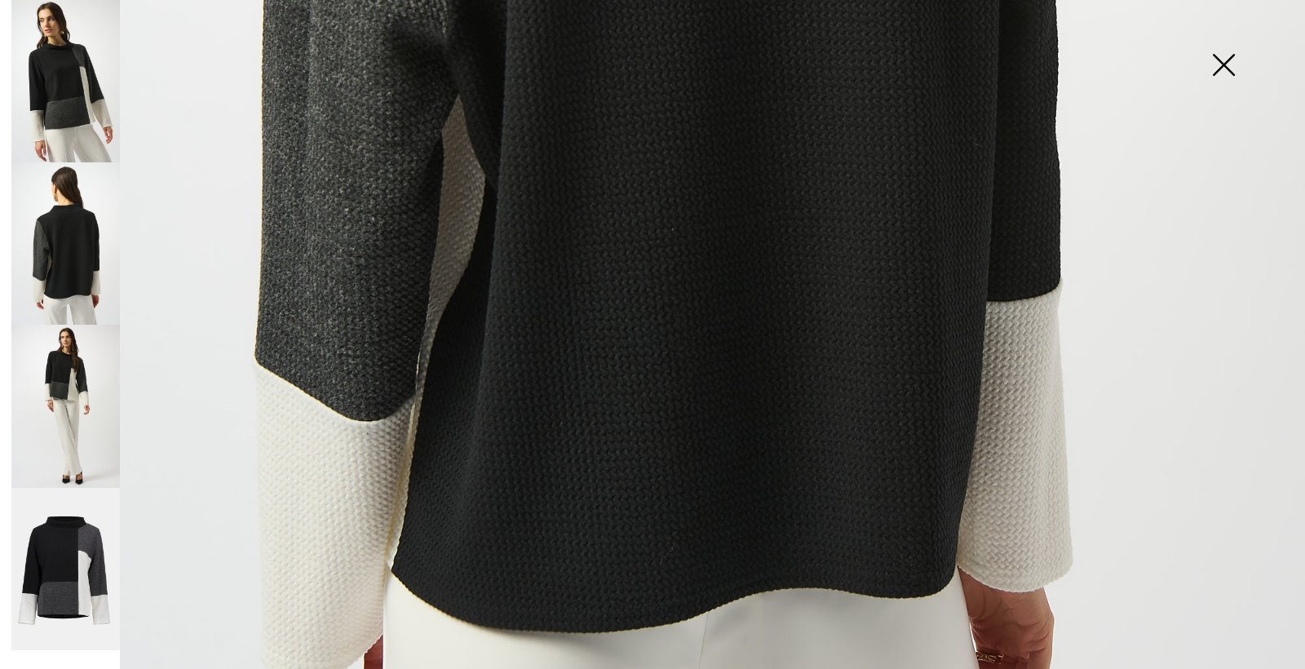
click at [63, 96] on img at bounding box center [65, 81] width 109 height 162
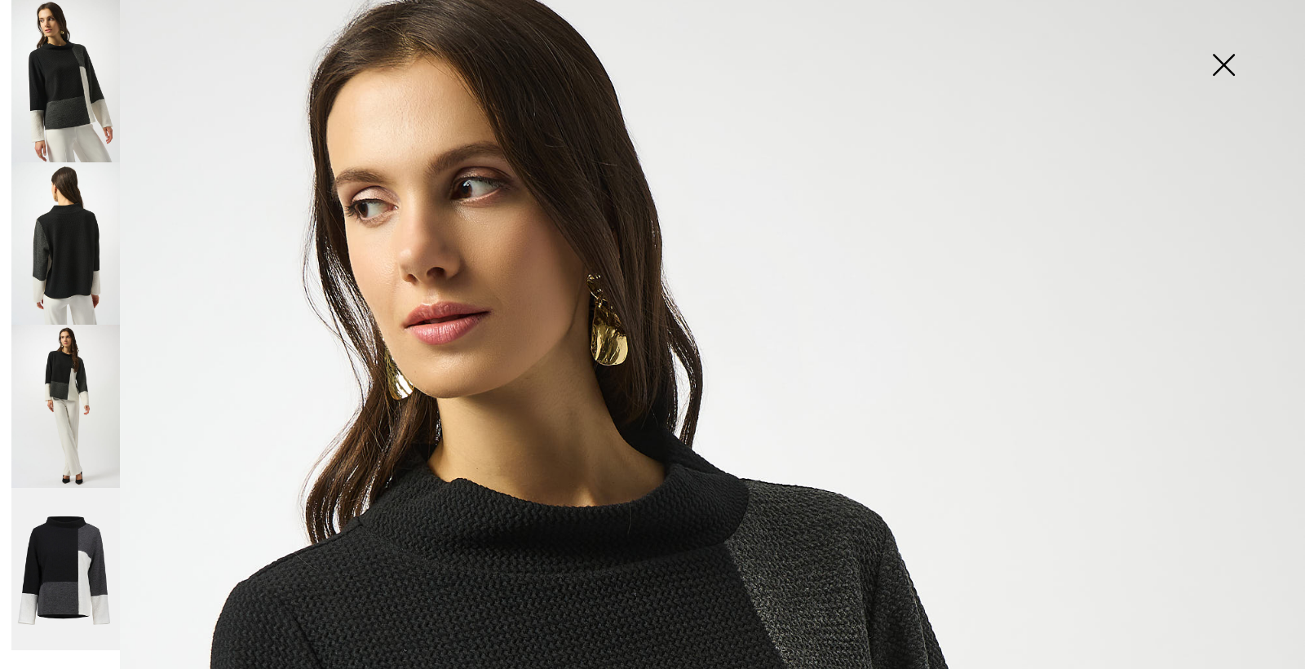
scroll to position [0, 0]
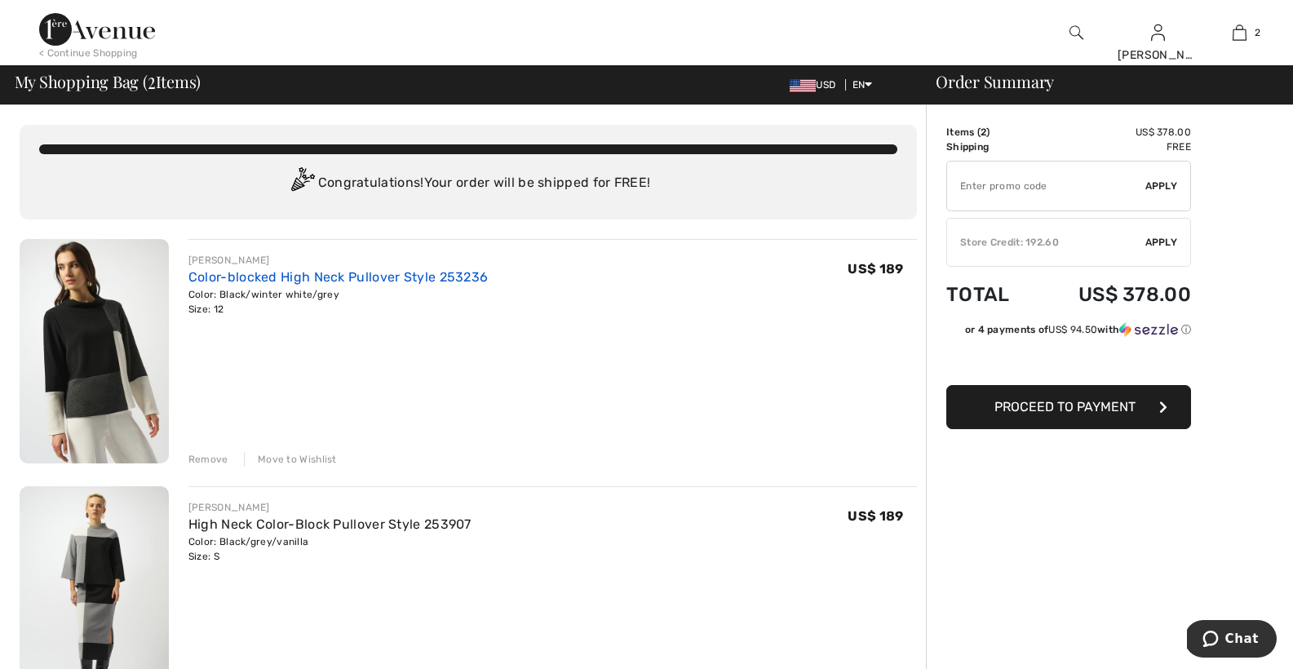
click at [246, 270] on link "Color-blocked High Neck Pullover Style 253236" at bounding box center [338, 277] width 300 height 16
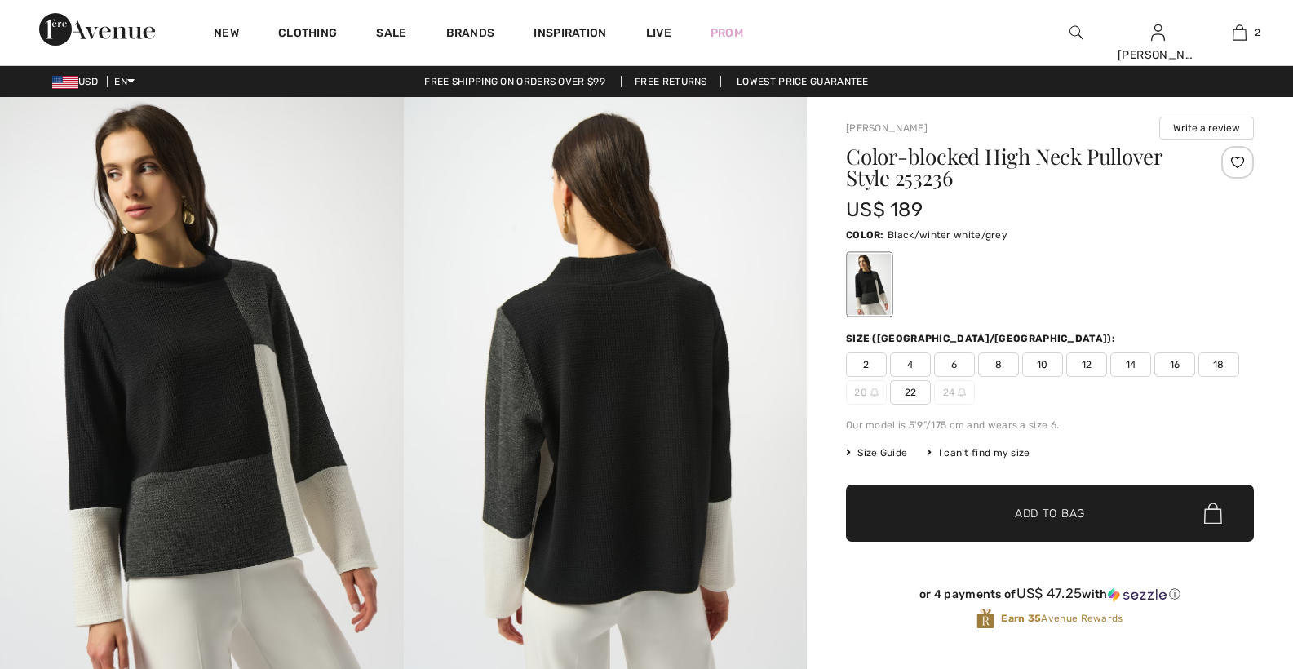
checkbox input "true"
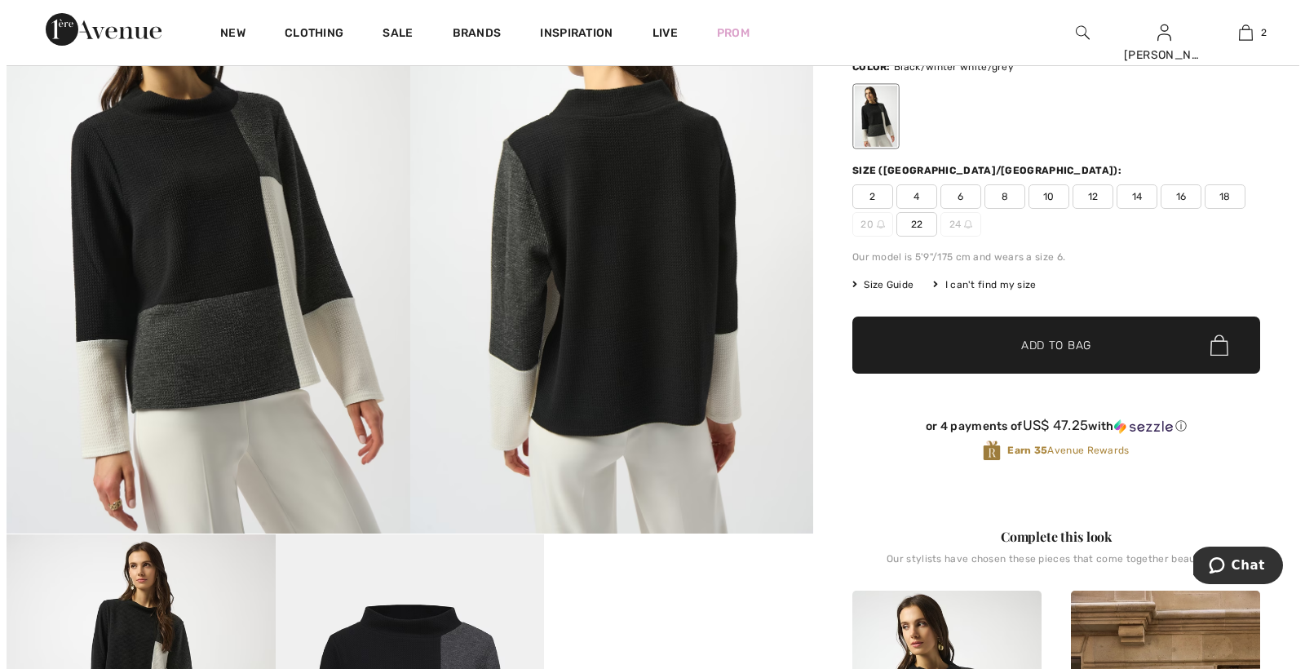
scroll to position [163, 0]
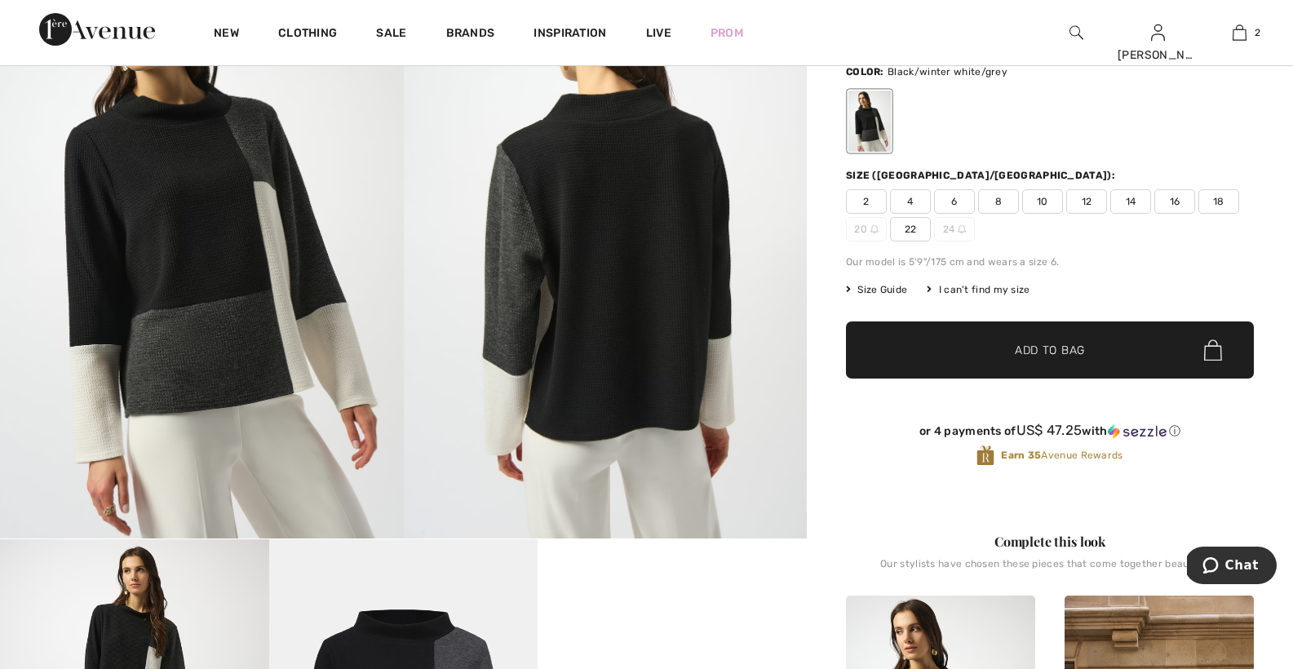
click at [631, 276] on img at bounding box center [606, 236] width 404 height 605
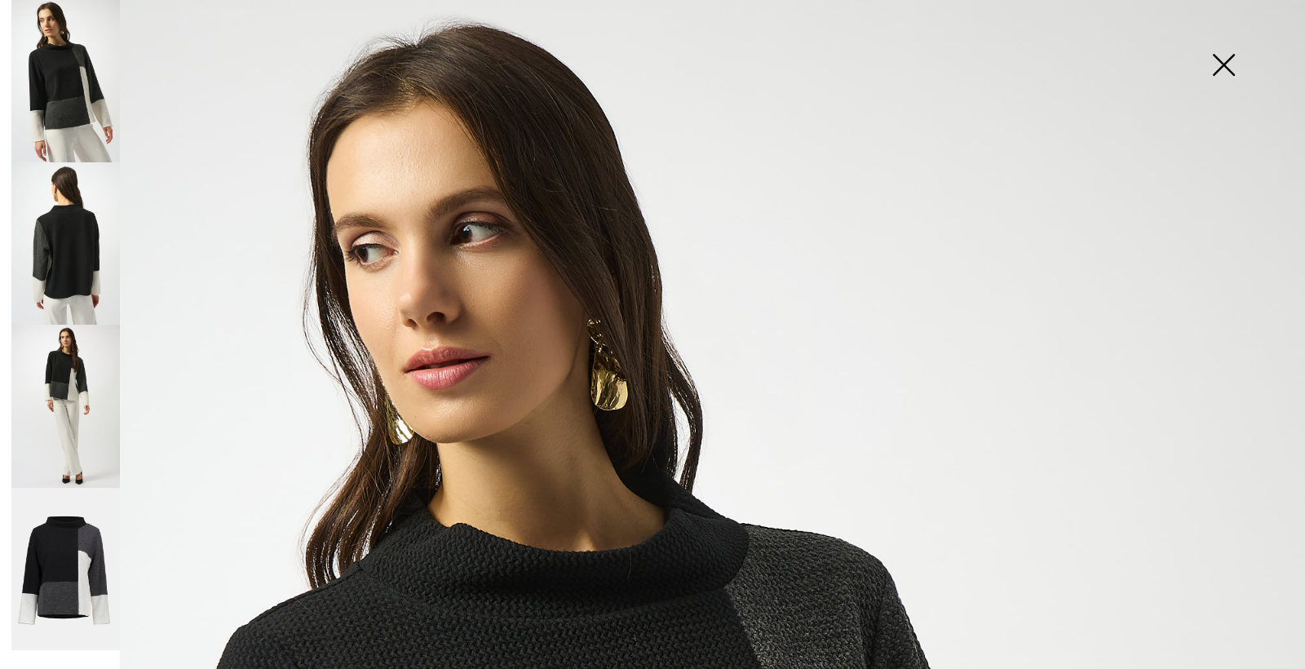
click at [56, 246] on img at bounding box center [65, 243] width 109 height 162
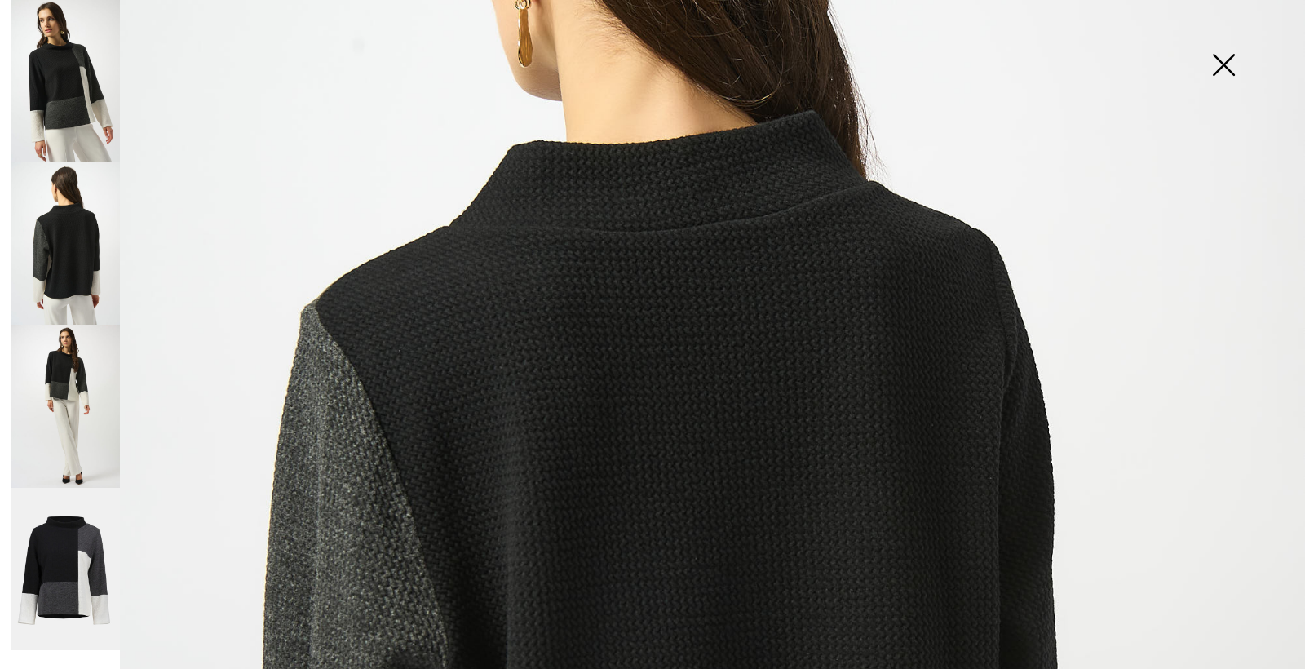
scroll to position [419, 0]
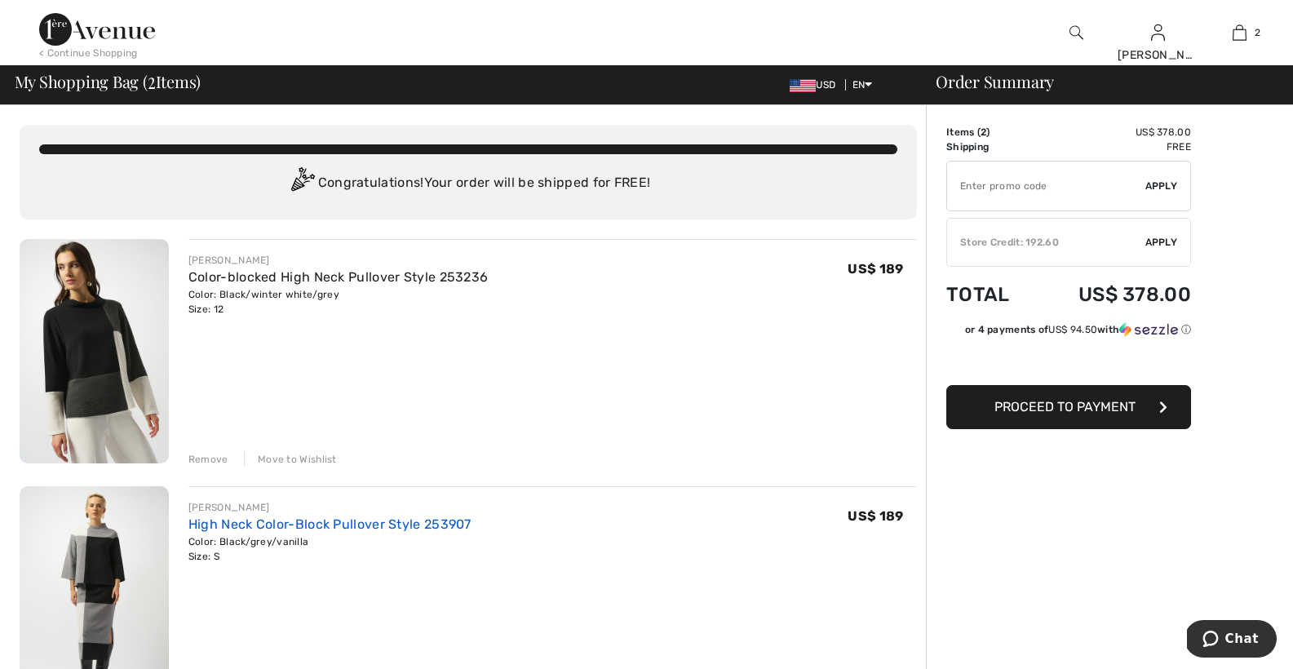
click at [257, 525] on link "High Neck Color-Block Pullover Style 253907" at bounding box center [329, 524] width 283 height 16
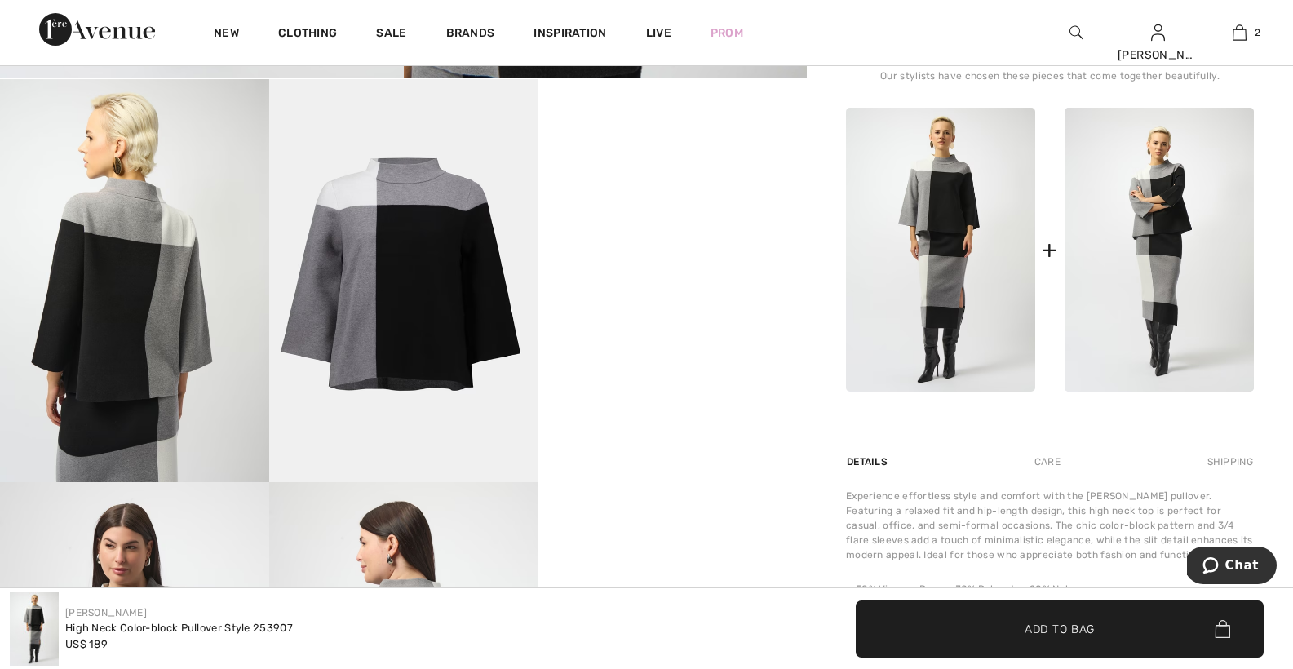
scroll to position [620, 0]
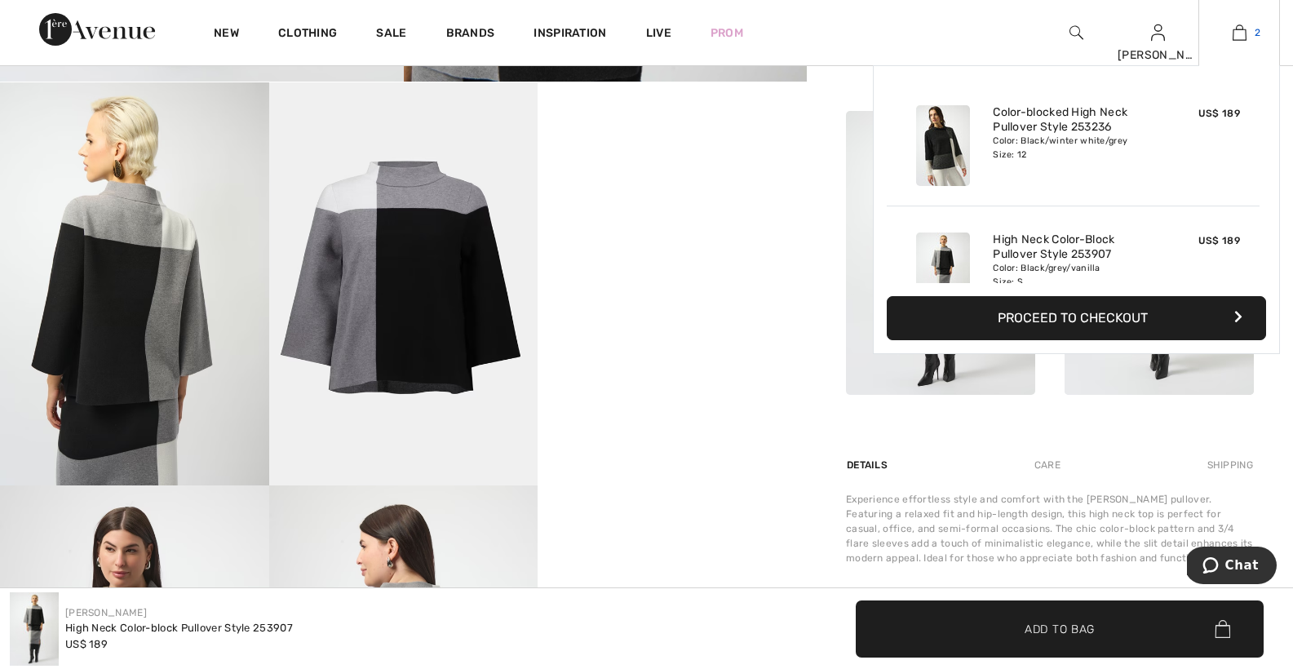
click at [1241, 38] on img at bounding box center [1240, 33] width 14 height 20
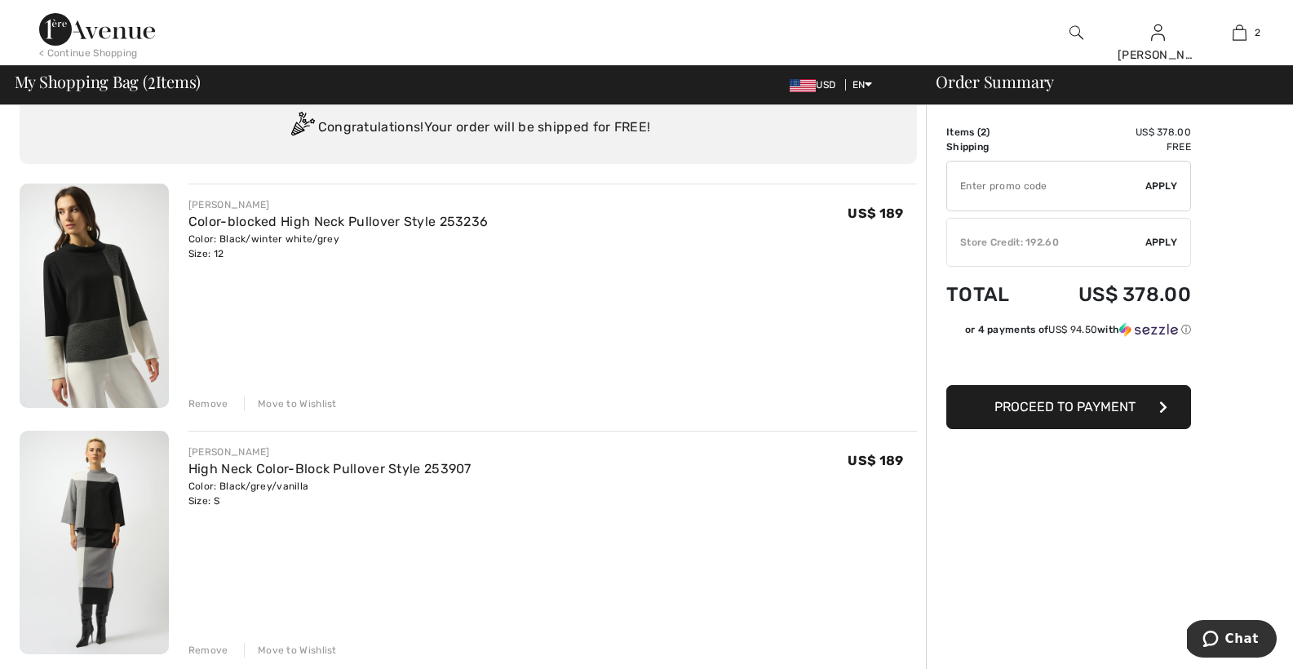
scroll to position [59, 0]
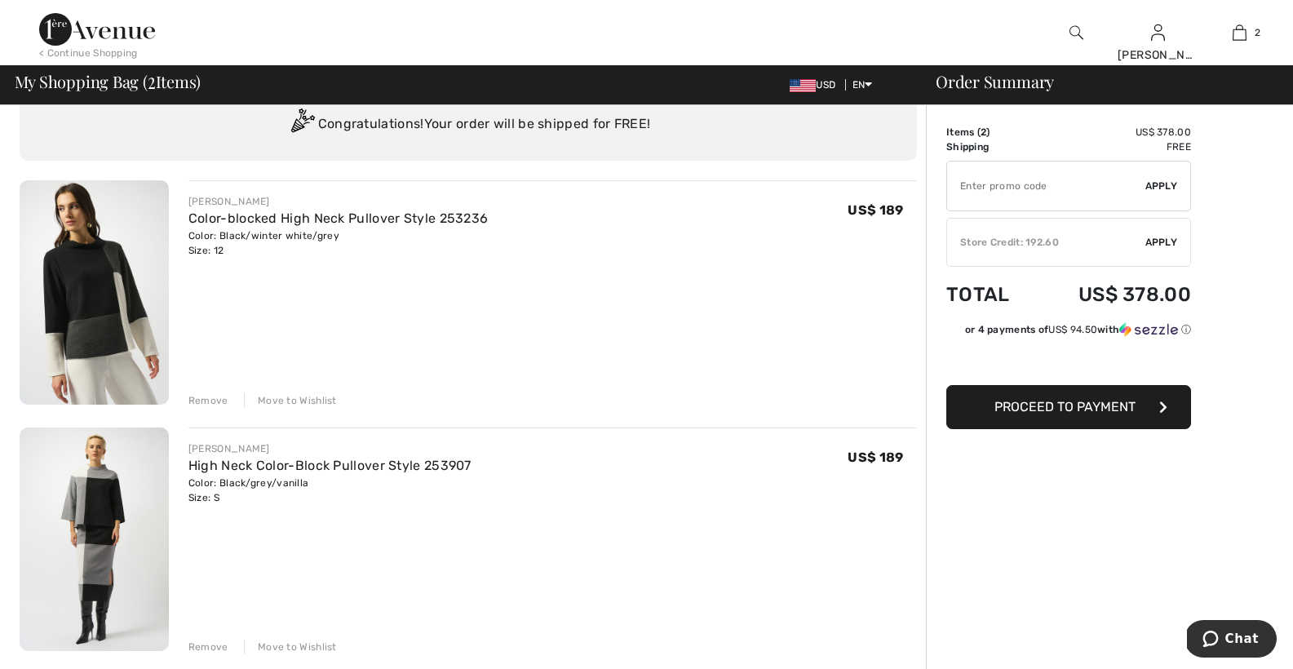
click at [92, 478] on img at bounding box center [94, 539] width 149 height 224
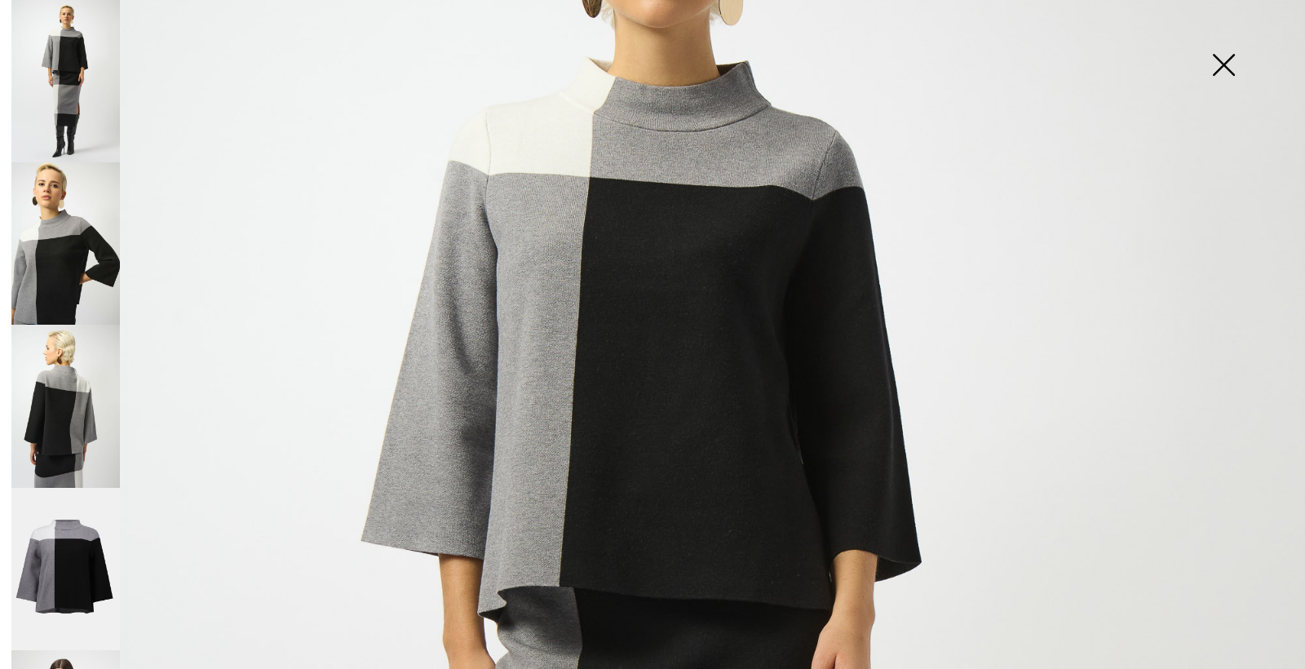
scroll to position [303, 0]
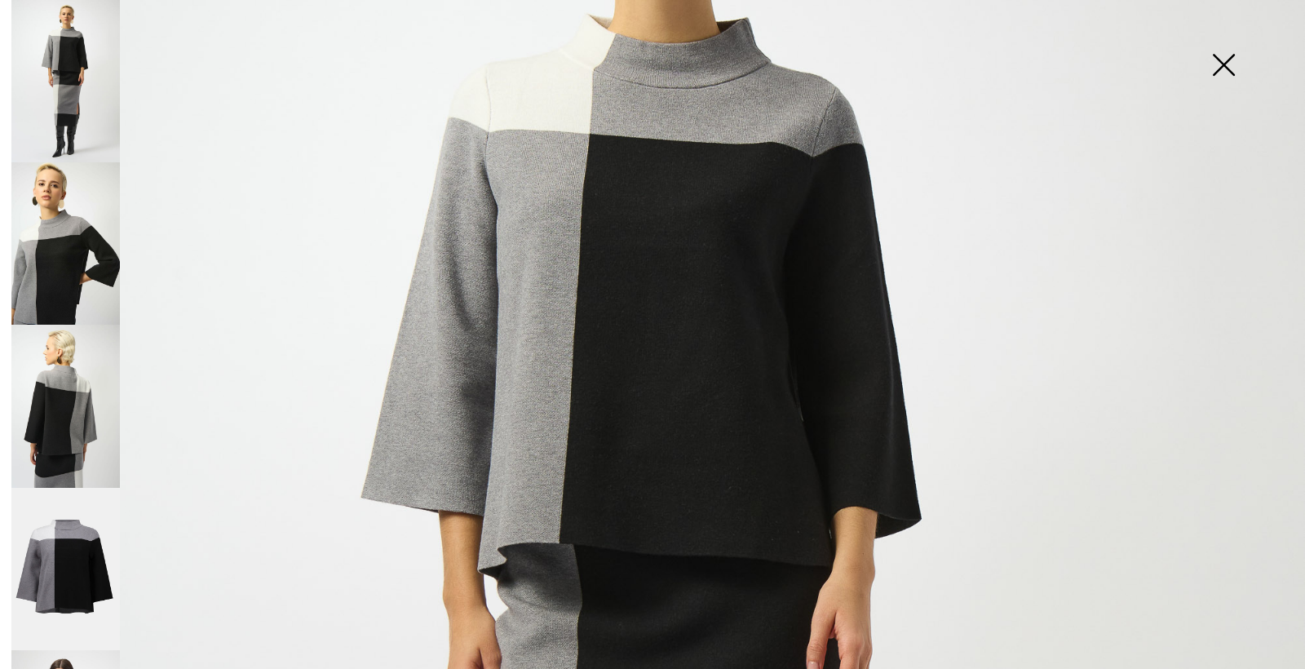
click at [64, 522] on img at bounding box center [65, 569] width 109 height 163
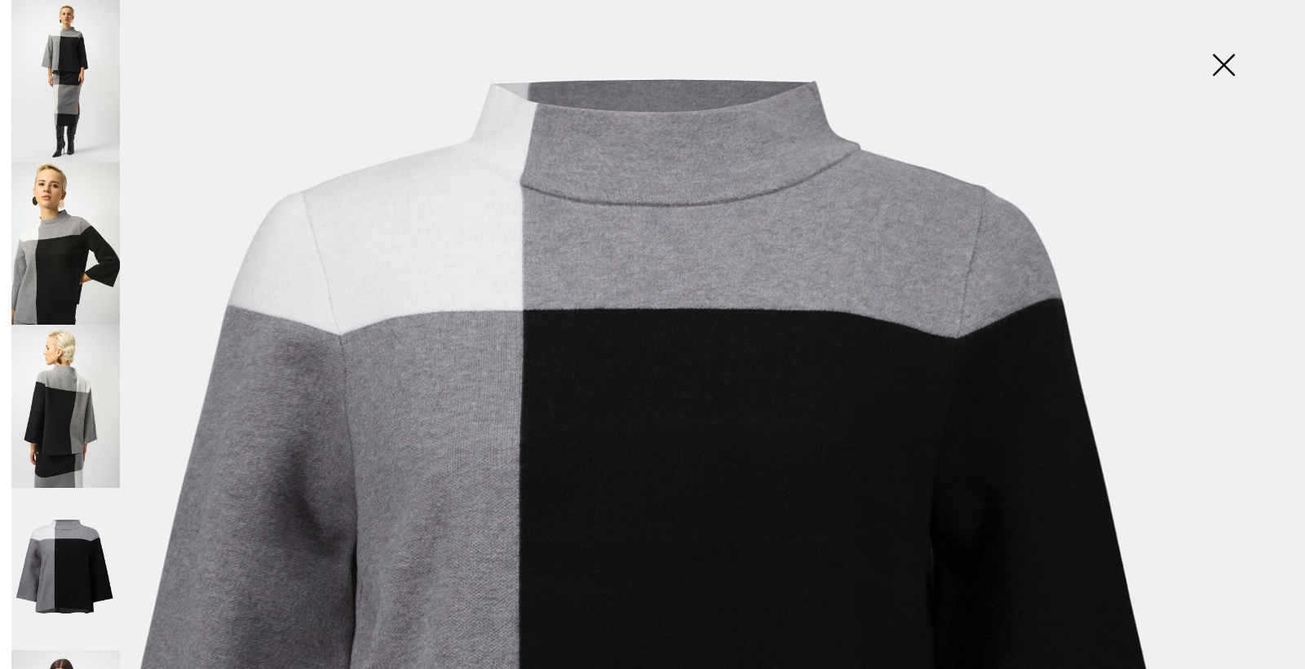
click at [82, 534] on img at bounding box center [65, 569] width 109 height 163
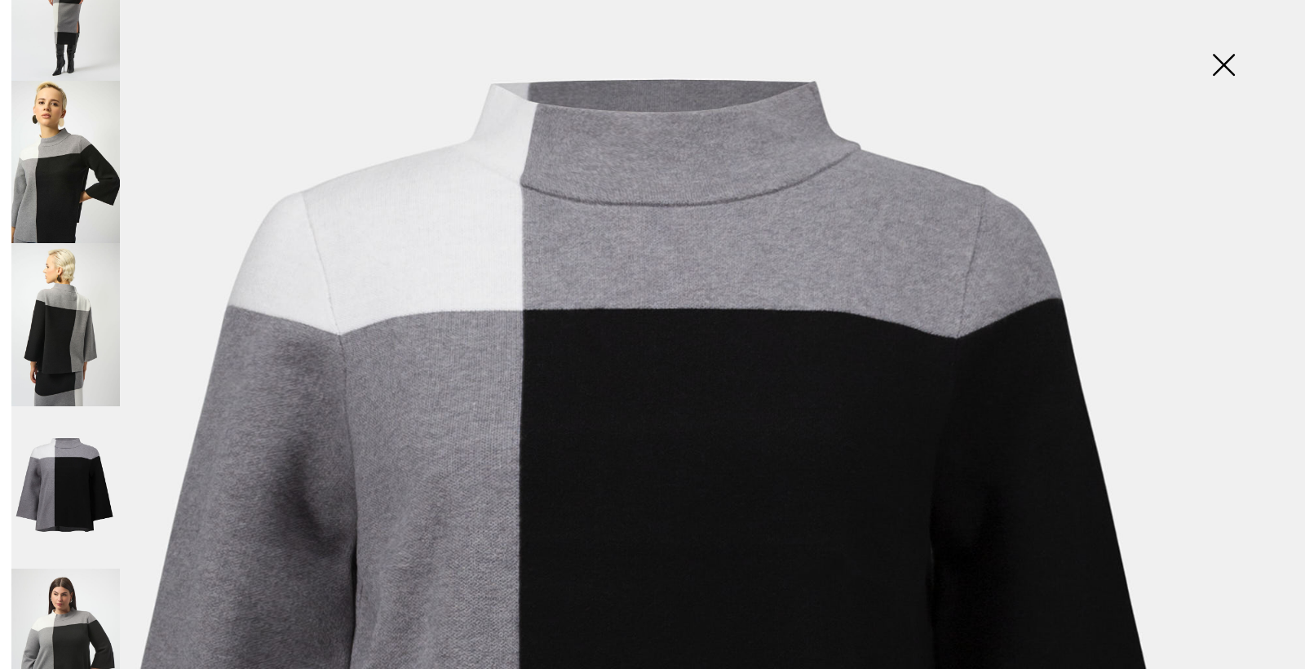
scroll to position [0, 0]
click at [69, 341] on img at bounding box center [65, 324] width 109 height 162
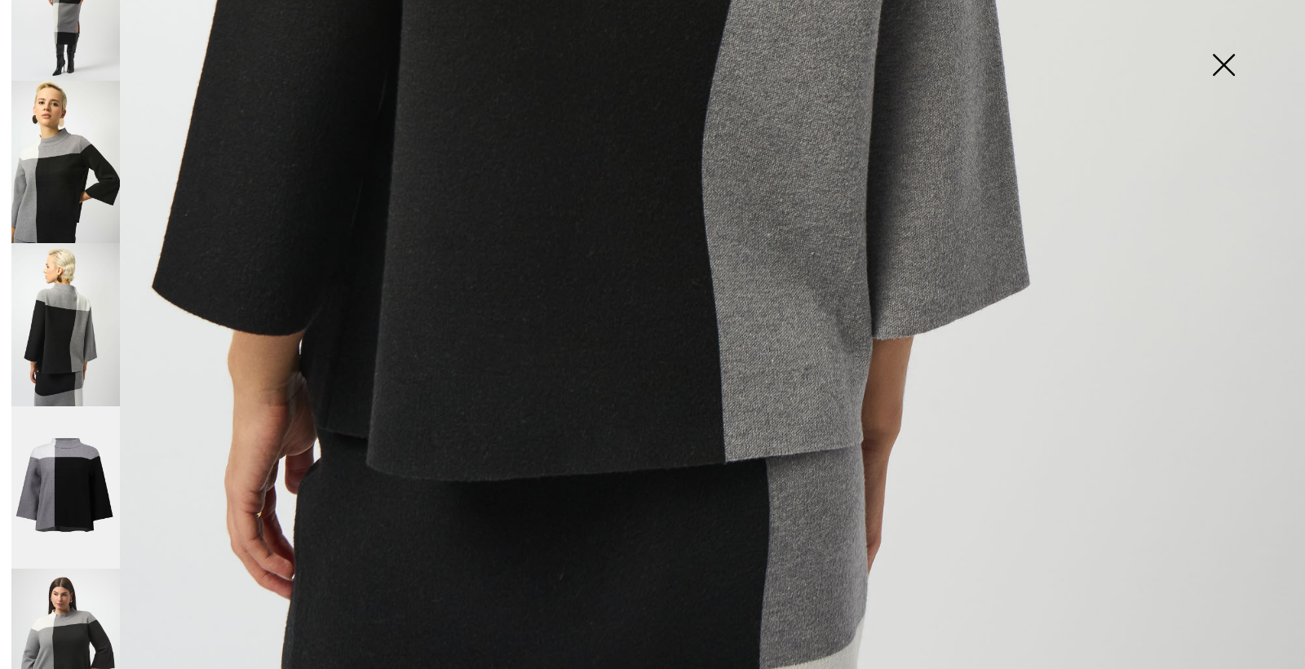
scroll to position [999, 0]
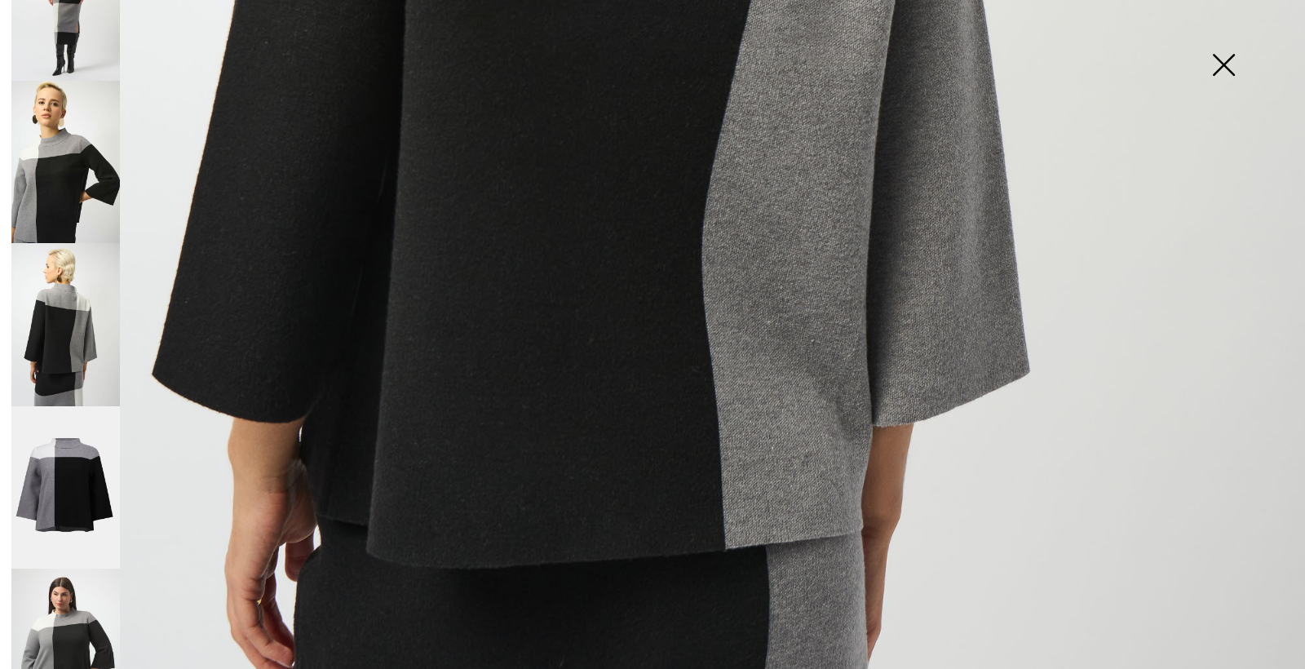
click at [73, 614] on img at bounding box center [65, 650] width 109 height 162
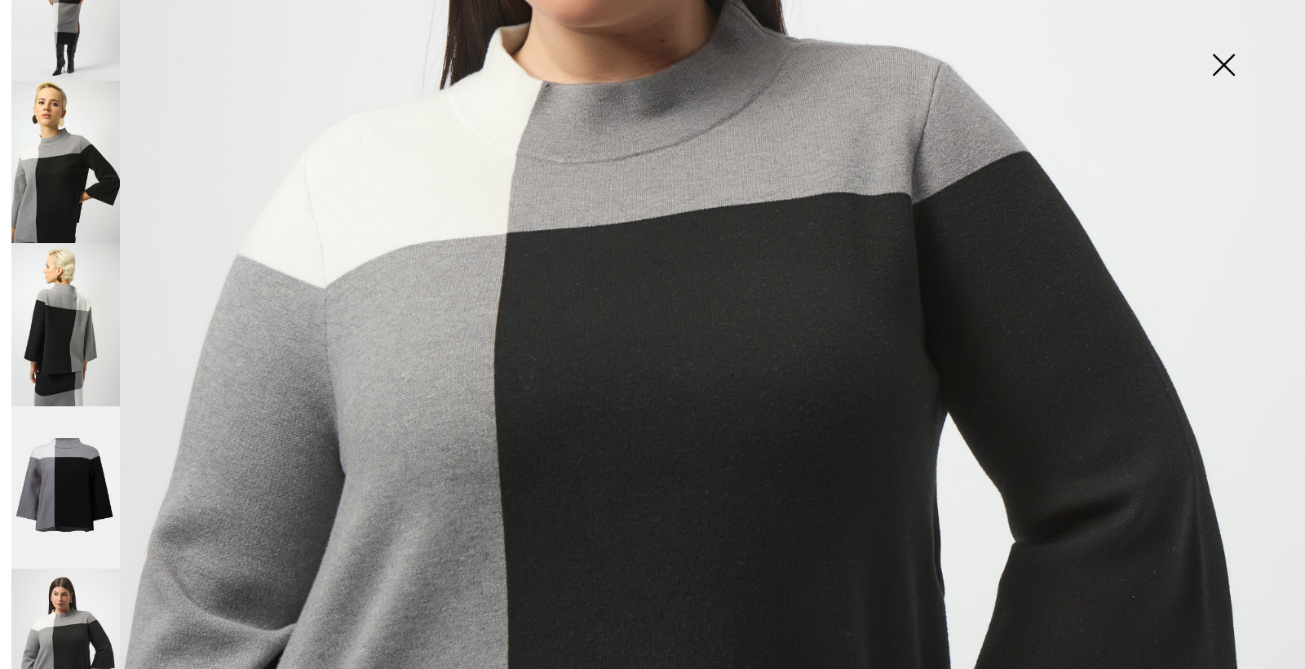
scroll to position [430, 0]
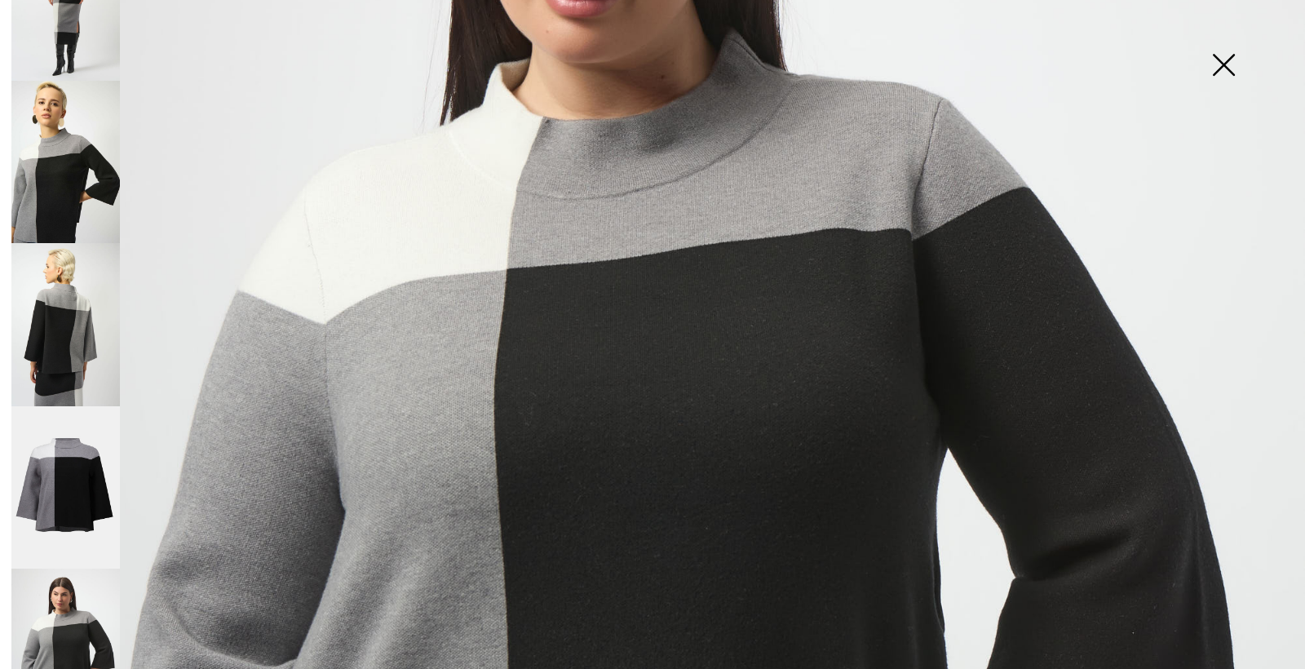
click at [42, 308] on img at bounding box center [65, 324] width 109 height 162
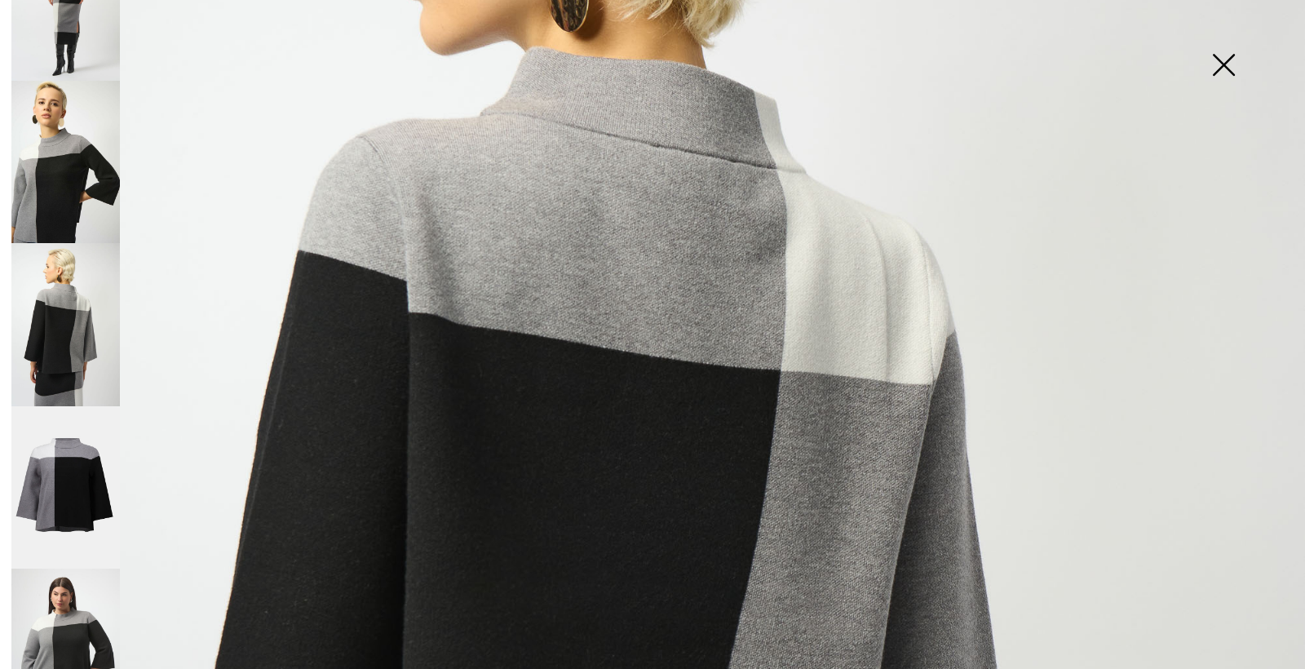
click at [38, 180] on img at bounding box center [65, 162] width 109 height 162
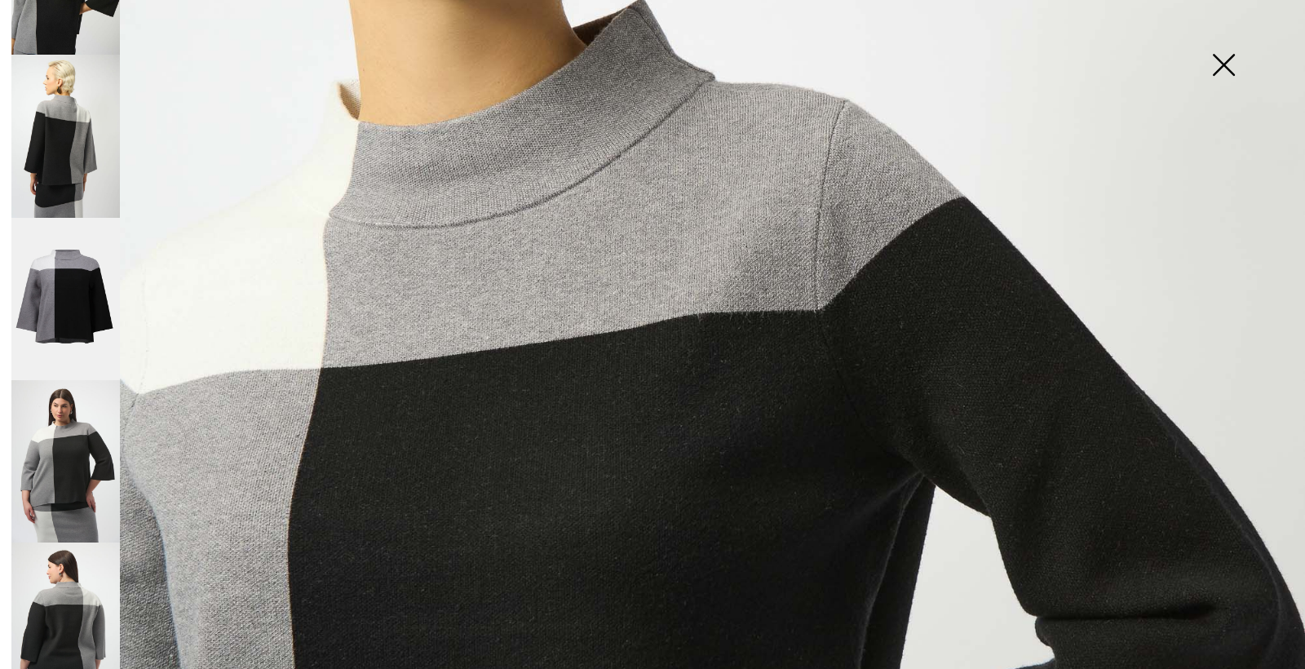
scroll to position [628, 0]
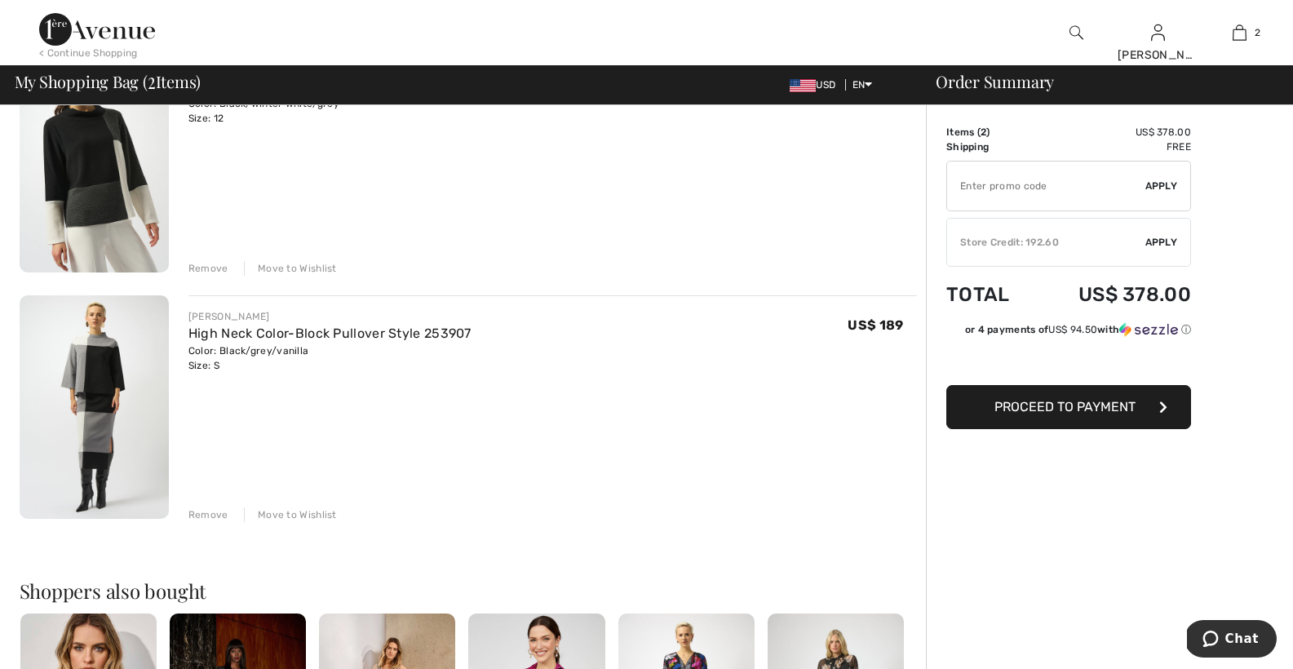
scroll to position [161, 0]
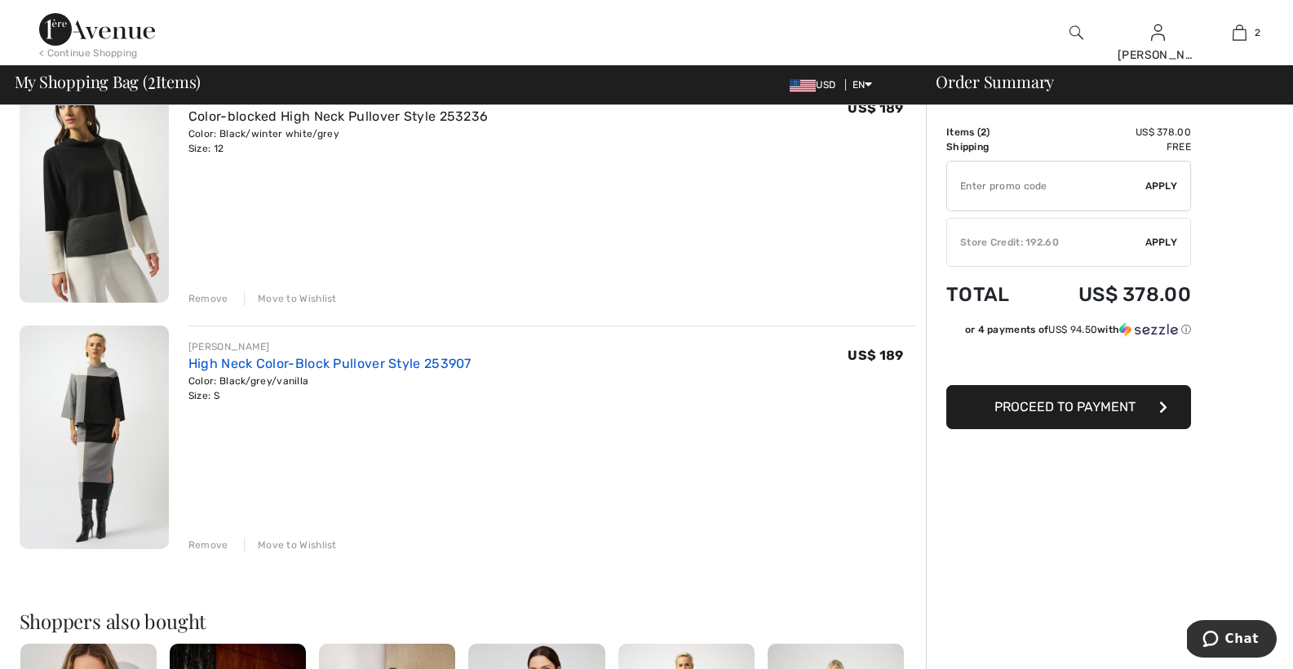
click at [364, 359] on link "High Neck Color-Block Pullover Style 253907" at bounding box center [329, 364] width 283 height 16
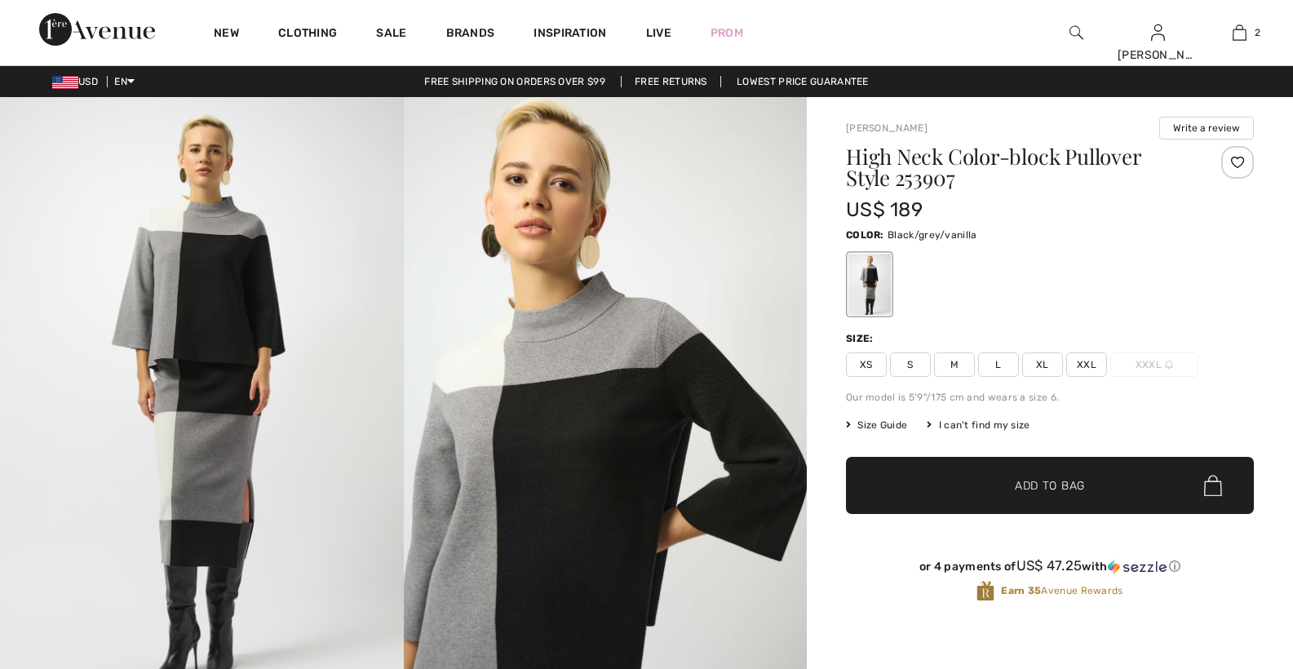
checkbox input "true"
click at [895, 425] on span "Size Guide" at bounding box center [876, 425] width 61 height 15
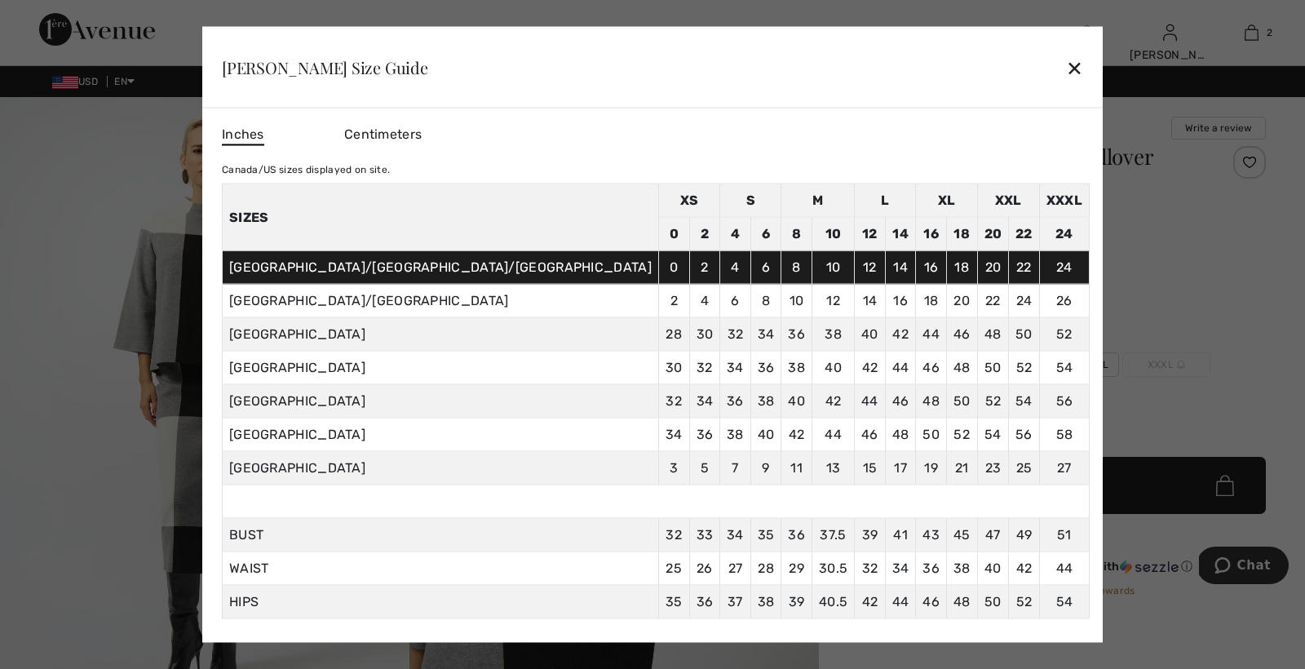
click at [1066, 65] on div "✕" at bounding box center [1074, 67] width 17 height 34
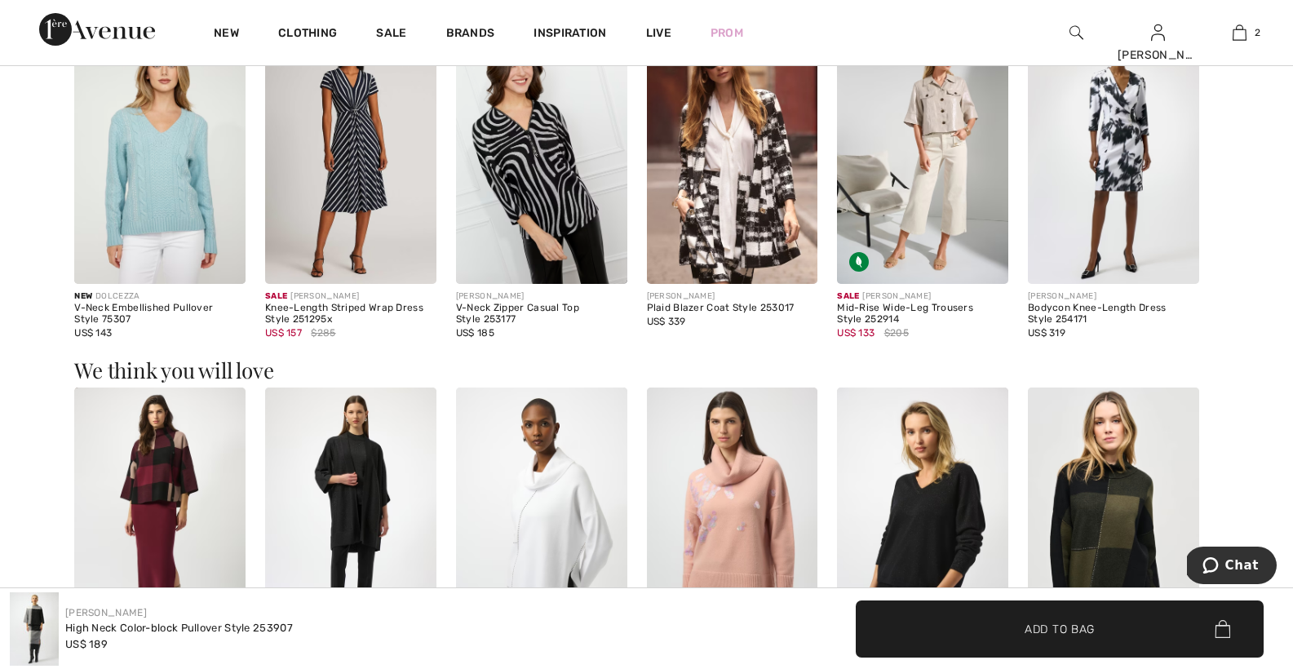
scroll to position [1595, 0]
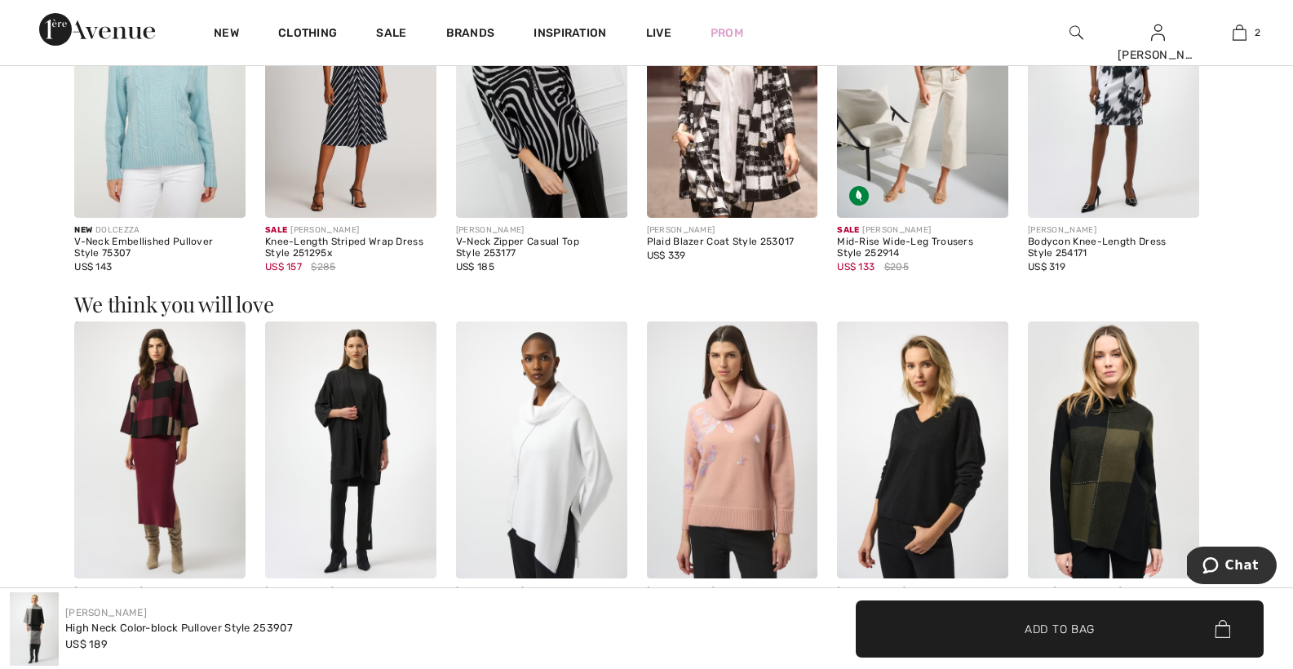
click at [177, 410] on img at bounding box center [159, 449] width 171 height 257
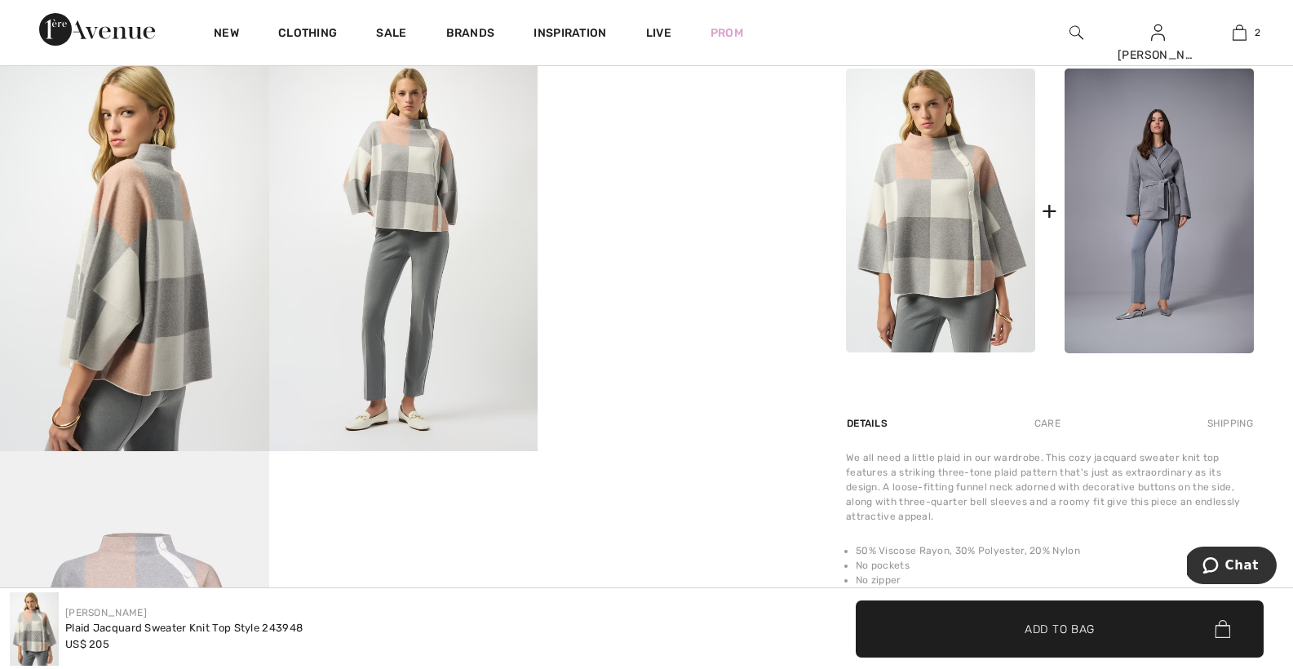
scroll to position [667, 0]
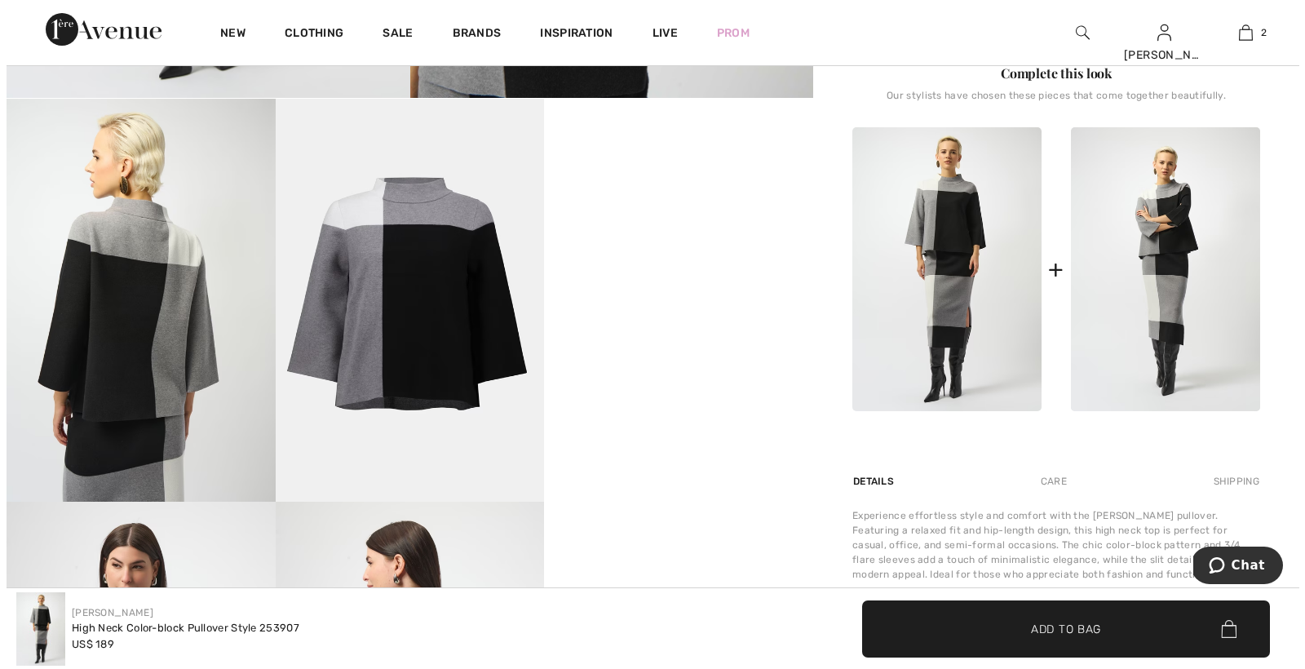
scroll to position [468, 0]
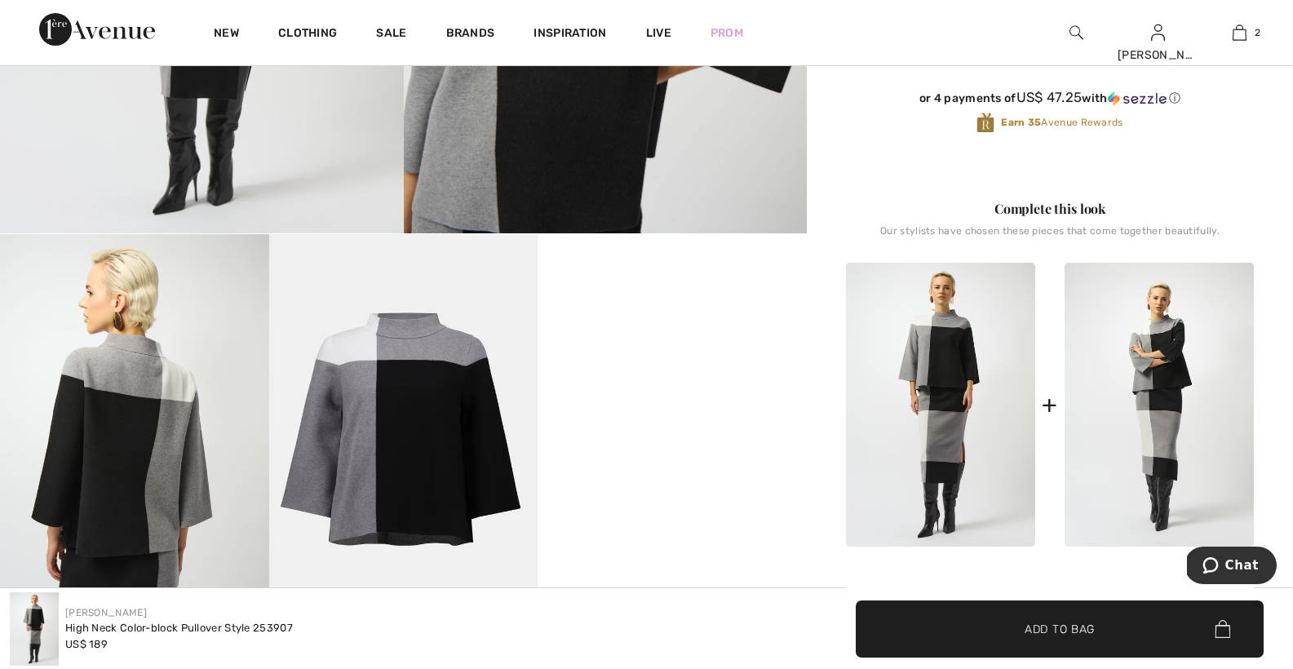
click at [414, 427] on img at bounding box center [403, 435] width 269 height 403
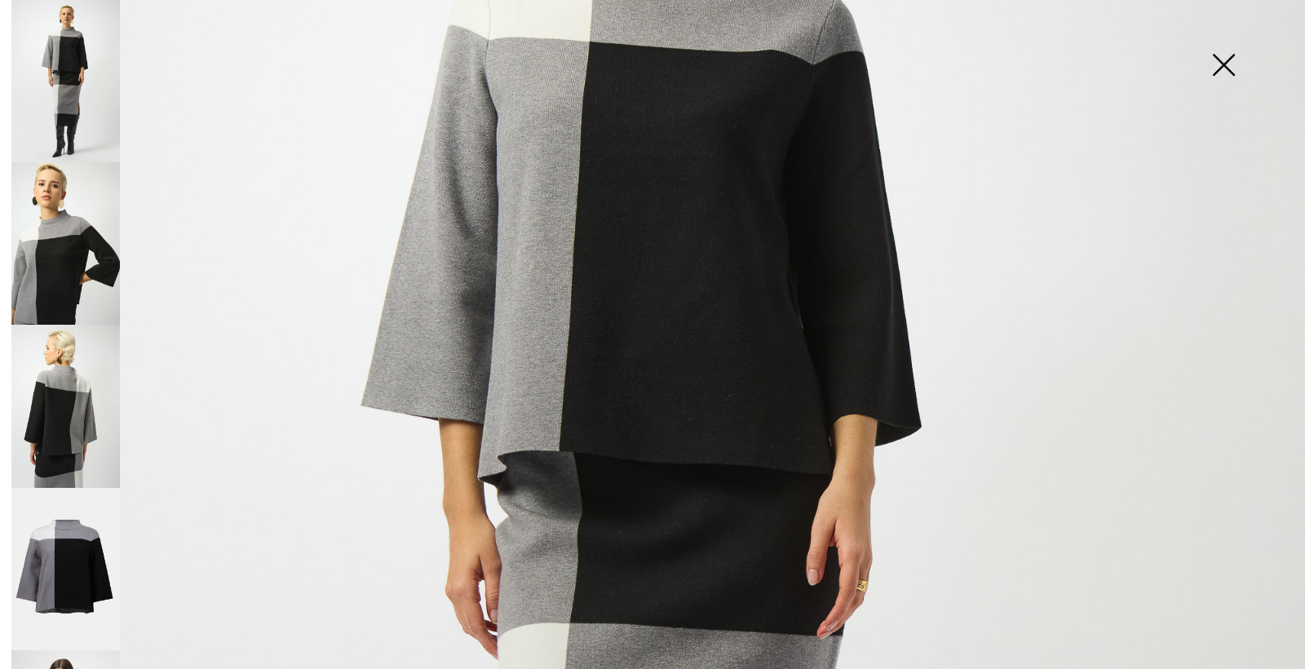
scroll to position [392, 0]
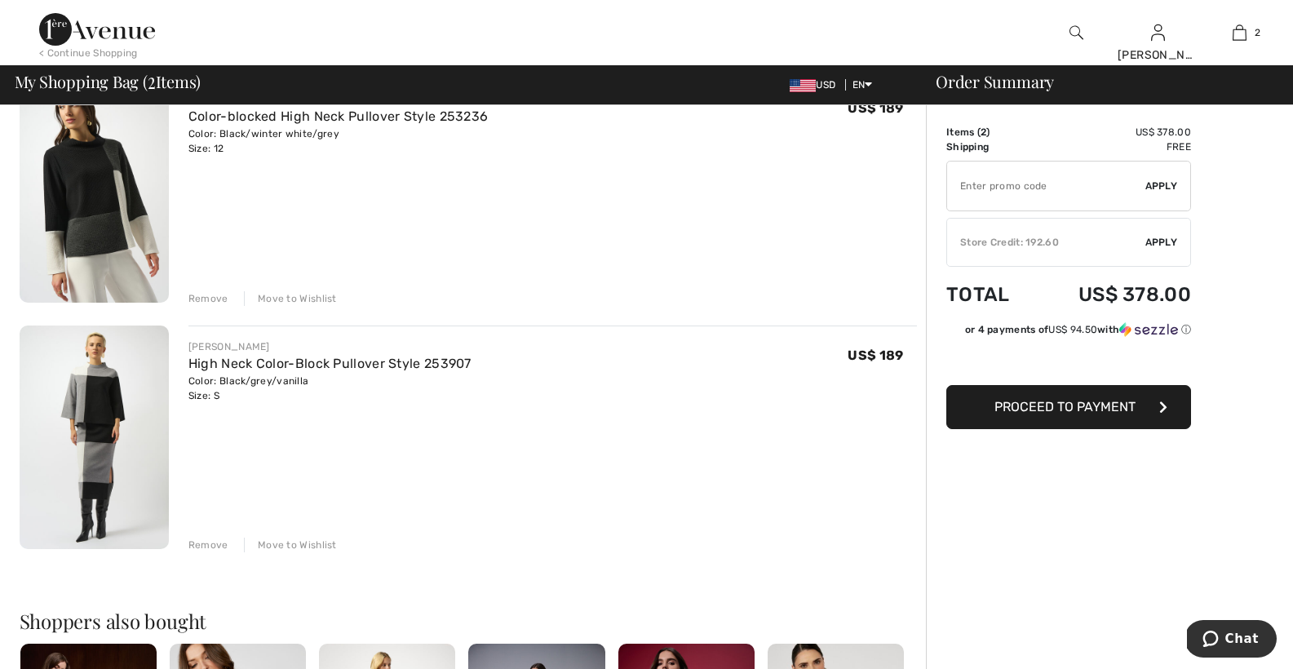
click at [1062, 405] on span "Proceed to Payment" at bounding box center [1064, 407] width 141 height 16
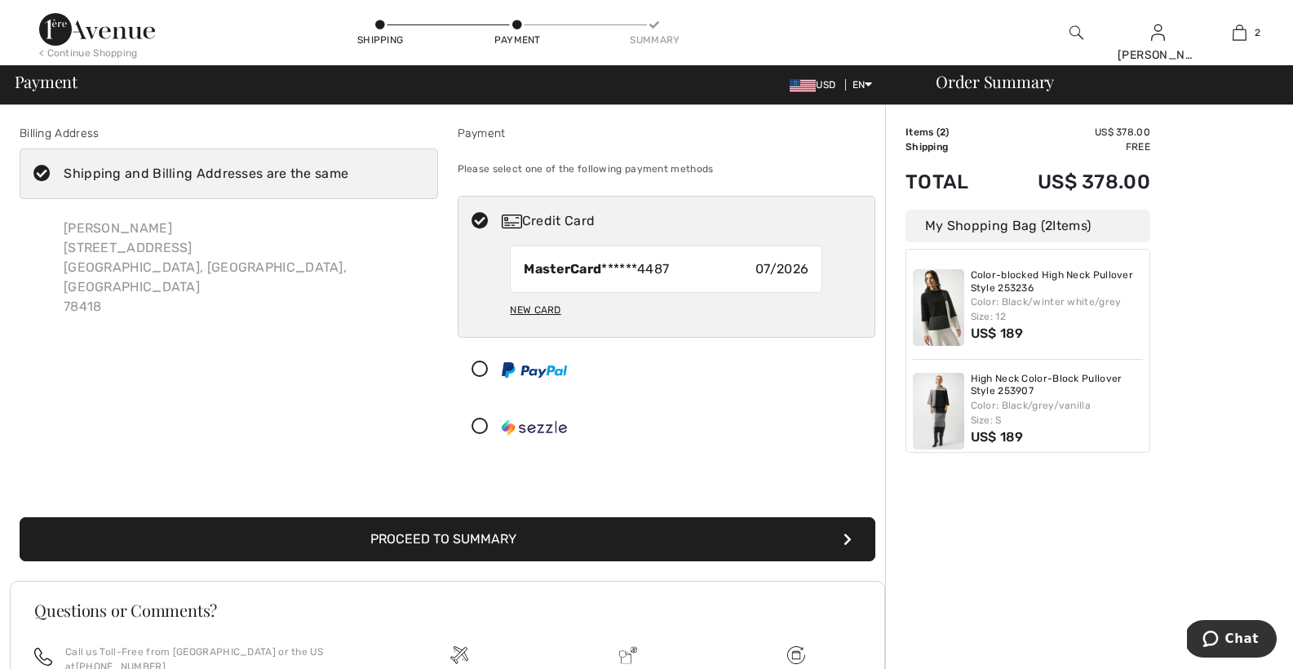
click at [496, 536] on button "Proceed to Summary" at bounding box center [448, 539] width 856 height 44
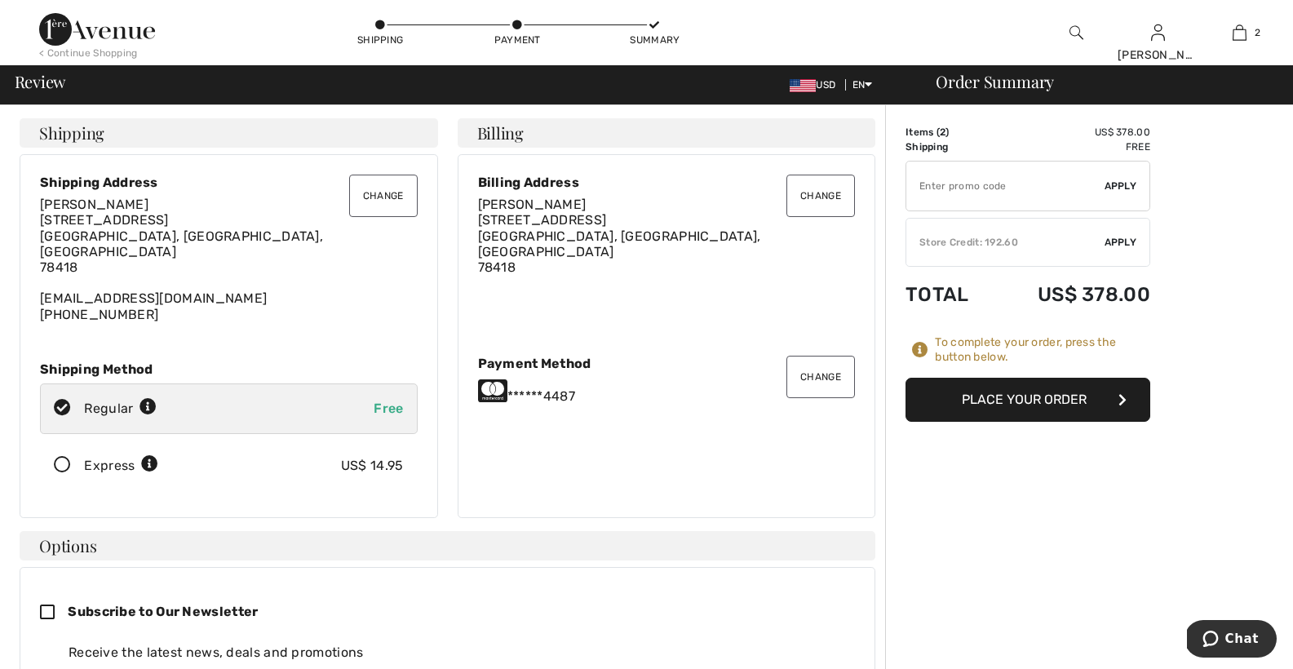
click at [1125, 241] on span "Apply" at bounding box center [1121, 242] width 33 height 15
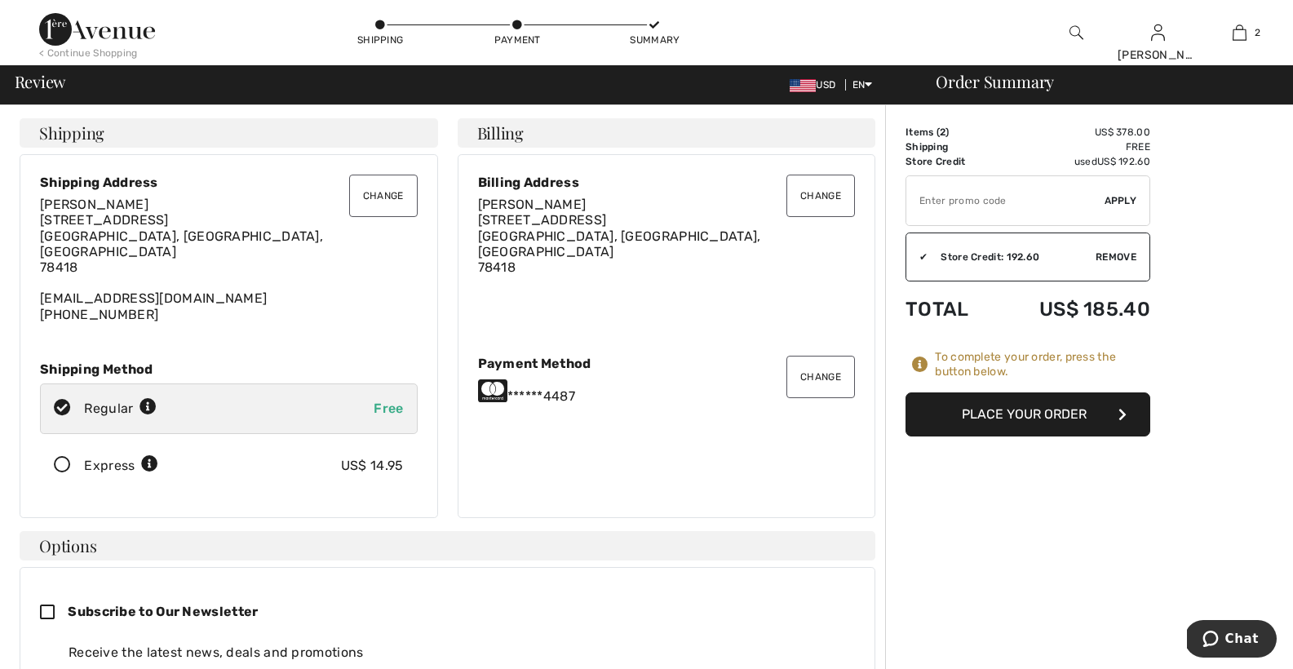
click at [1030, 412] on button "Place Your Order" at bounding box center [1028, 414] width 245 height 44
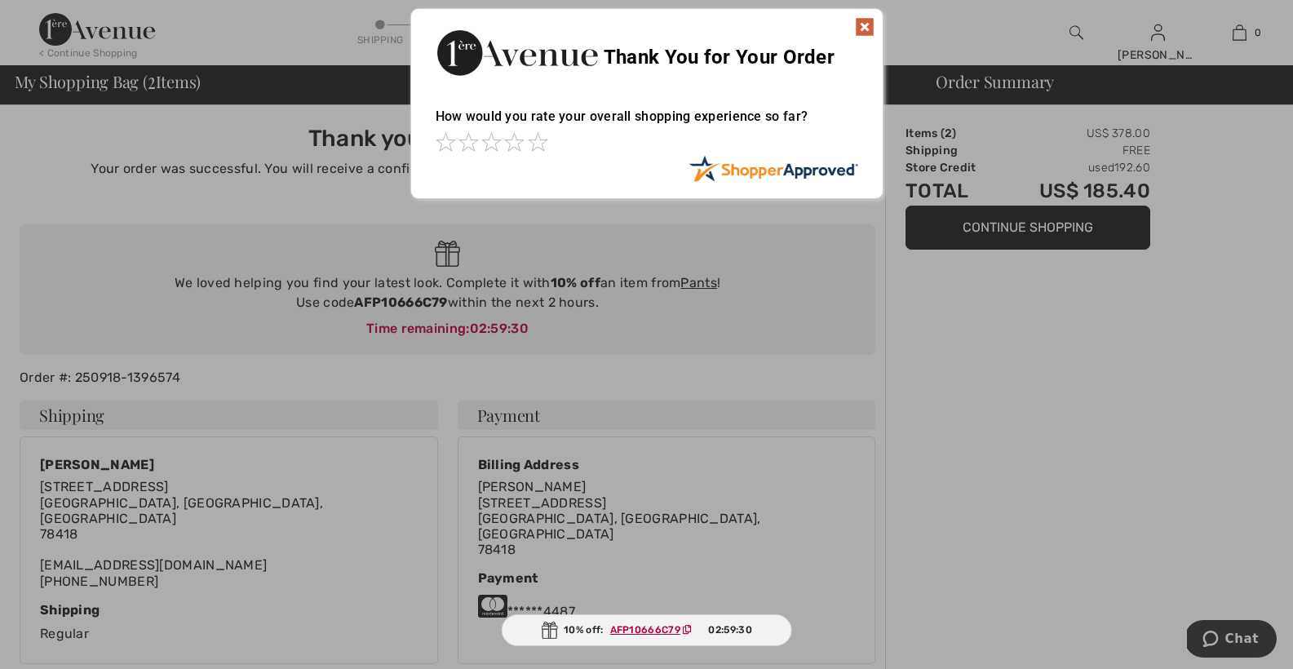
click at [865, 29] on img at bounding box center [865, 27] width 20 height 20
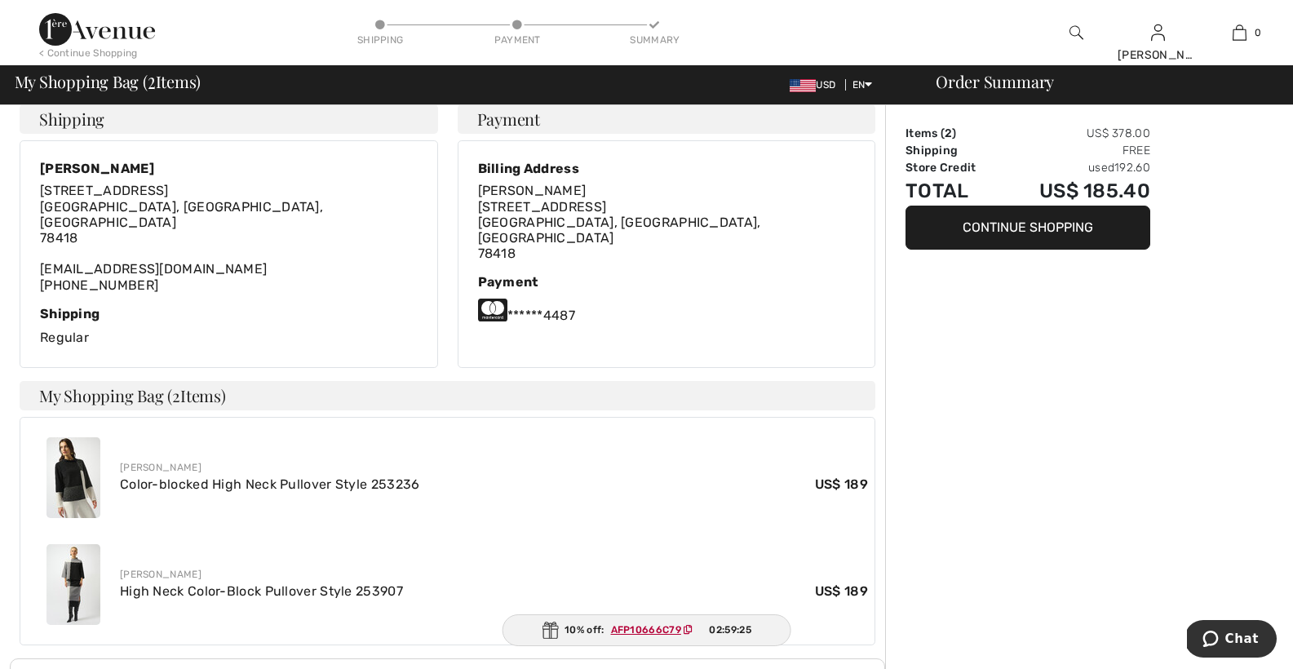
scroll to position [313, 0]
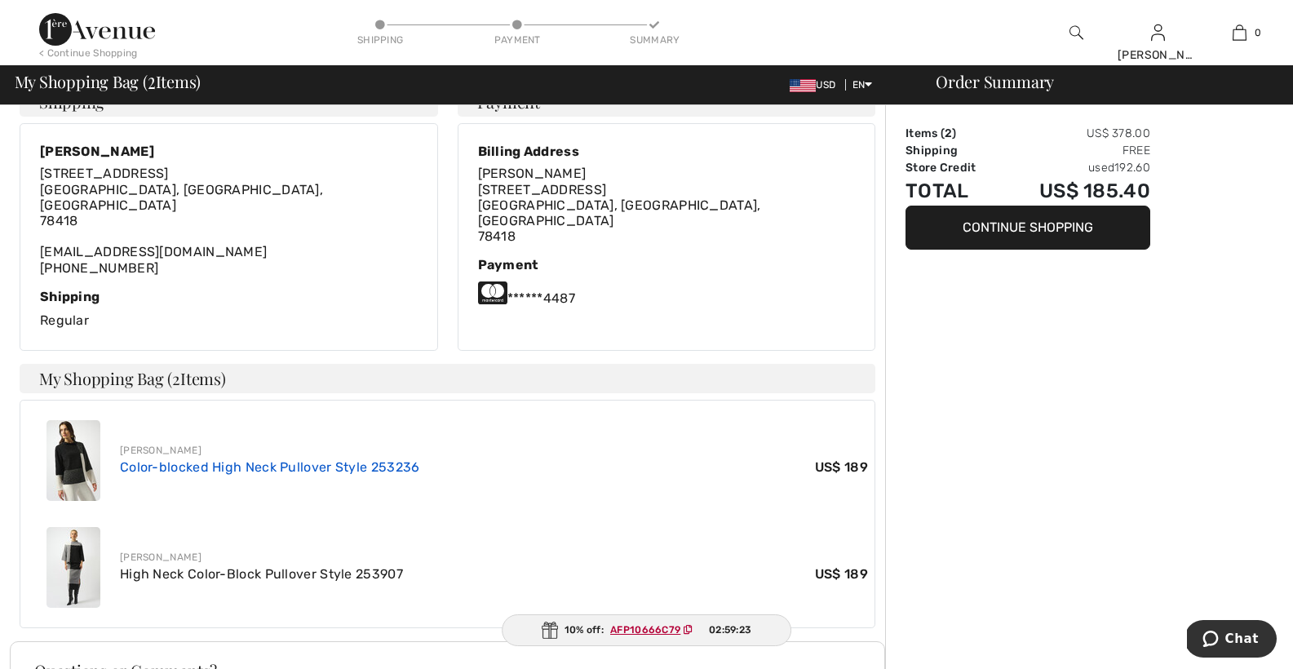
click at [238, 459] on link "Color-blocked High Neck Pullover Style 253236" at bounding box center [270, 467] width 300 height 16
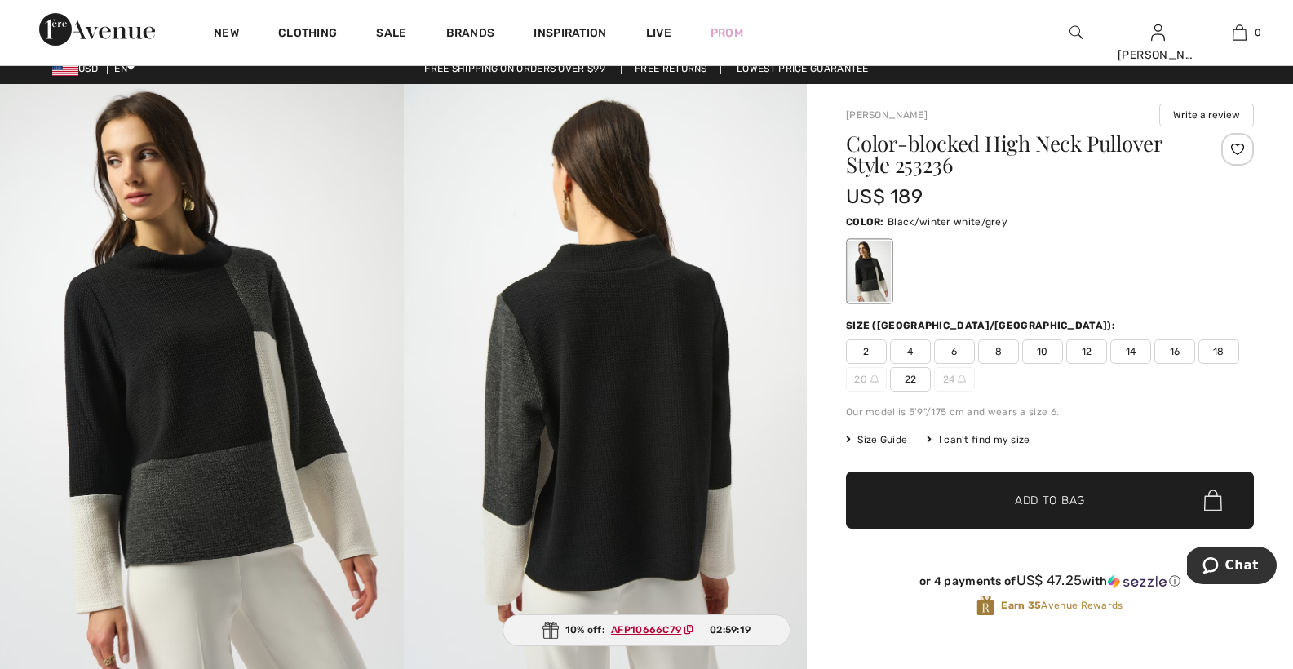
scroll to position [49, 0]
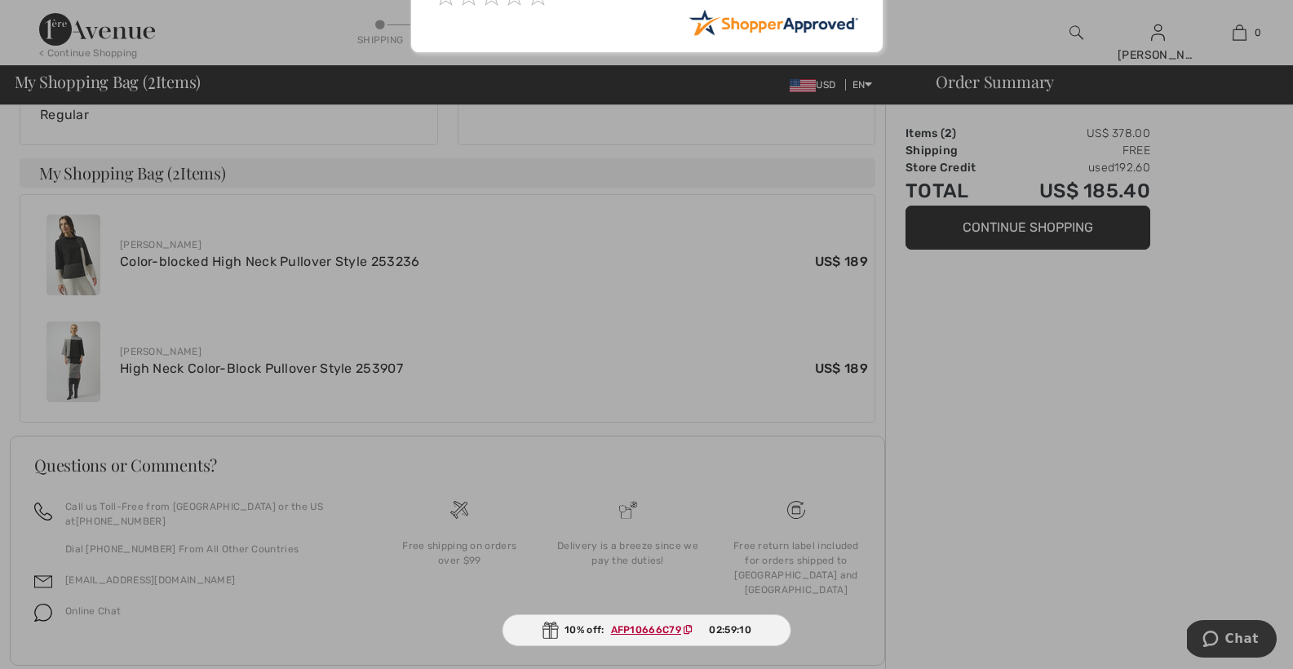
scroll to position [525, 0]
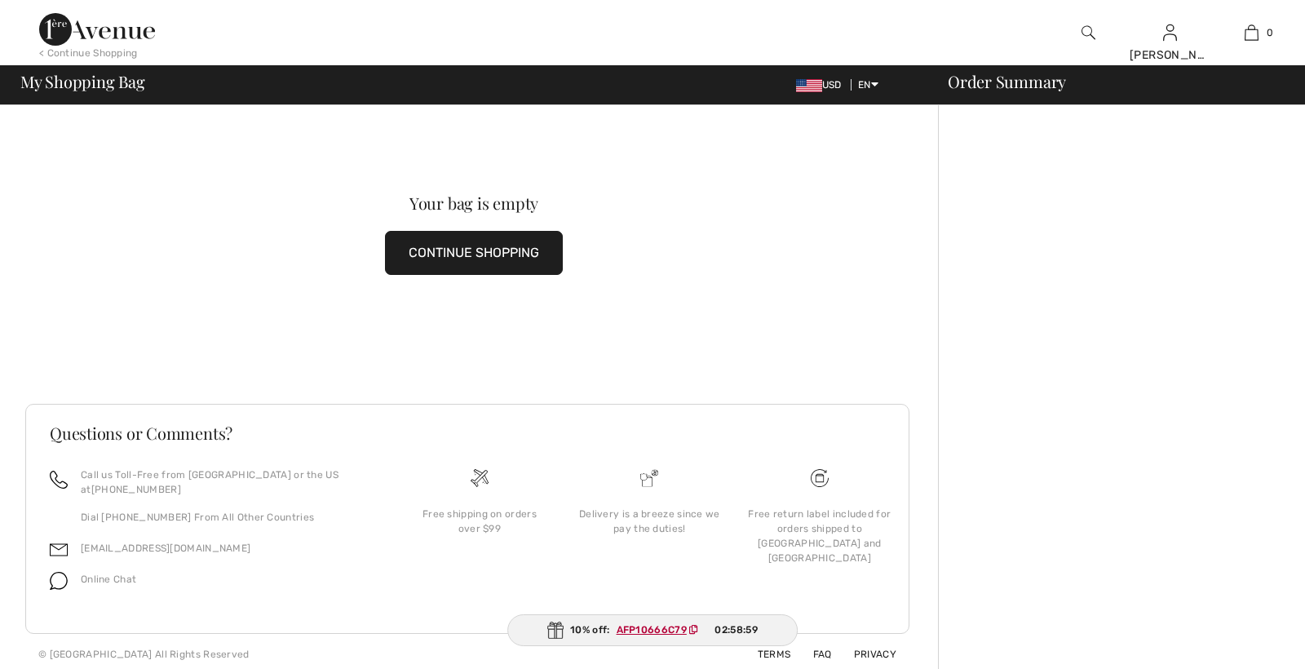
checkbox input "true"
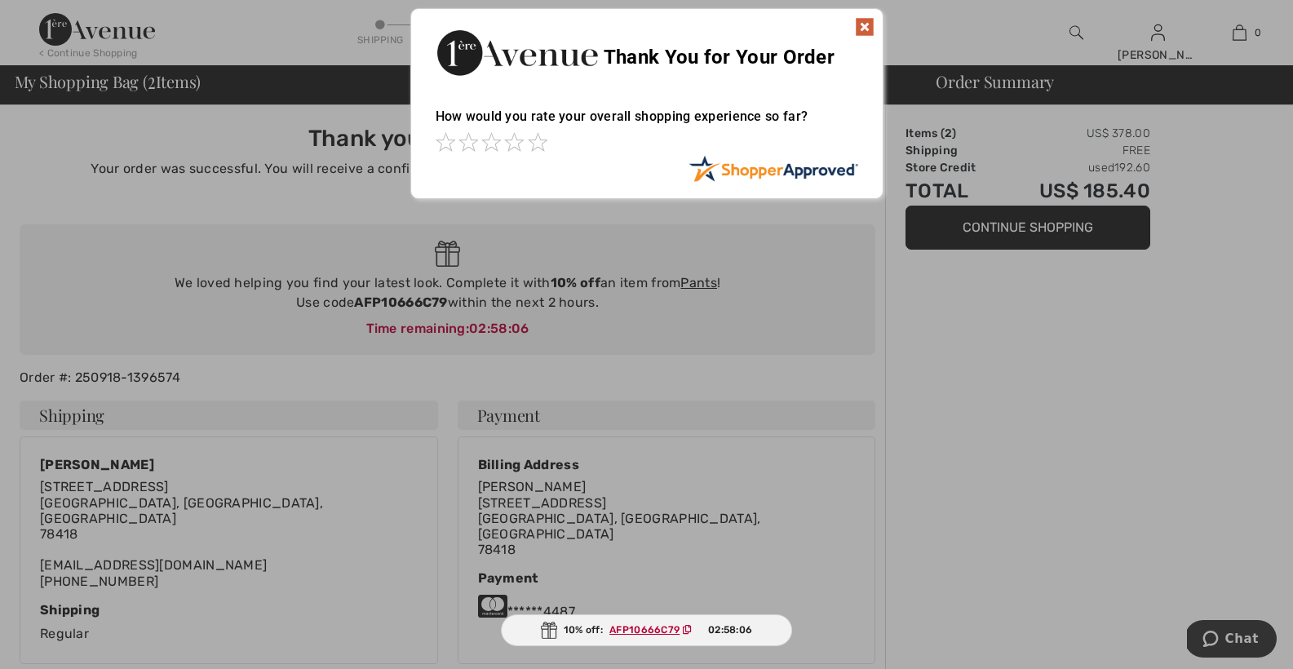
click at [993, 319] on div at bounding box center [646, 334] width 1293 height 669
click at [861, 18] on img at bounding box center [865, 27] width 20 height 20
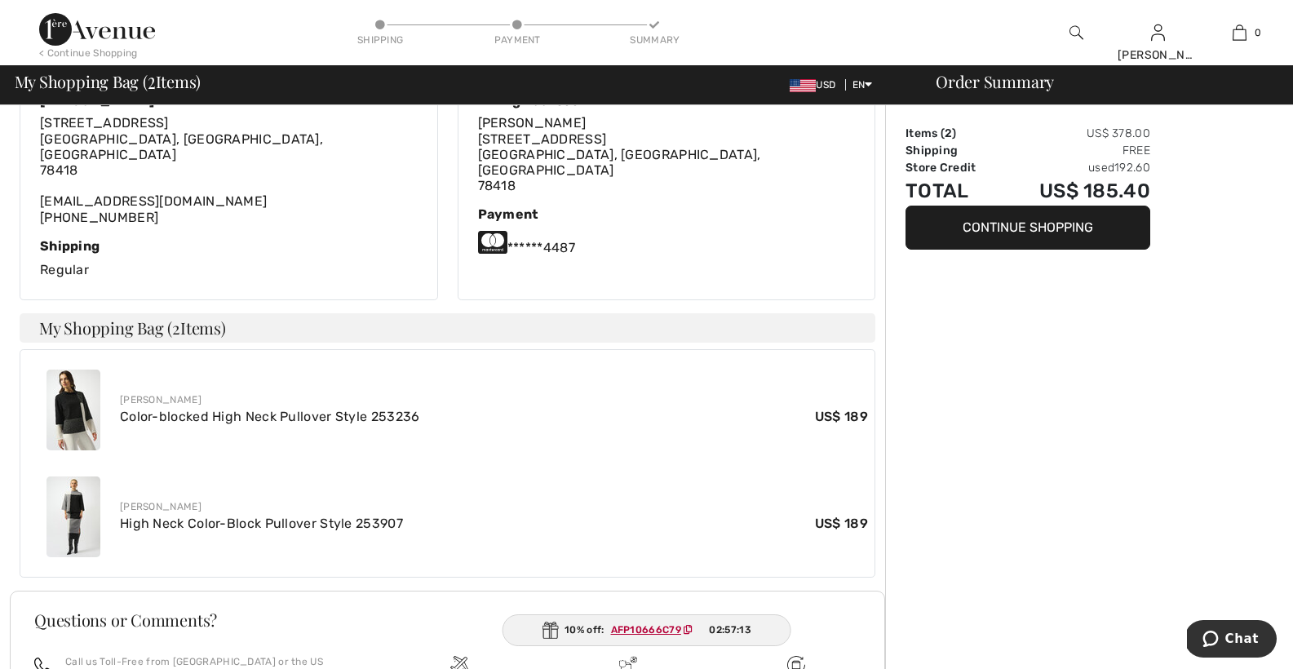
scroll to position [367, 0]
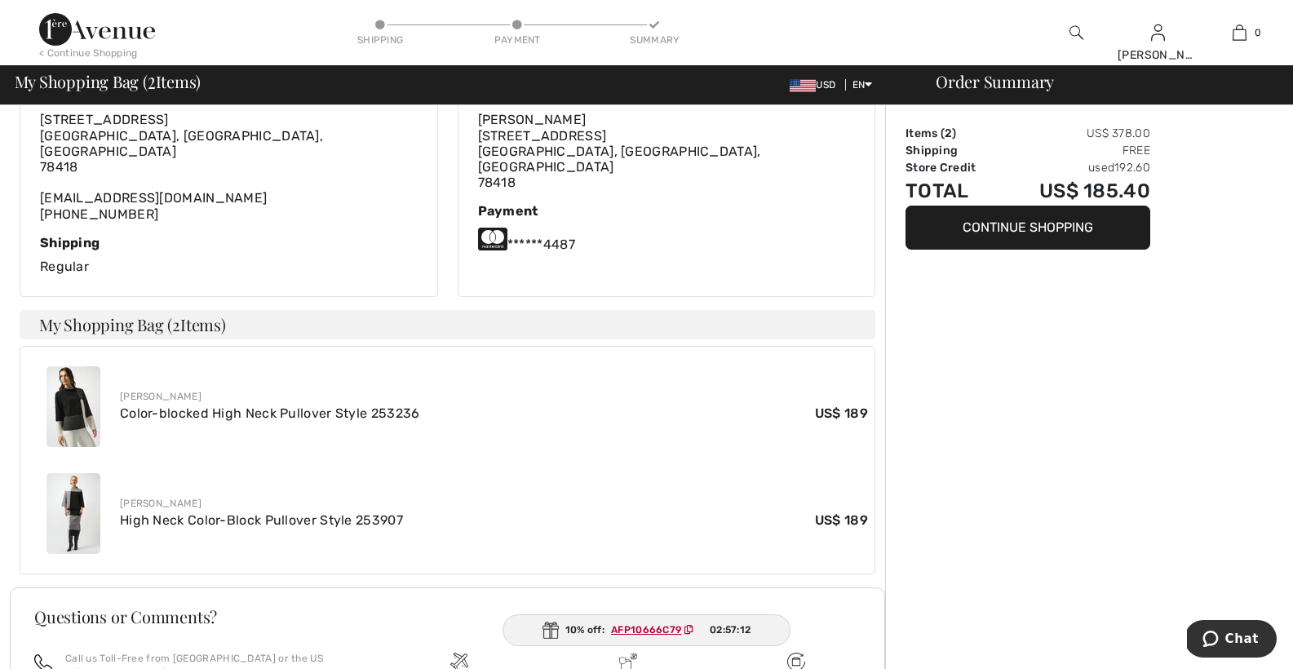
click at [71, 497] on img at bounding box center [74, 513] width 54 height 81
